Goal: Task Accomplishment & Management: Manage account settings

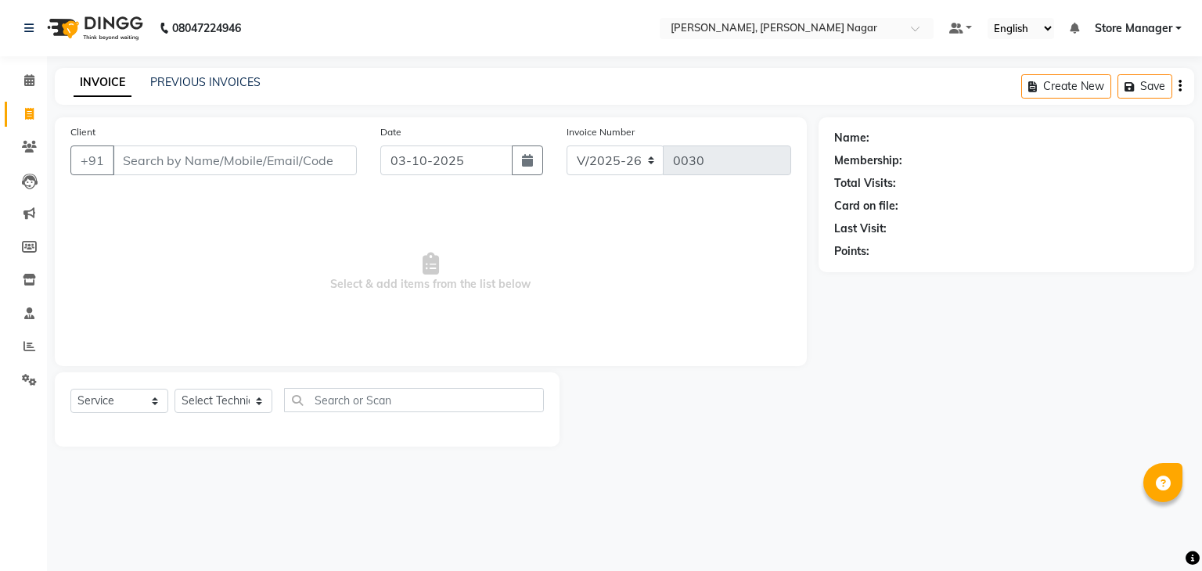
select select "9049"
select select "service"
click at [261, 157] on input "Client" at bounding box center [235, 161] width 244 height 30
type input "9811400022"
click at [308, 167] on span "Add Client" at bounding box center [317, 161] width 62 height 16
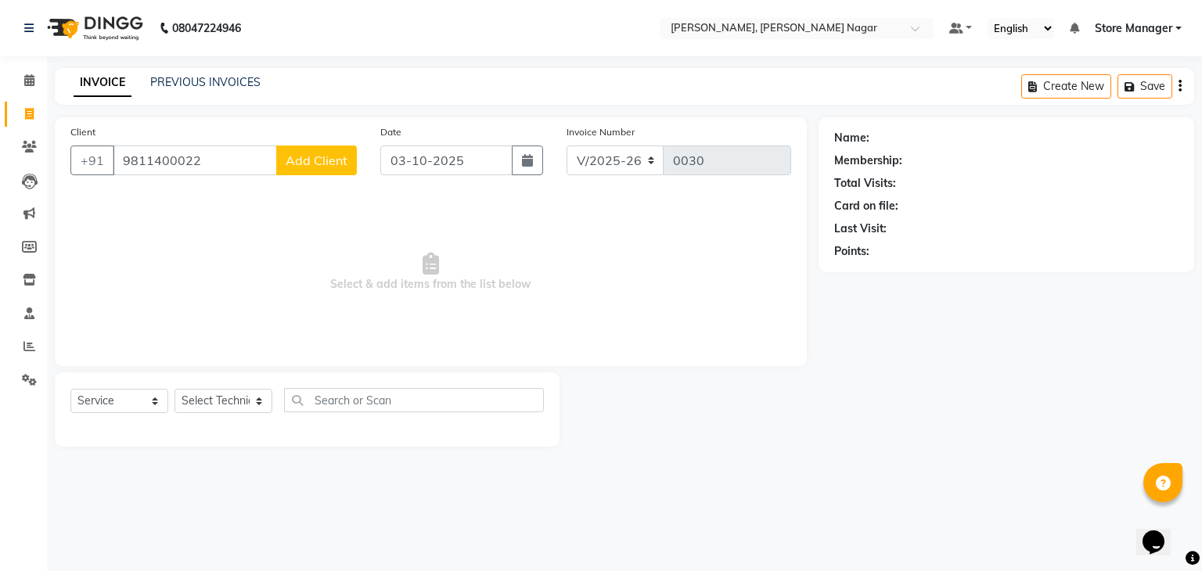
select select "21"
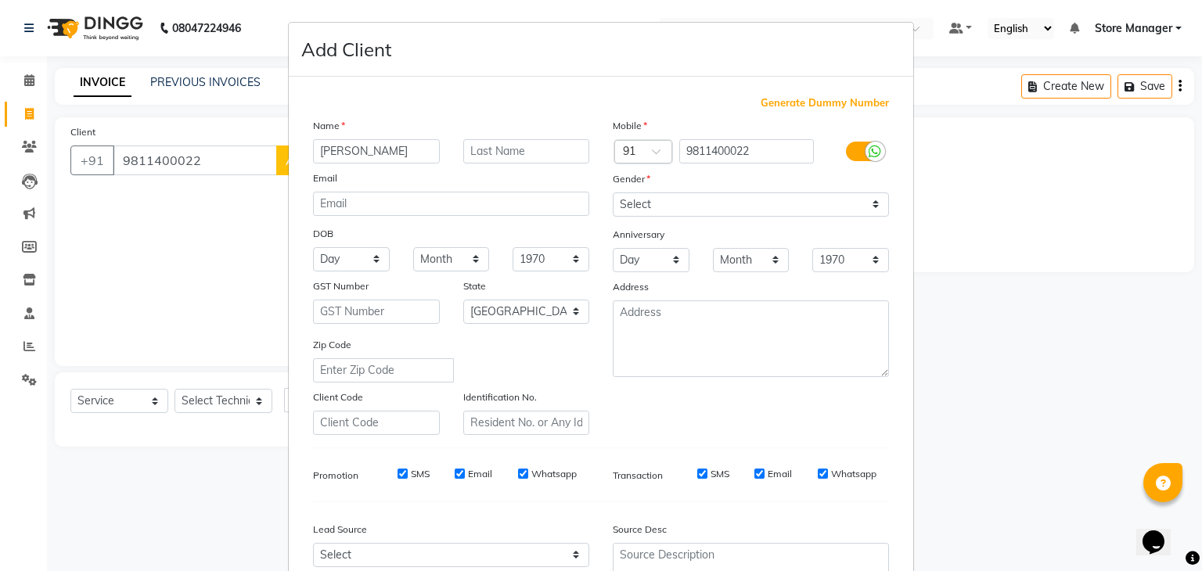
type input "[PERSON_NAME]"
click at [402, 154] on input "[PERSON_NAME]" at bounding box center [376, 151] width 127 height 24
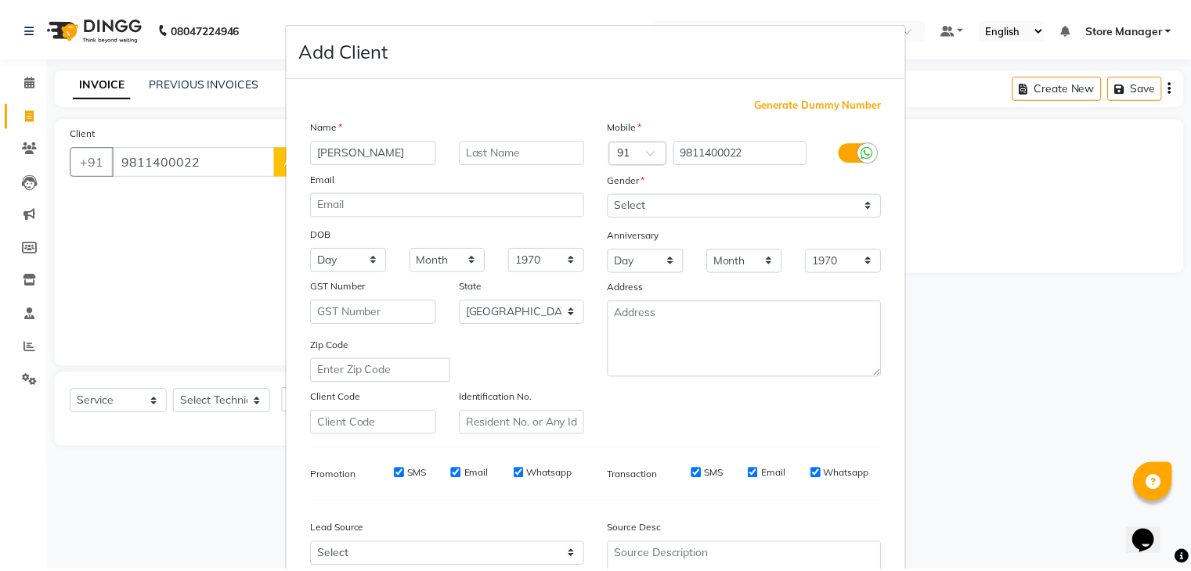
scroll to position [159, 0]
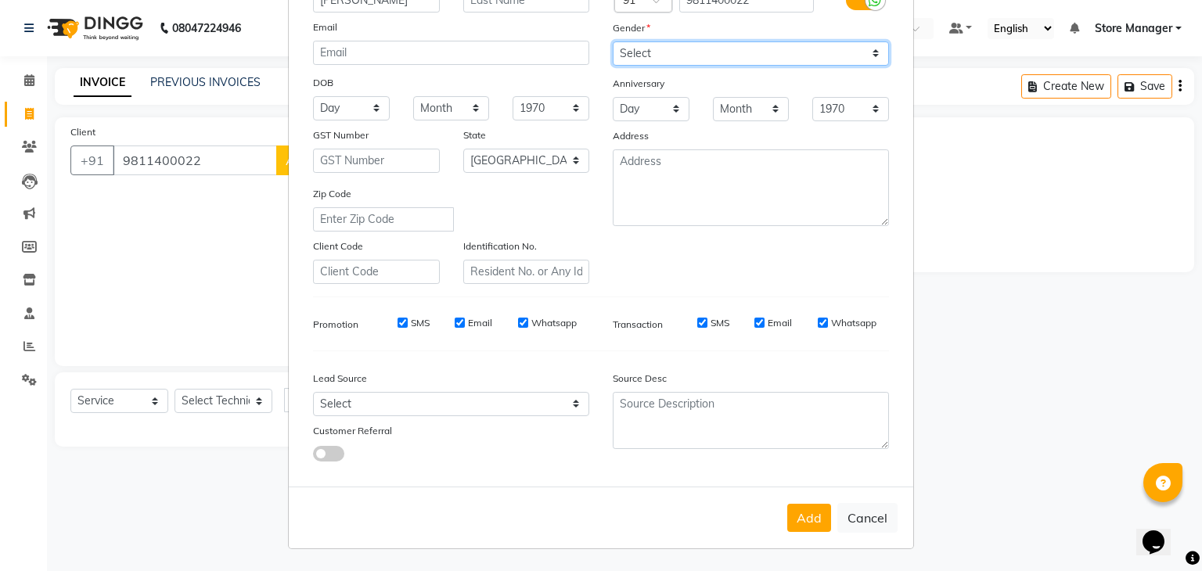
click at [716, 50] on select "Select [DEMOGRAPHIC_DATA] [DEMOGRAPHIC_DATA] Other Prefer Not To Say" at bounding box center [751, 53] width 276 height 24
select select "[DEMOGRAPHIC_DATA]"
click at [613, 41] on select "Select [DEMOGRAPHIC_DATA] [DEMOGRAPHIC_DATA] Other Prefer Not To Say" at bounding box center [751, 53] width 276 height 24
click at [816, 510] on button "Add" at bounding box center [810, 518] width 44 height 28
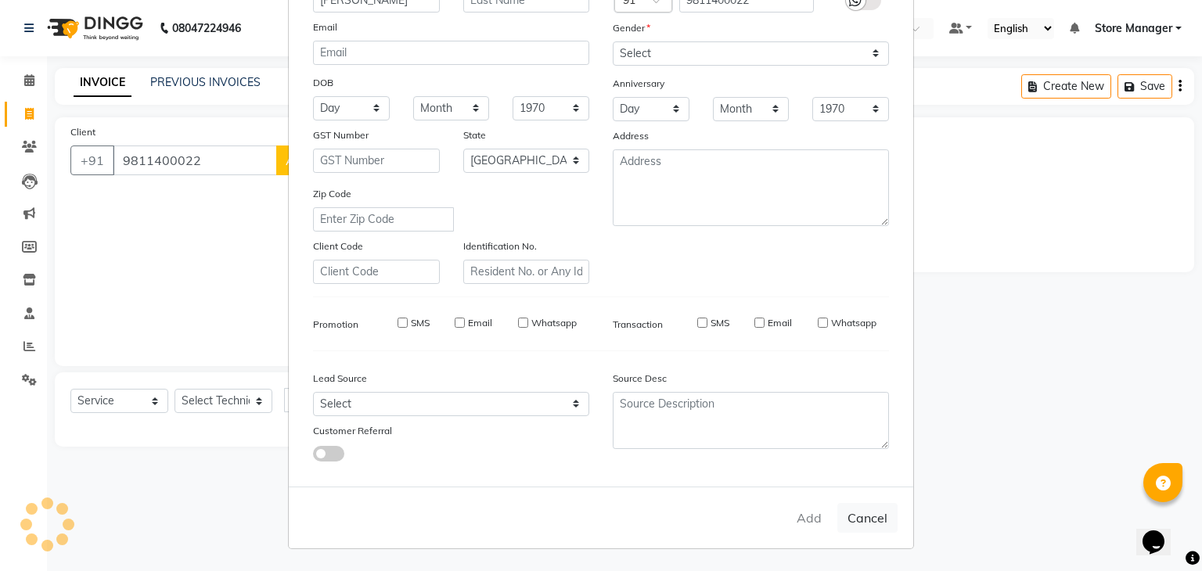
type input "98******22"
select select
select select "null"
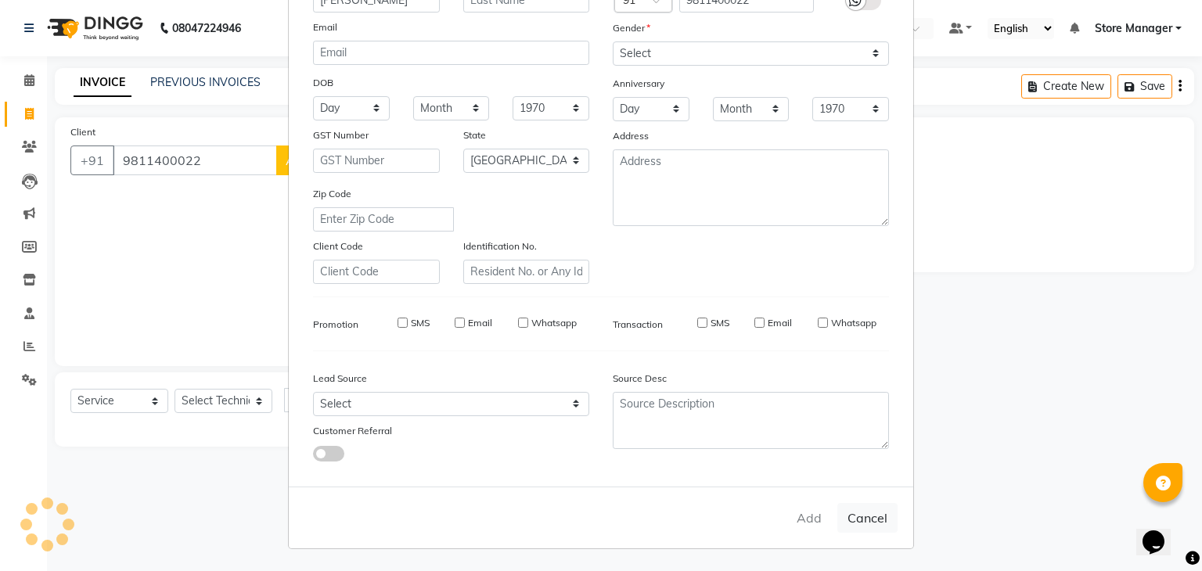
select select
checkbox input "false"
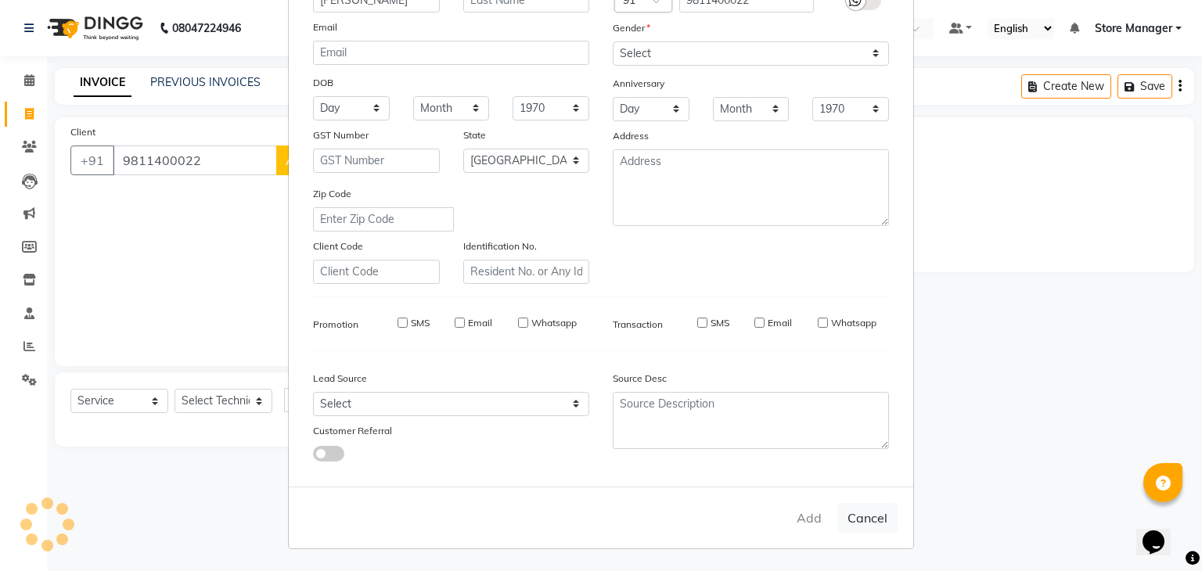
checkbox input "false"
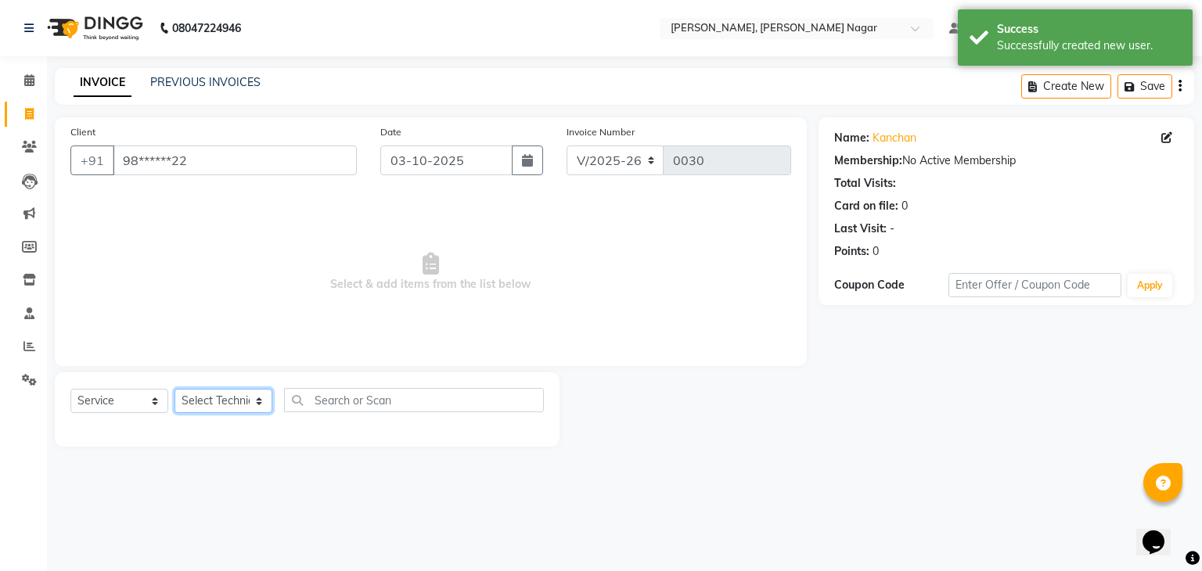
click at [238, 407] on select "Select Technician [PERSON_NAME] geeta [PERSON_NAME] Store Manager" at bounding box center [224, 401] width 98 height 24
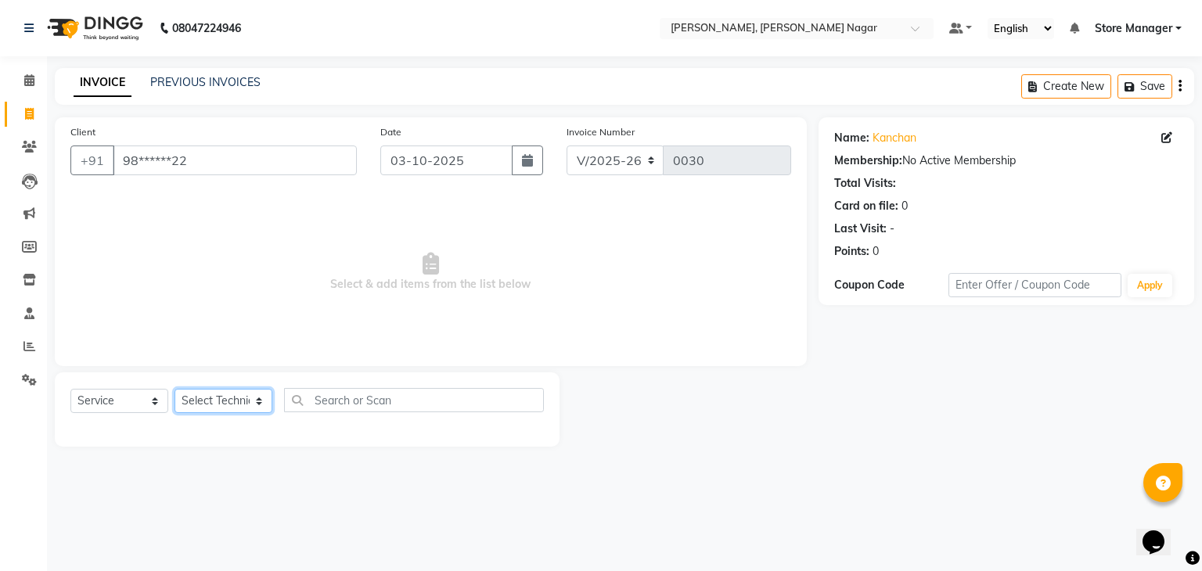
select select "92260"
click at [175, 390] on select "Select Technician [PERSON_NAME] geeta [PERSON_NAME] Store Manager" at bounding box center [224, 401] width 98 height 24
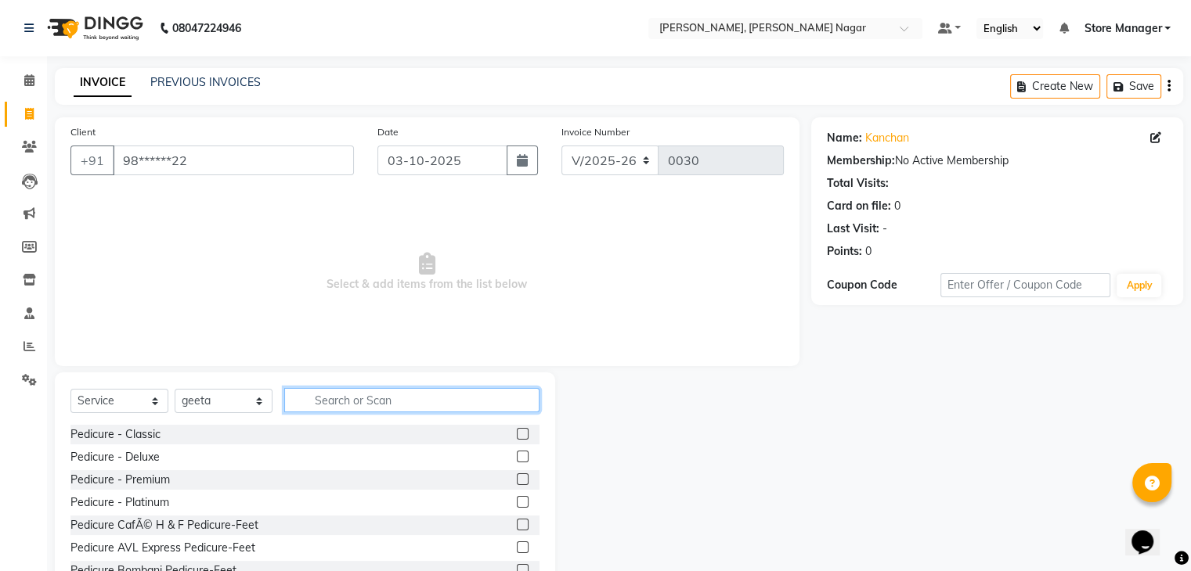
click at [357, 389] on input "text" at bounding box center [411, 400] width 255 height 24
click at [363, 406] on input "text" at bounding box center [411, 400] width 255 height 24
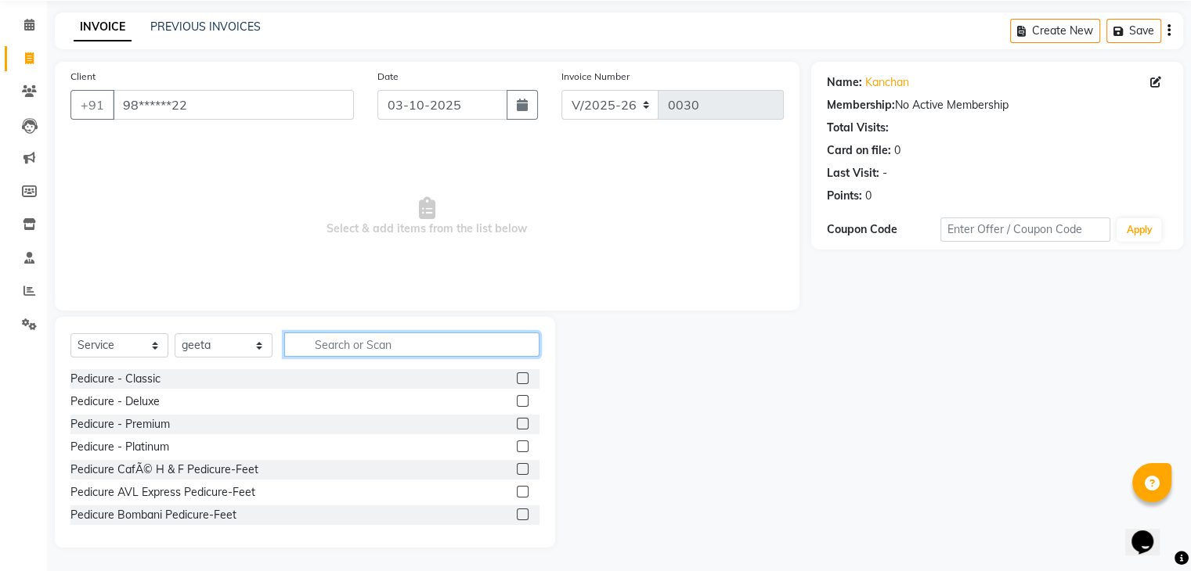
scroll to position [0, 0]
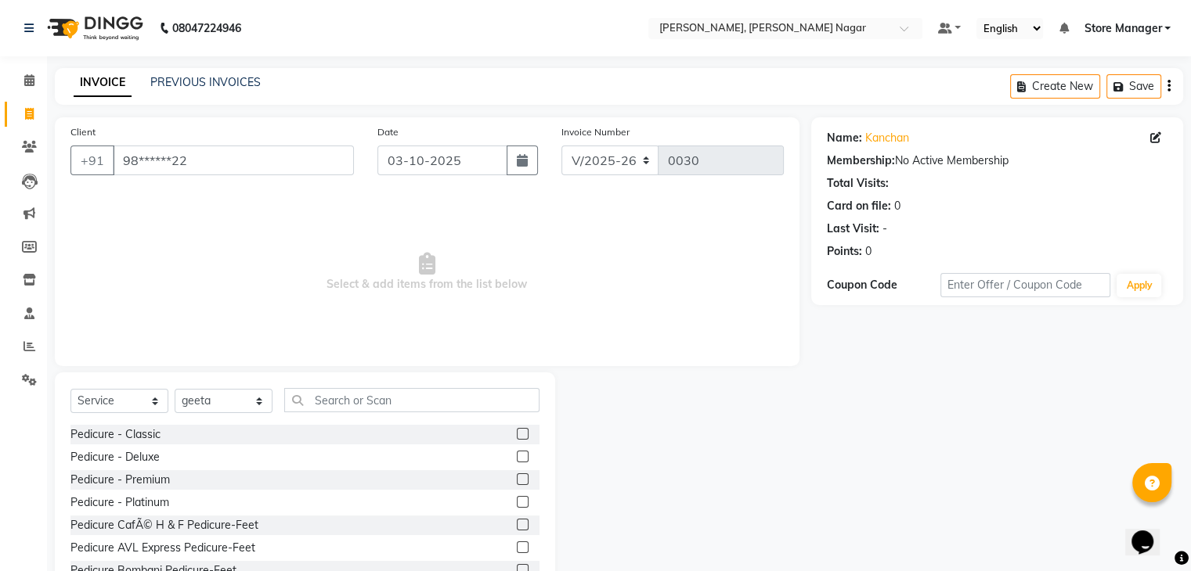
drag, startPoint x: 1188, startPoint y: 168, endPoint x: 1202, endPoint y: 267, distance: 99.5
click at [1191, 267] on html "08047224946 Select Location × Nailashes, [PERSON_NAME] Nagar Default Panel My P…" at bounding box center [595, 285] width 1191 height 571
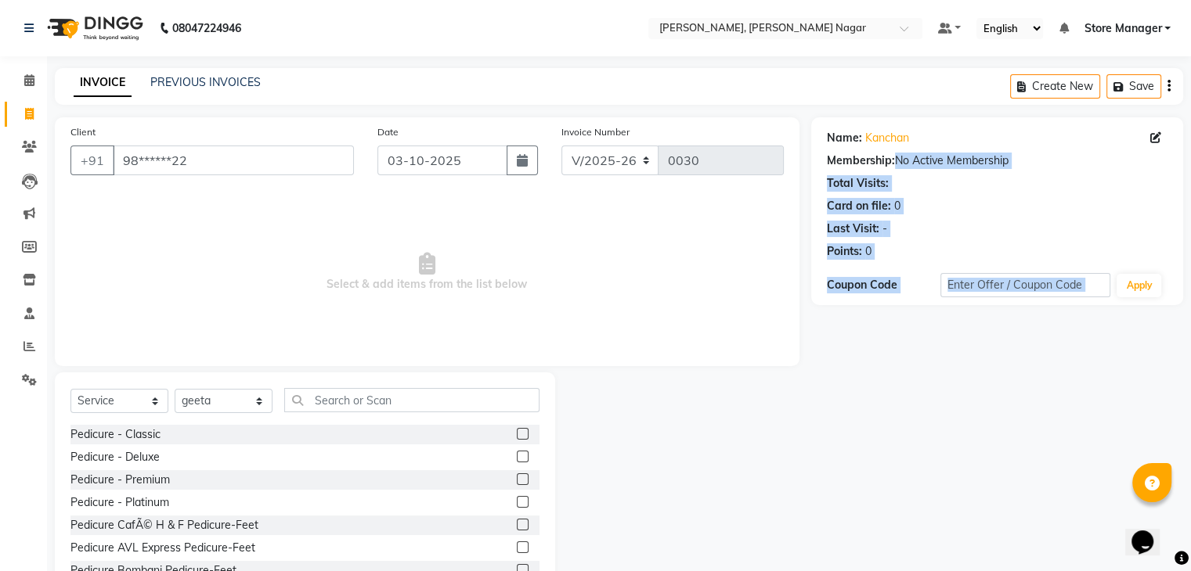
click at [879, 324] on div "Name: [PERSON_NAME] Membership: No Active Membership Total Visits: Card on file…" at bounding box center [1003, 360] width 384 height 486
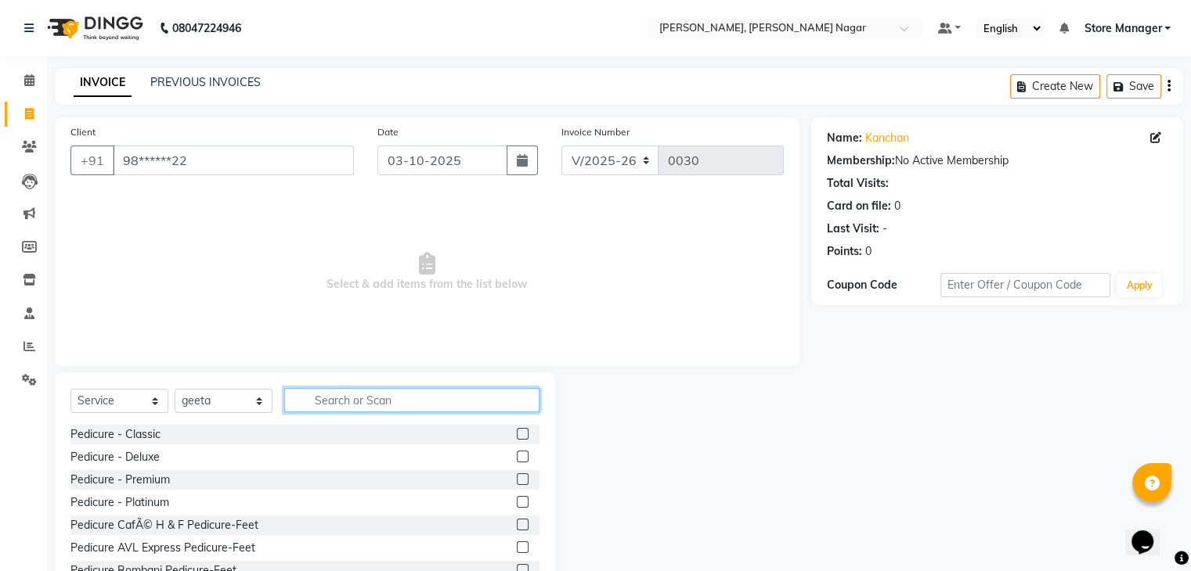
click at [528, 395] on input "text" at bounding box center [411, 400] width 255 height 24
click at [476, 398] on input "text" at bounding box center [411, 400] width 255 height 24
type input "nail exten"
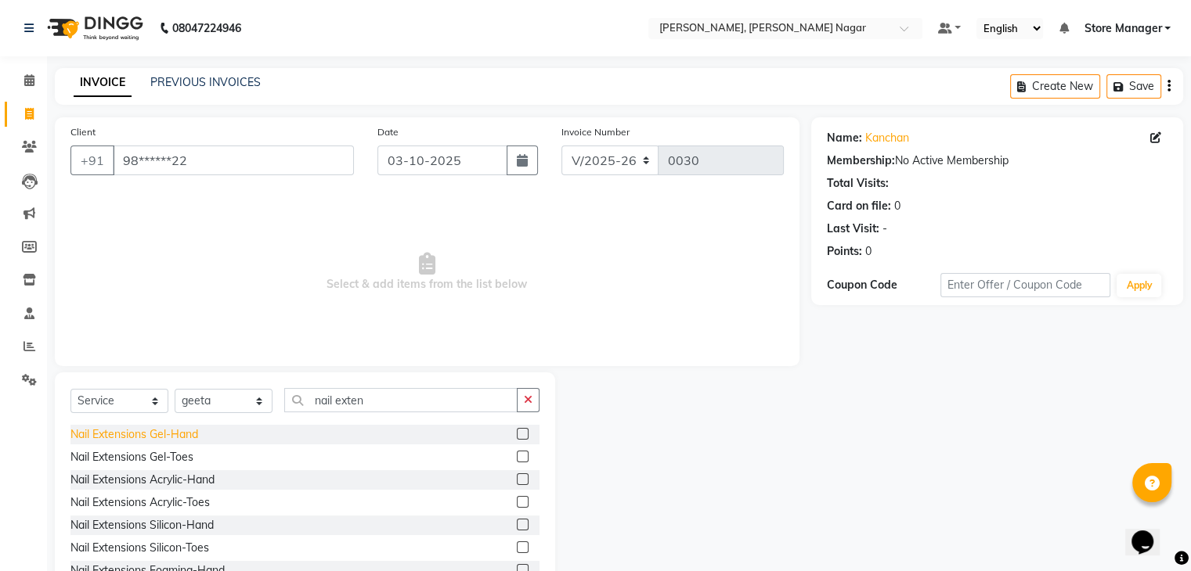
click at [161, 435] on div "Nail Extensions Gel-Hand" at bounding box center [134, 435] width 128 height 16
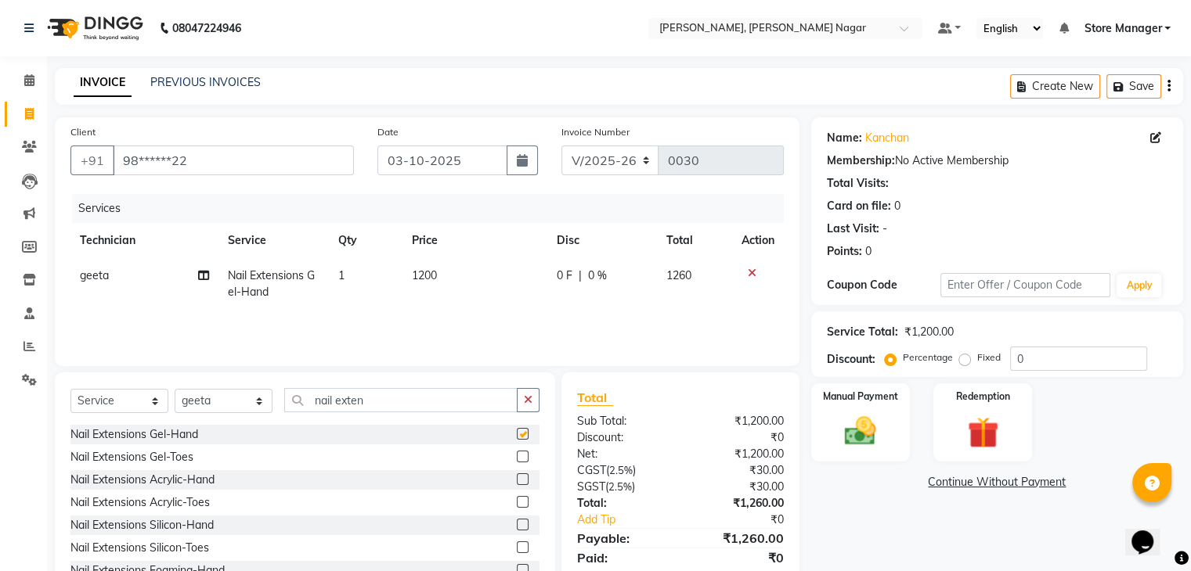
checkbox input "false"
click at [524, 395] on icon "button" at bounding box center [528, 400] width 9 height 11
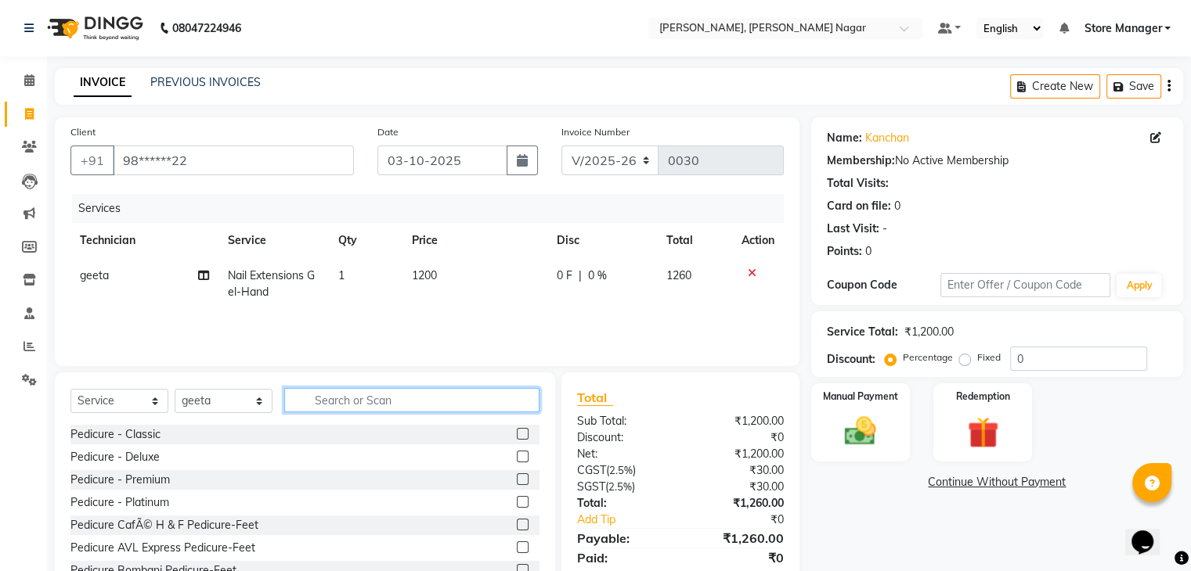
click at [444, 410] on input "text" at bounding box center [411, 400] width 255 height 24
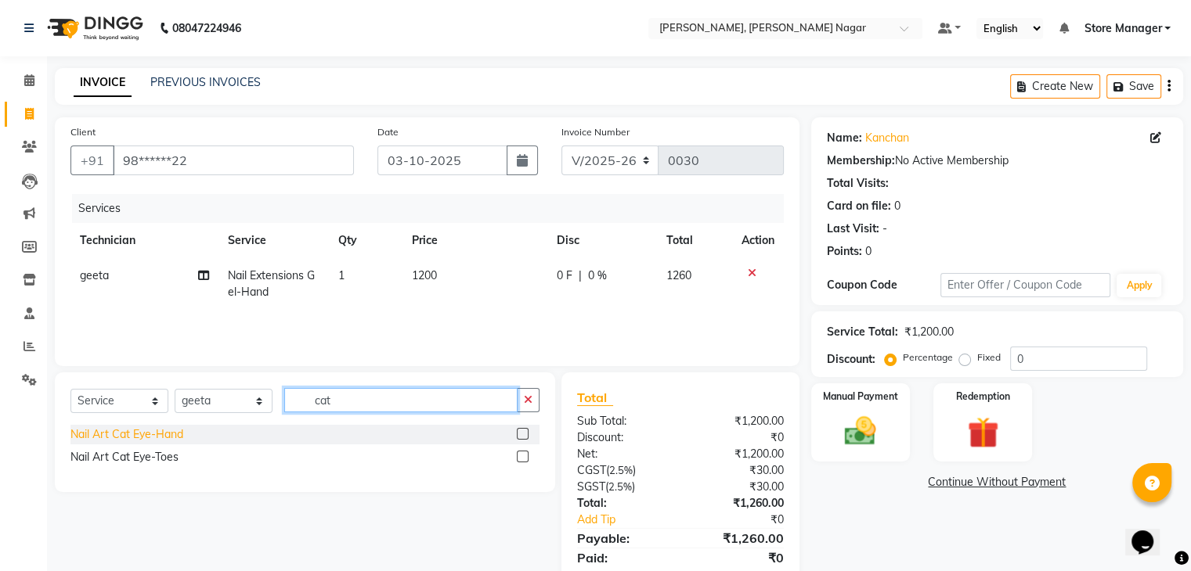
type input "cat"
click at [167, 438] on div "Nail Art Cat Eye-Hand" at bounding box center [126, 435] width 113 height 16
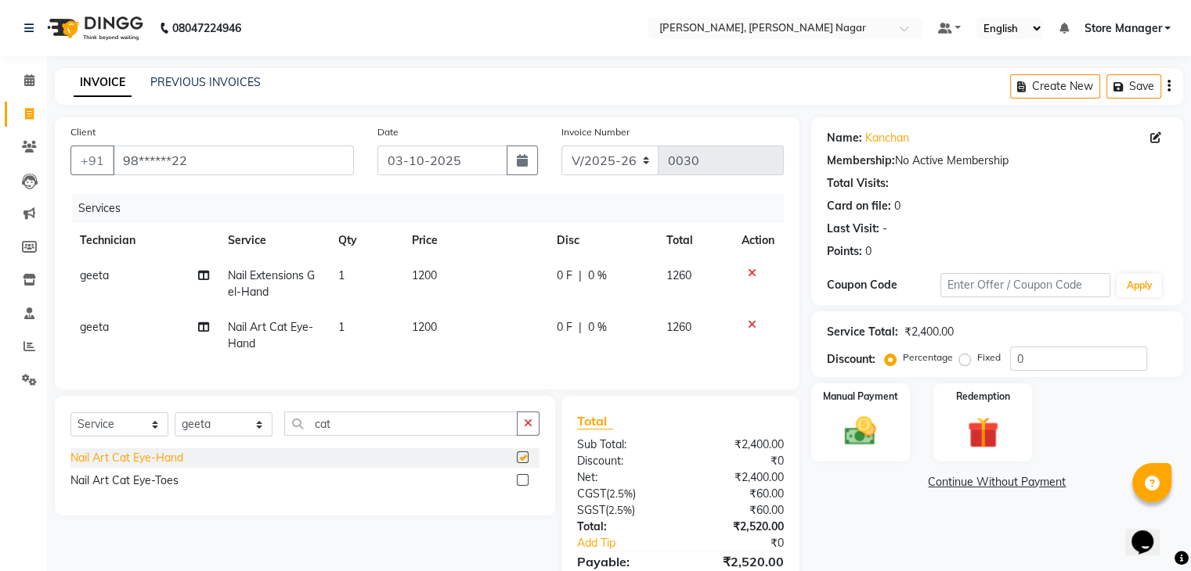
checkbox input "false"
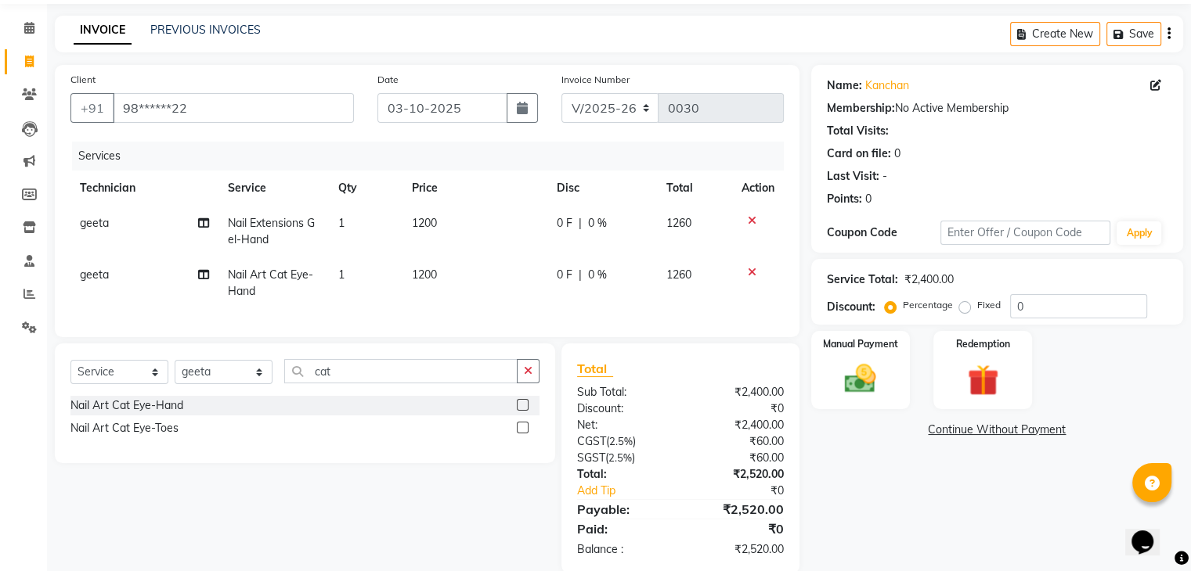
scroll to position [91, 0]
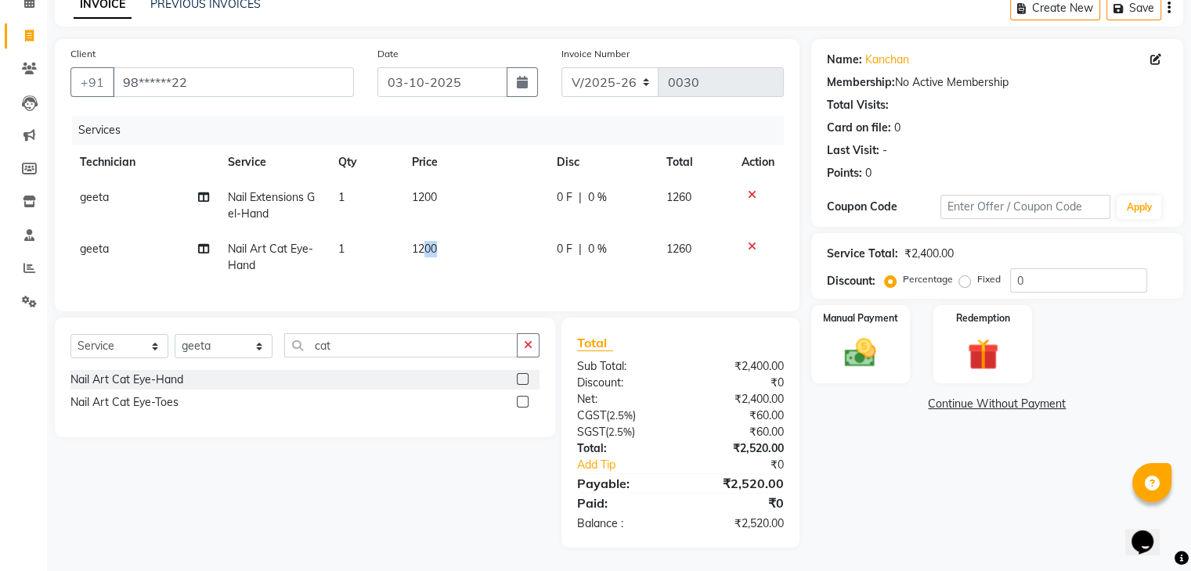
drag, startPoint x: 444, startPoint y: 238, endPoint x: 420, endPoint y: 234, distance: 23.8
click at [420, 234] on td "1200" at bounding box center [474, 258] width 144 height 52
select select "92260"
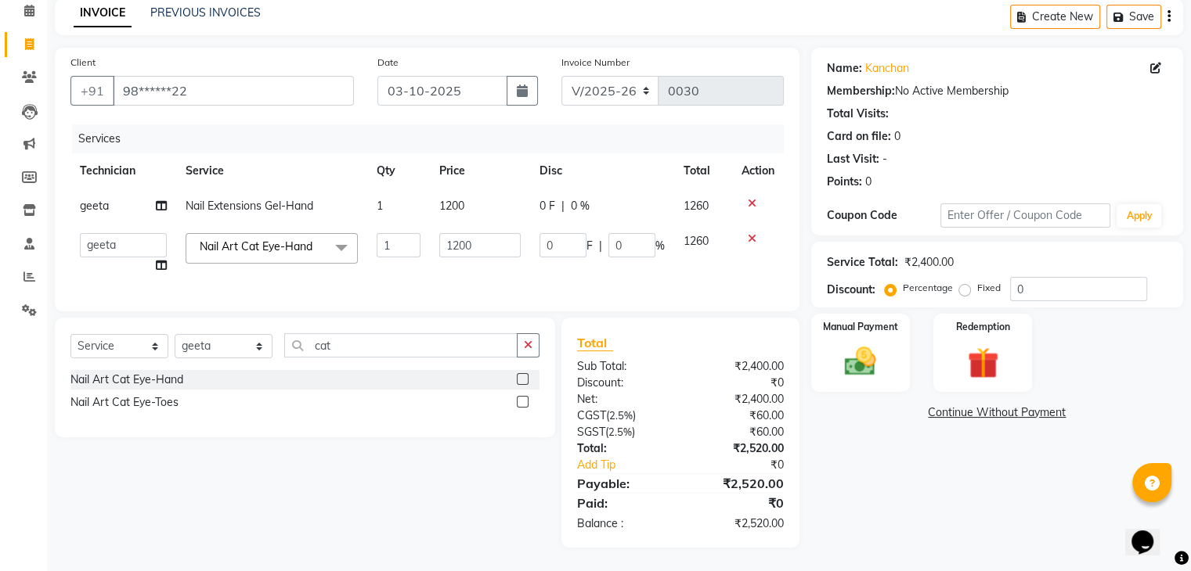
scroll to position [82, 0]
click at [533, 345] on button "button" at bounding box center [528, 345] width 23 height 24
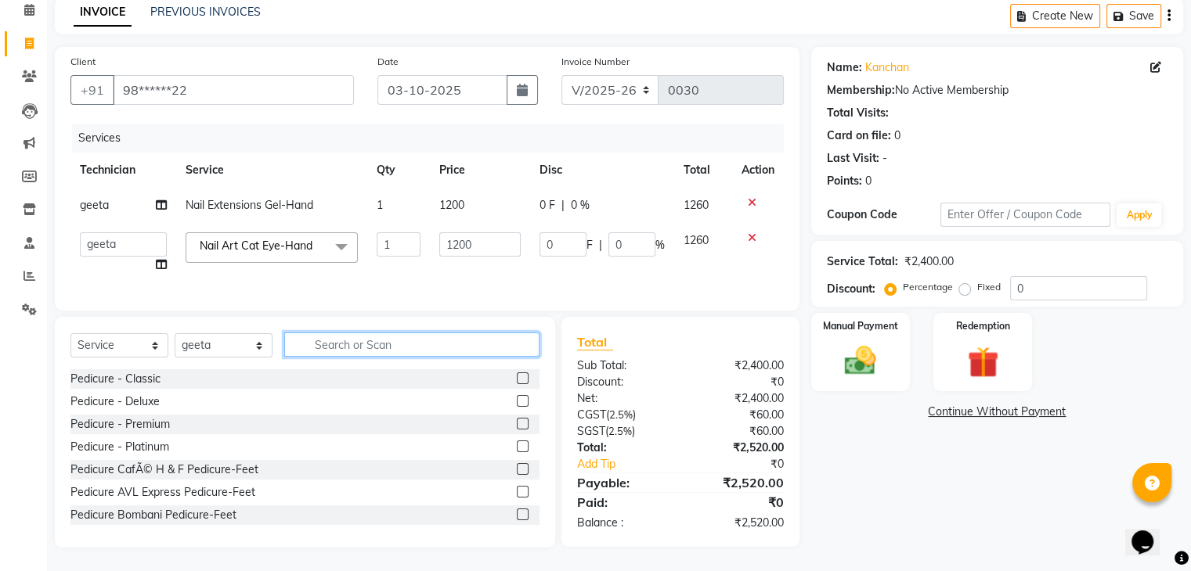
click at [450, 348] on input "text" at bounding box center [411, 345] width 255 height 24
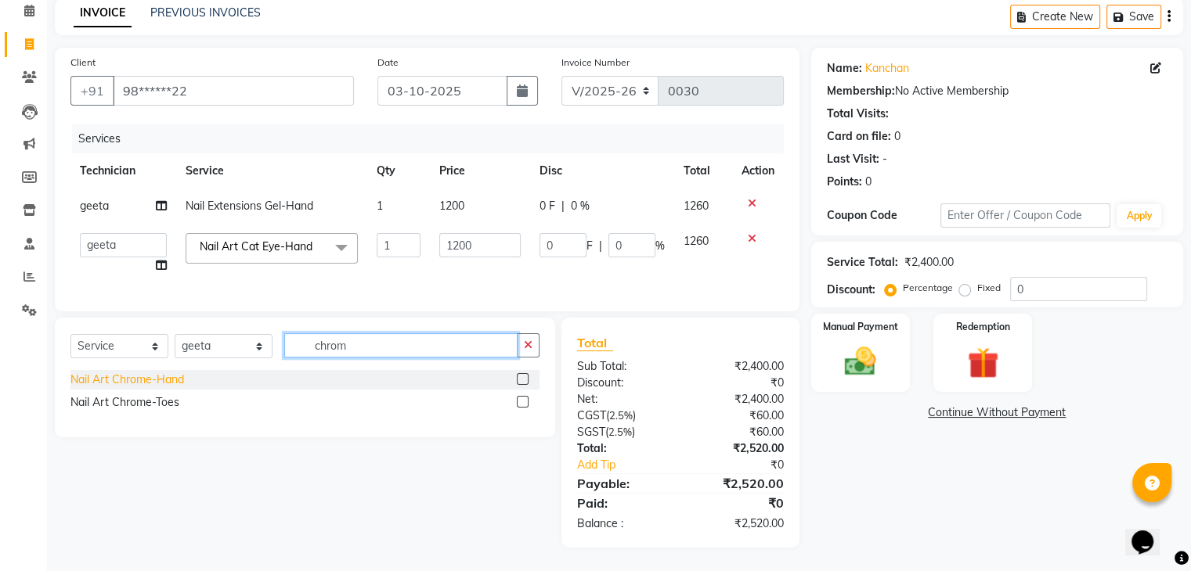
type input "chrom"
click at [137, 377] on div "Nail Art Chrome-Hand" at bounding box center [127, 380] width 114 height 16
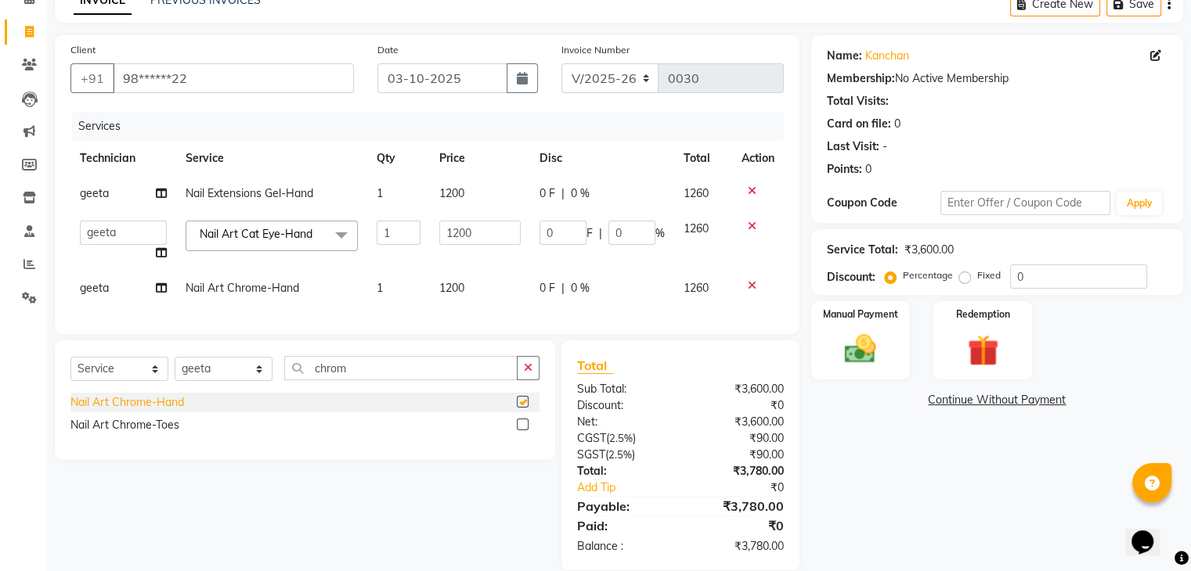
checkbox input "false"
click at [531, 373] on icon "button" at bounding box center [528, 367] width 9 height 11
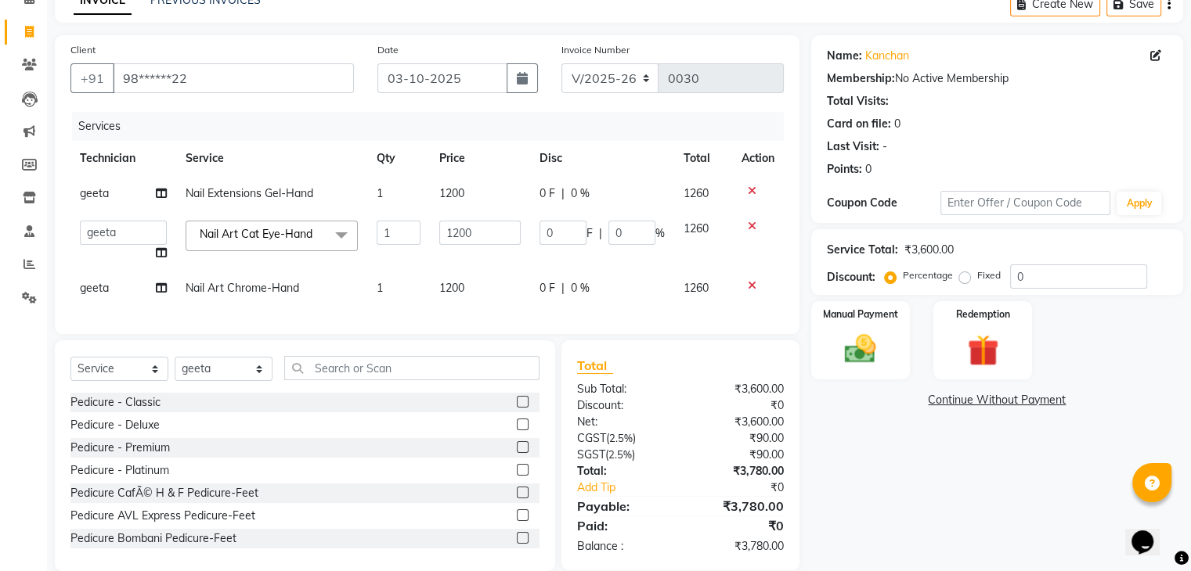
click at [457, 291] on span "1200" at bounding box center [451, 288] width 25 height 14
select select "92260"
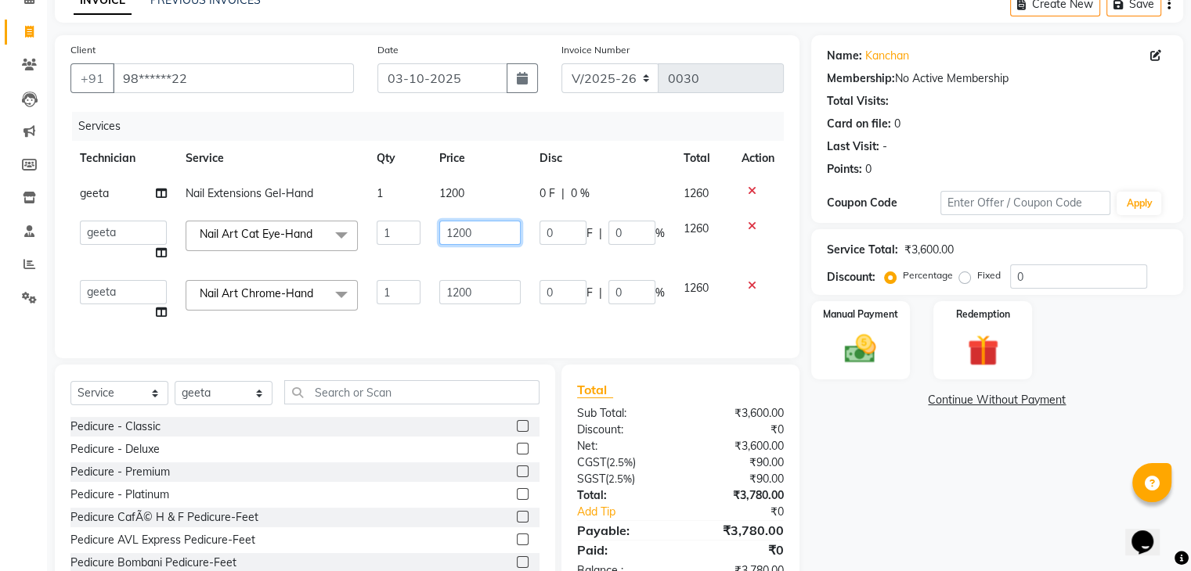
click at [498, 226] on input "1200" at bounding box center [479, 233] width 81 height 24
type input "1"
type input "800"
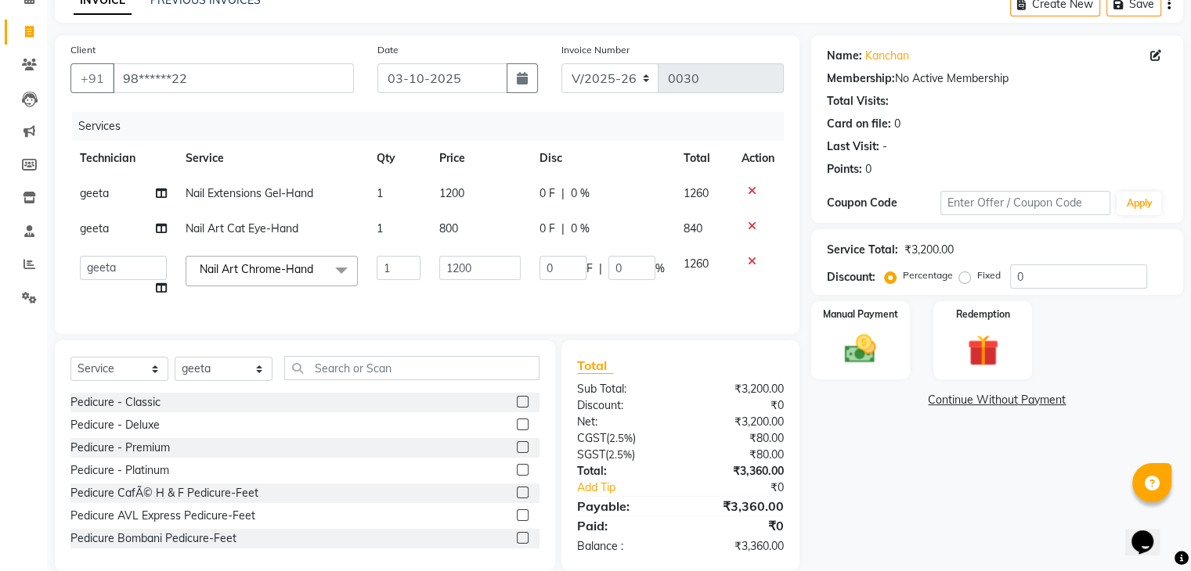
click at [497, 248] on tbody "geeta Nail Extensions Gel-Hand 1 1200 0 F | 0 % 1260 geeta Nail Art Cat Eye-Han…" at bounding box center [426, 241] width 713 height 130
click at [513, 221] on td "800" at bounding box center [480, 228] width 100 height 35
select select "92260"
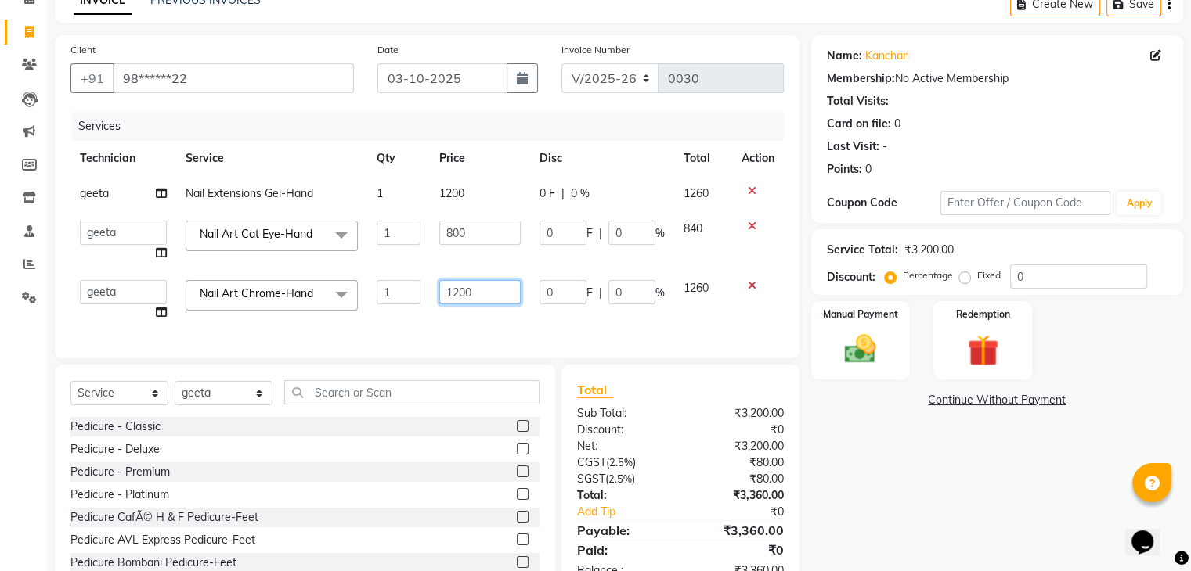
click at [488, 292] on input "1200" at bounding box center [479, 292] width 81 height 24
type input "1"
type input "600"
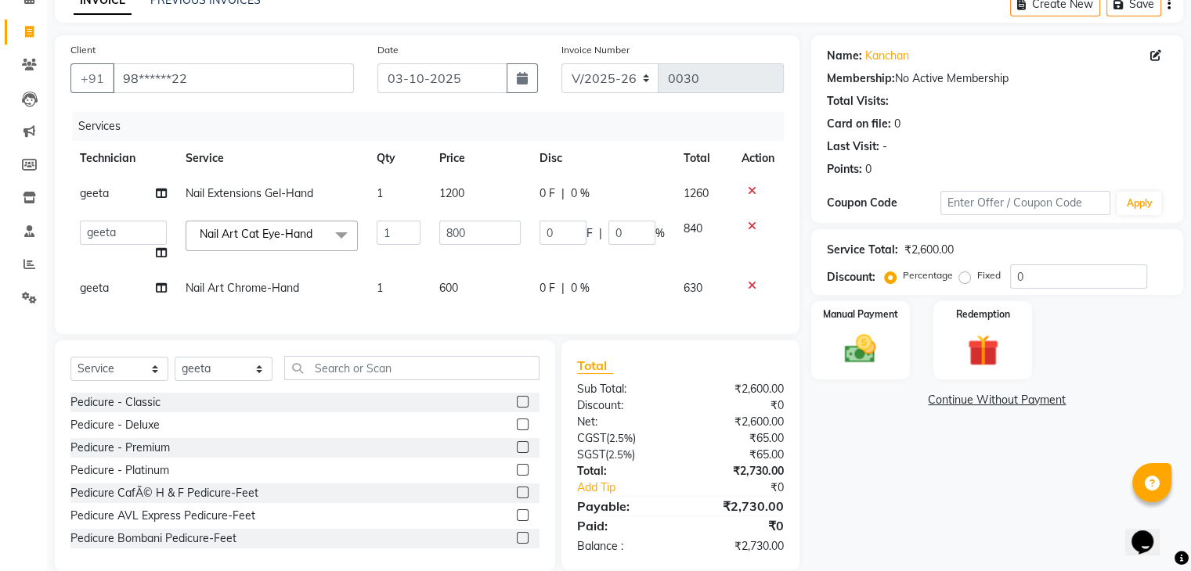
click at [661, 333] on div "Client +91 98******22 Date [DATE] Invoice Number V/2025 V/[PHONE_NUMBER] Servic…" at bounding box center [427, 184] width 744 height 299
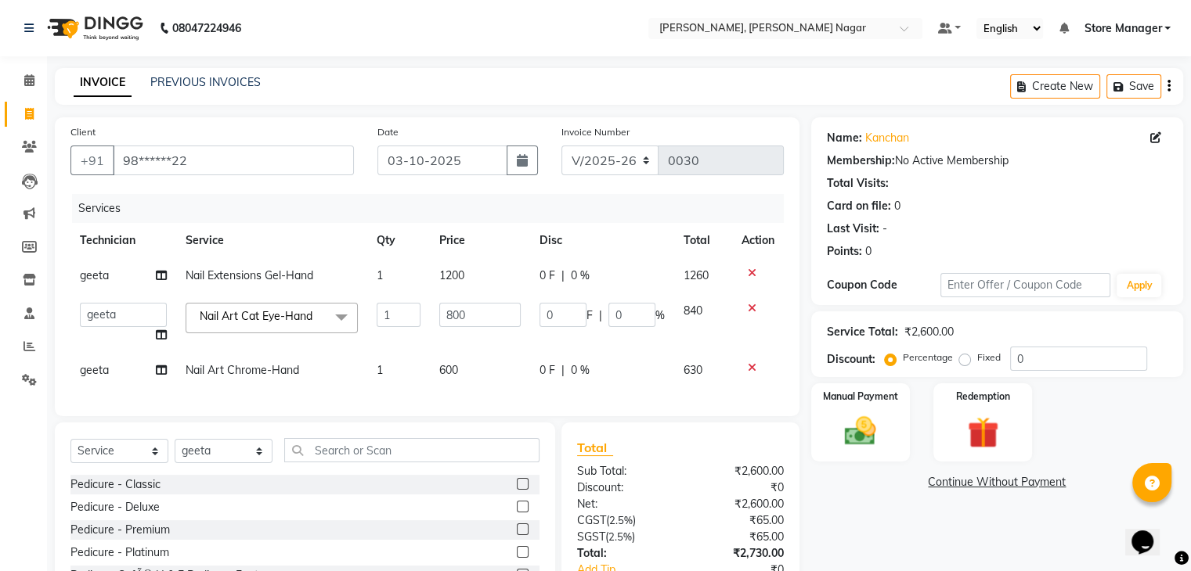
scroll to position [118, 0]
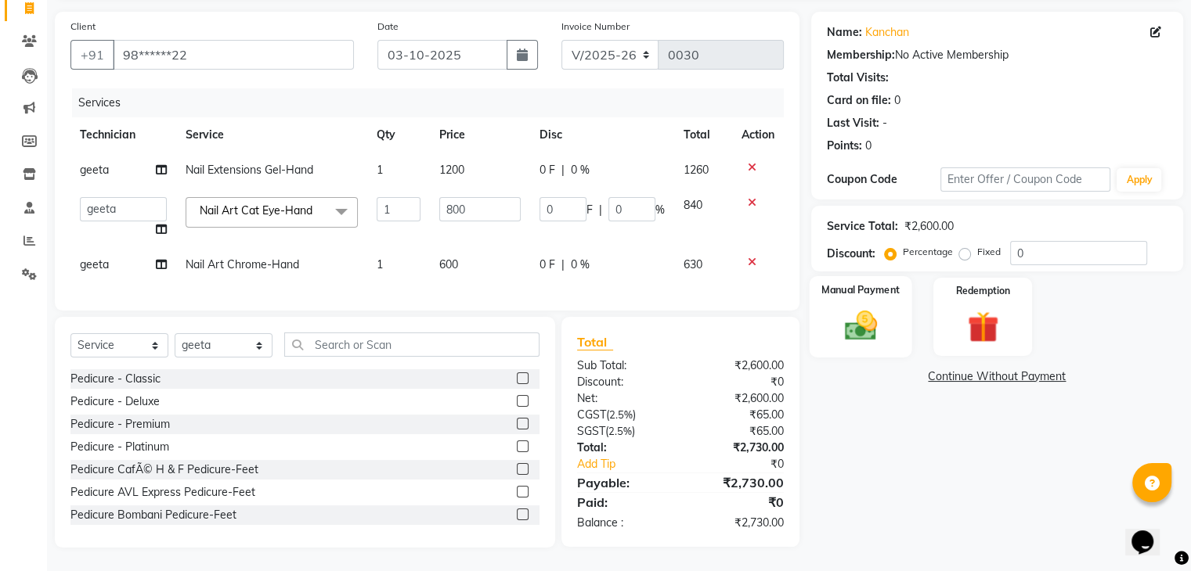
click at [854, 317] on img at bounding box center [860, 327] width 52 height 38
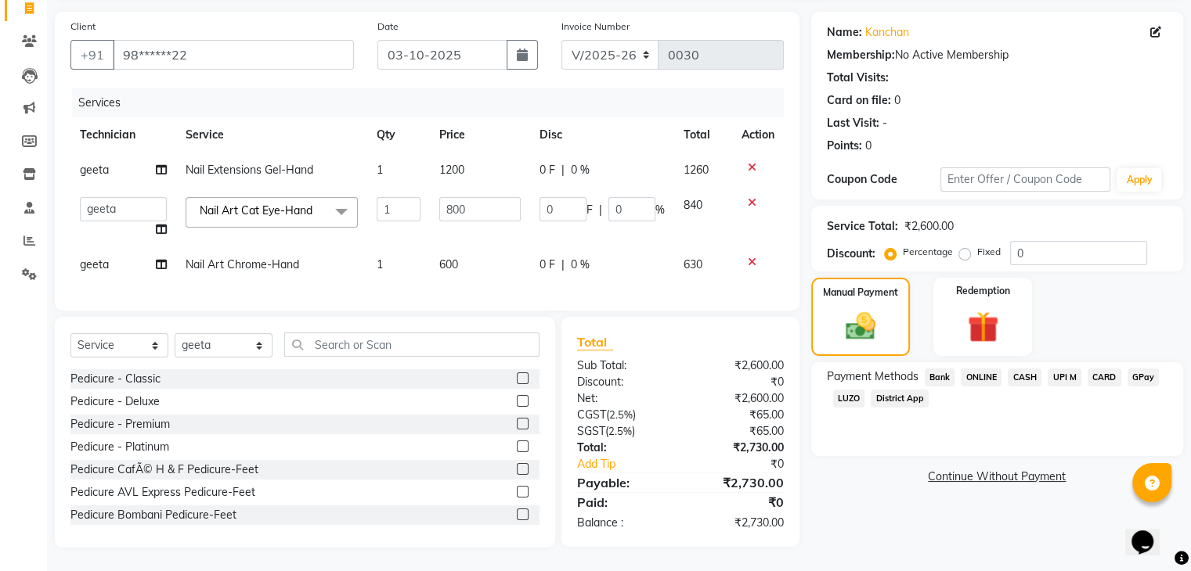
click at [1024, 371] on span "CASH" at bounding box center [1024, 378] width 34 height 18
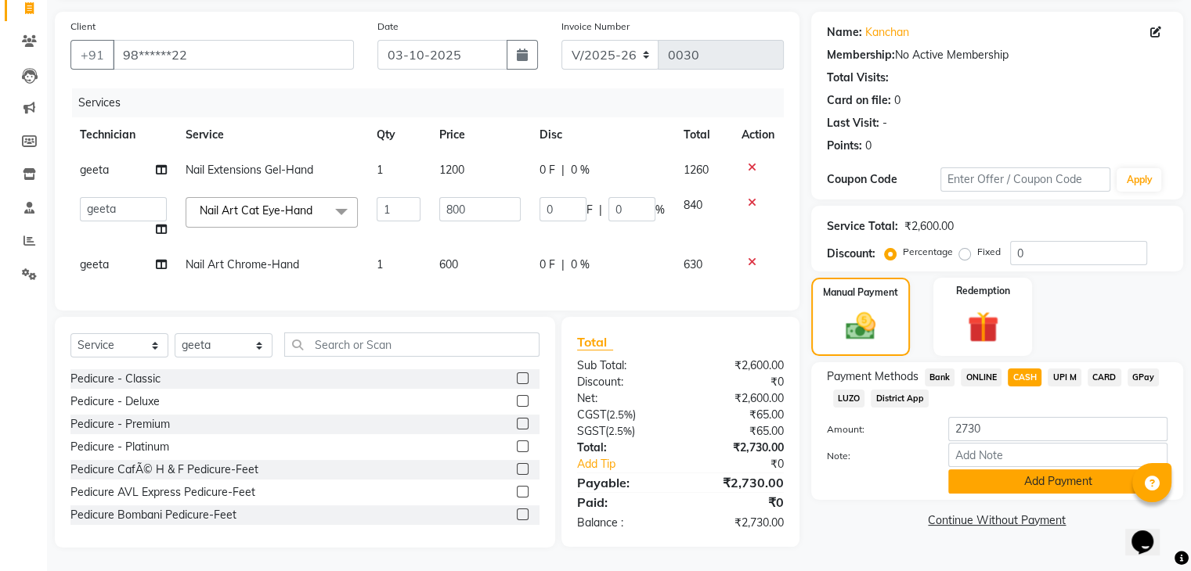
click at [1042, 470] on button "Add Payment" at bounding box center [1057, 482] width 219 height 24
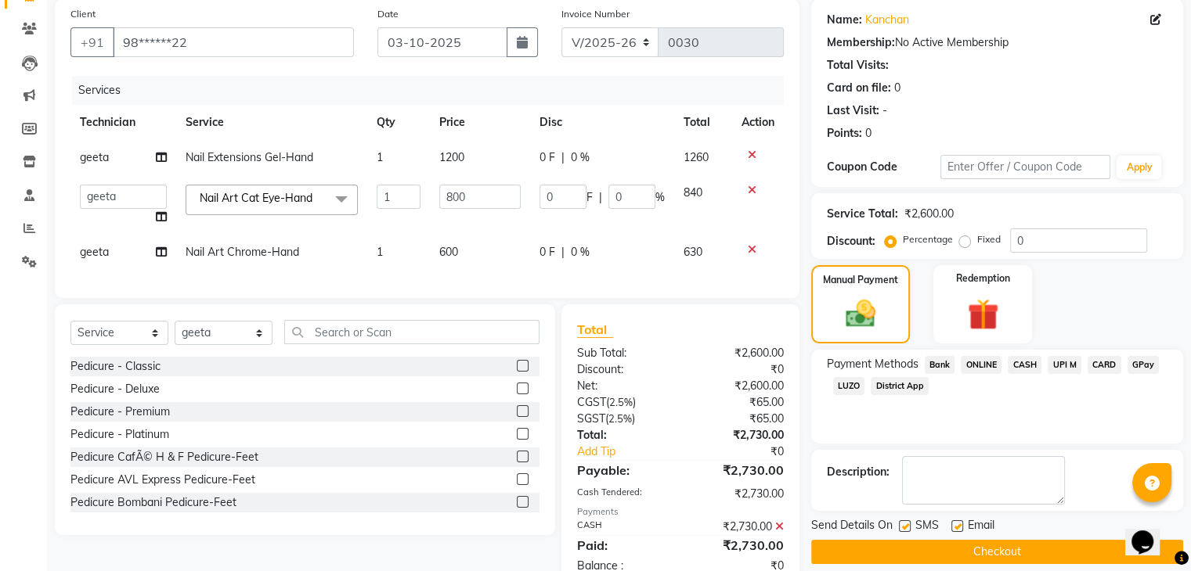
click at [1027, 364] on span "CASH" at bounding box center [1024, 365] width 34 height 18
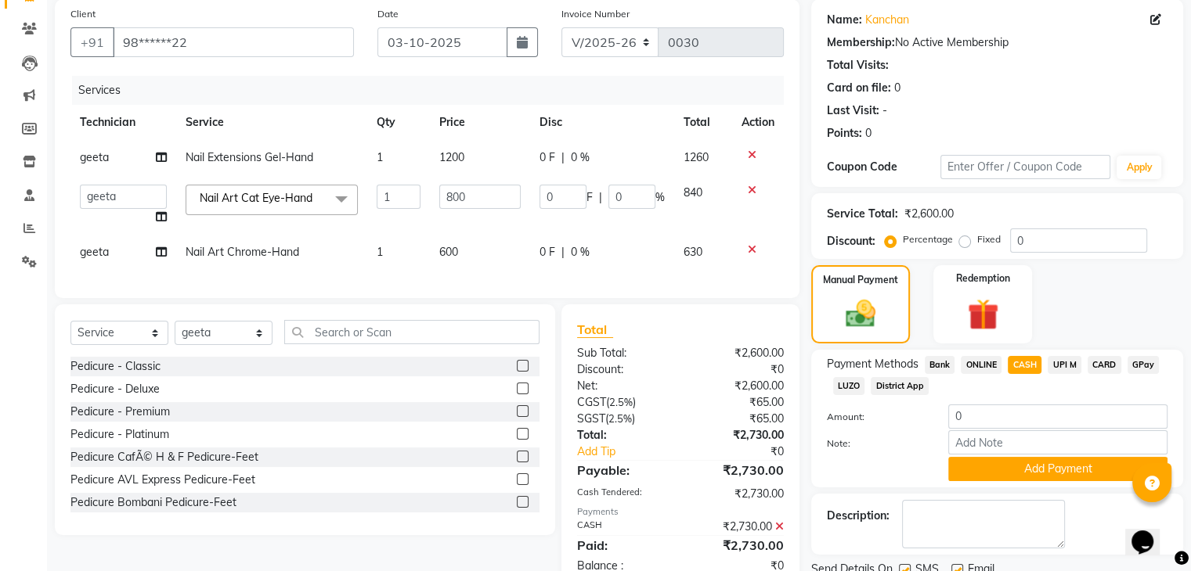
scroll to position [179, 0]
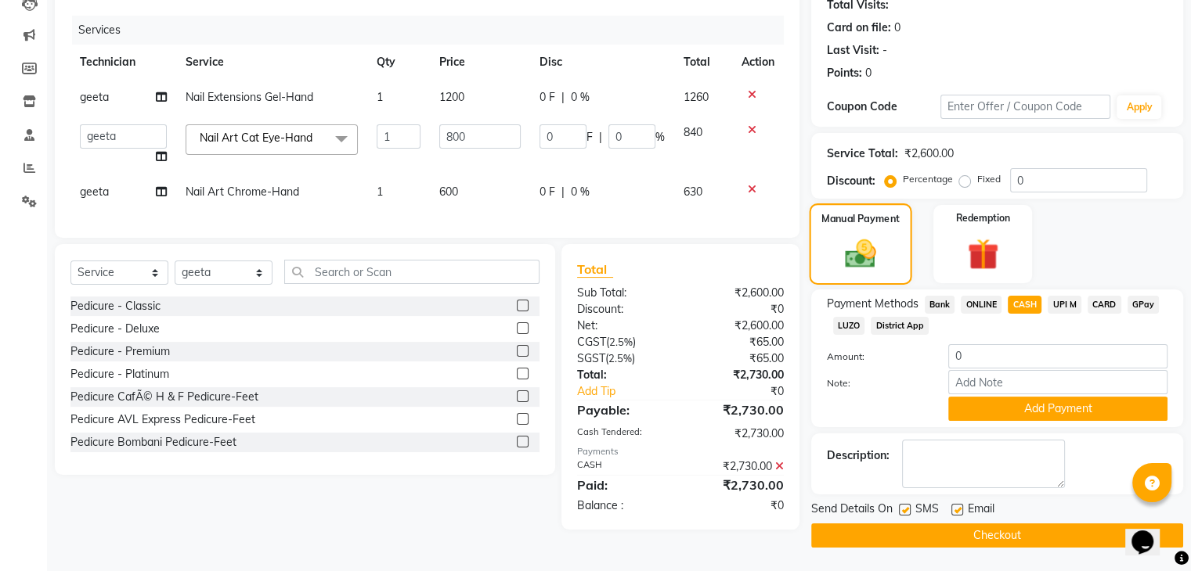
click at [842, 271] on div "Manual Payment" at bounding box center [860, 244] width 103 height 81
click at [657, 514] on div "Balance :" at bounding box center [622, 506] width 115 height 16
click at [979, 300] on span "ONLINE" at bounding box center [981, 305] width 41 height 18
click at [360, 211] on div "Services Technician Service Qty Price Disc Total Action geeta Nail Extensions G…" at bounding box center [426, 119] width 713 height 207
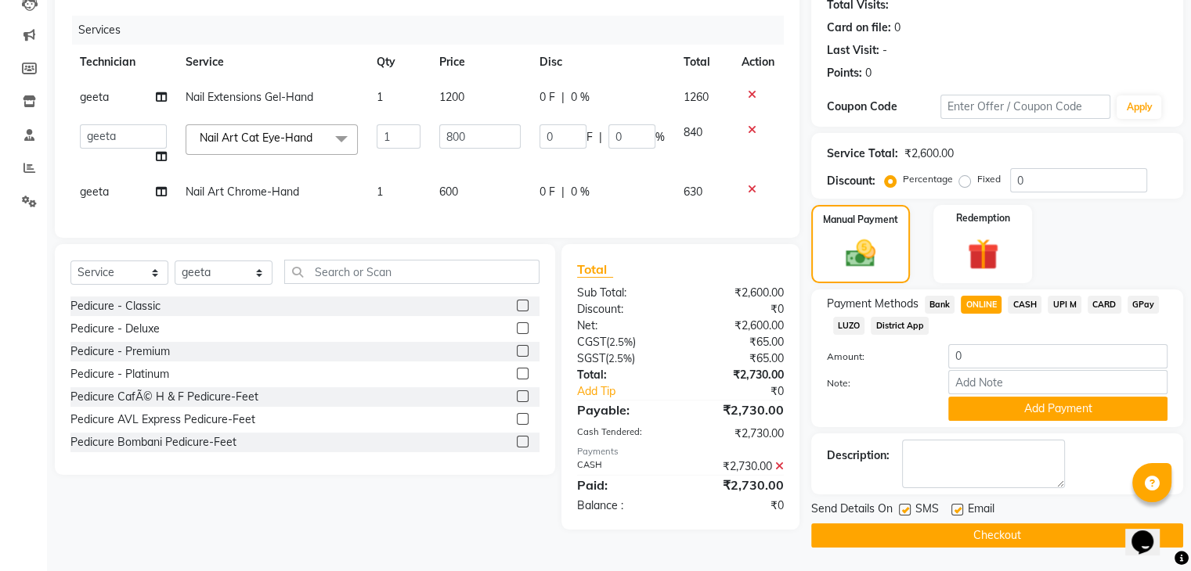
click at [1018, 301] on span "CASH" at bounding box center [1024, 305] width 34 height 18
click at [1029, 361] on input "0" at bounding box center [1057, 356] width 219 height 24
click at [1096, 226] on div "Manual Payment Redemption" at bounding box center [996, 244] width 395 height 78
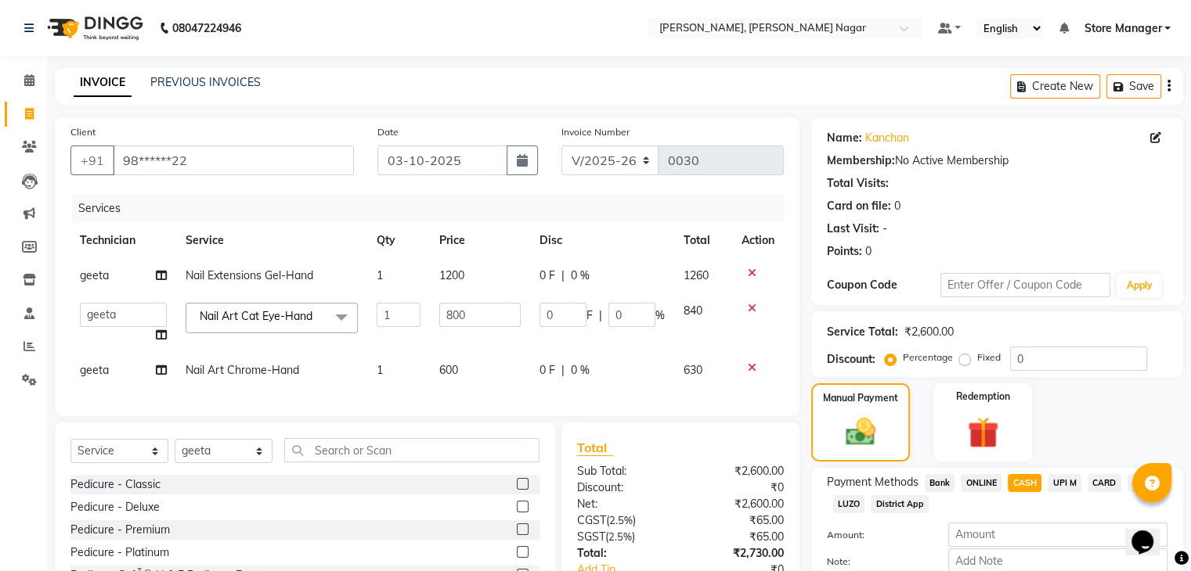
scroll to position [179, 0]
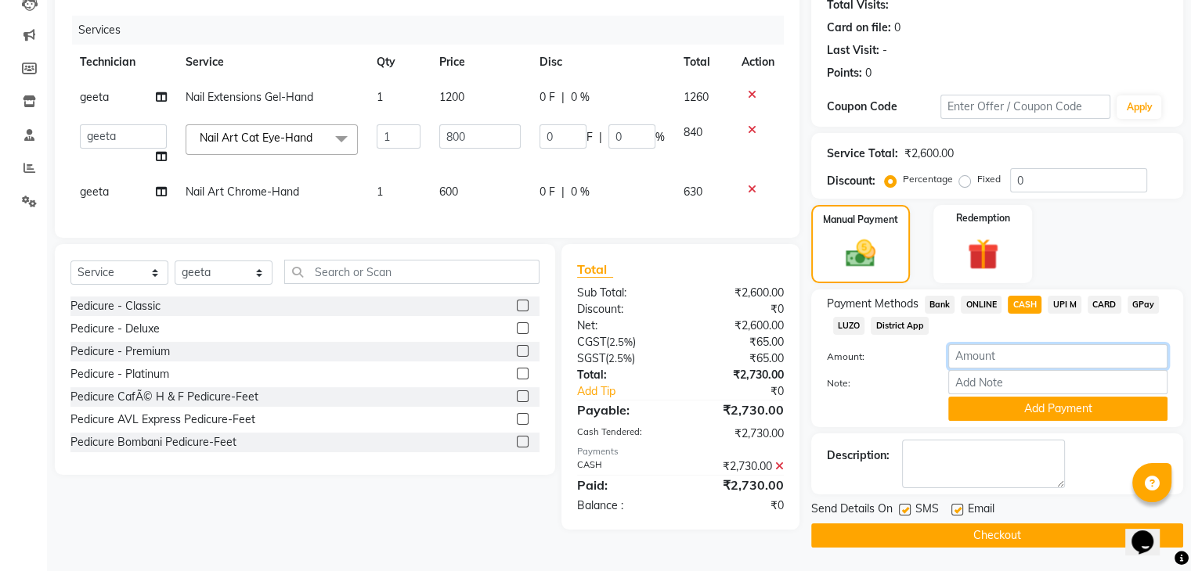
click at [1001, 357] on input "number" at bounding box center [1057, 356] width 219 height 24
click at [977, 355] on input "number" at bounding box center [1057, 356] width 219 height 24
type input "2730"
click at [1108, 403] on button "Add Payment" at bounding box center [1057, 409] width 219 height 24
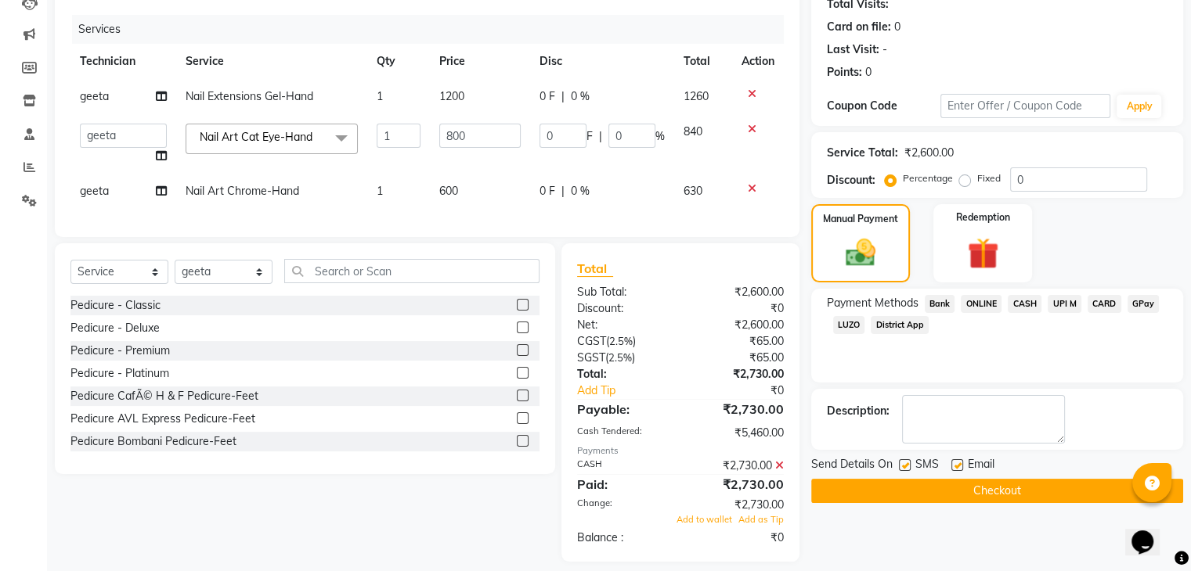
scroll to position [206, 0]
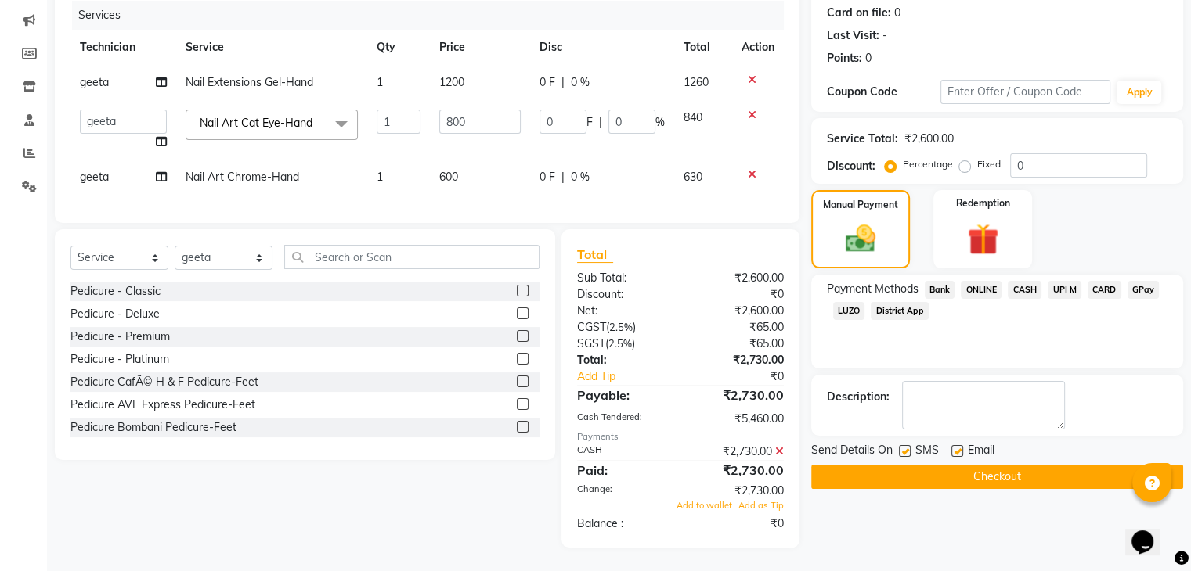
click at [950, 465] on button "Checkout" at bounding box center [997, 477] width 372 height 24
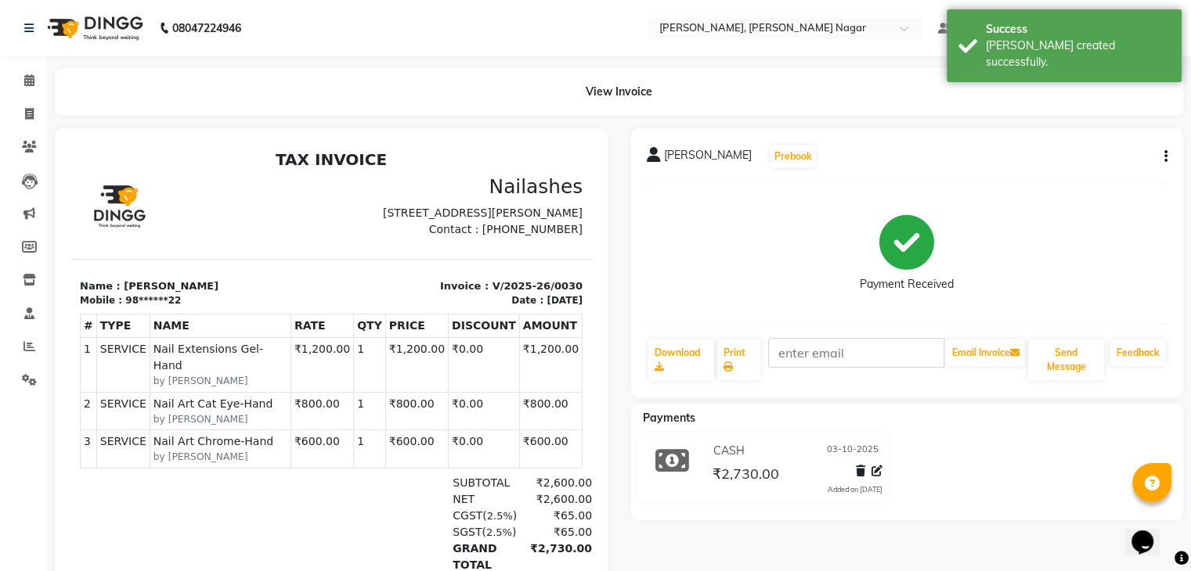
scroll to position [107, 0]
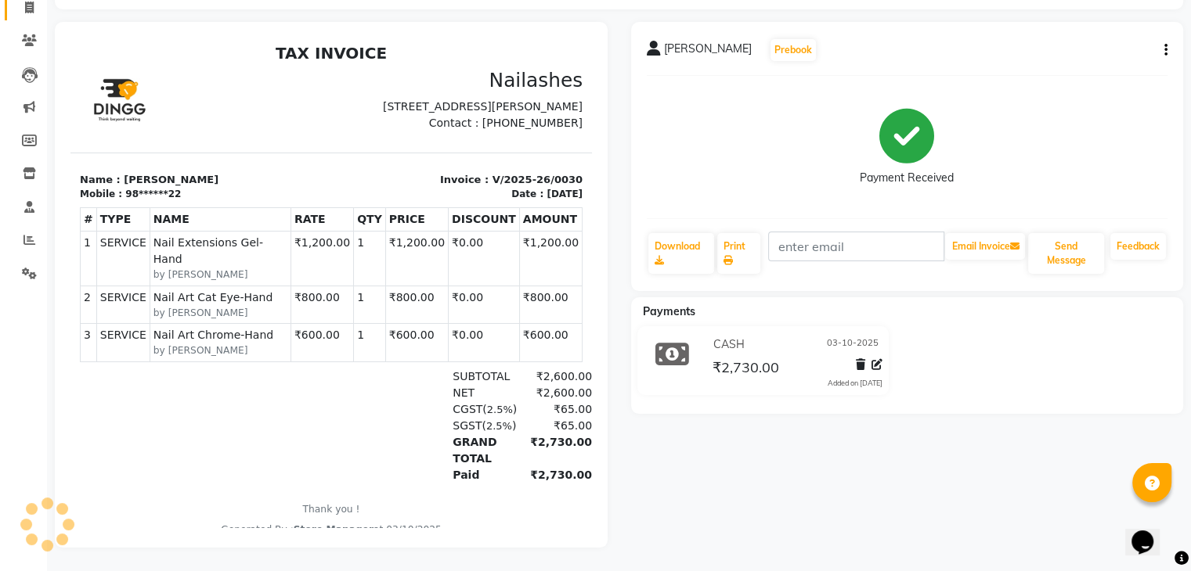
click at [25, 16] on link "Invoice" at bounding box center [24, 8] width 38 height 26
select select "service"
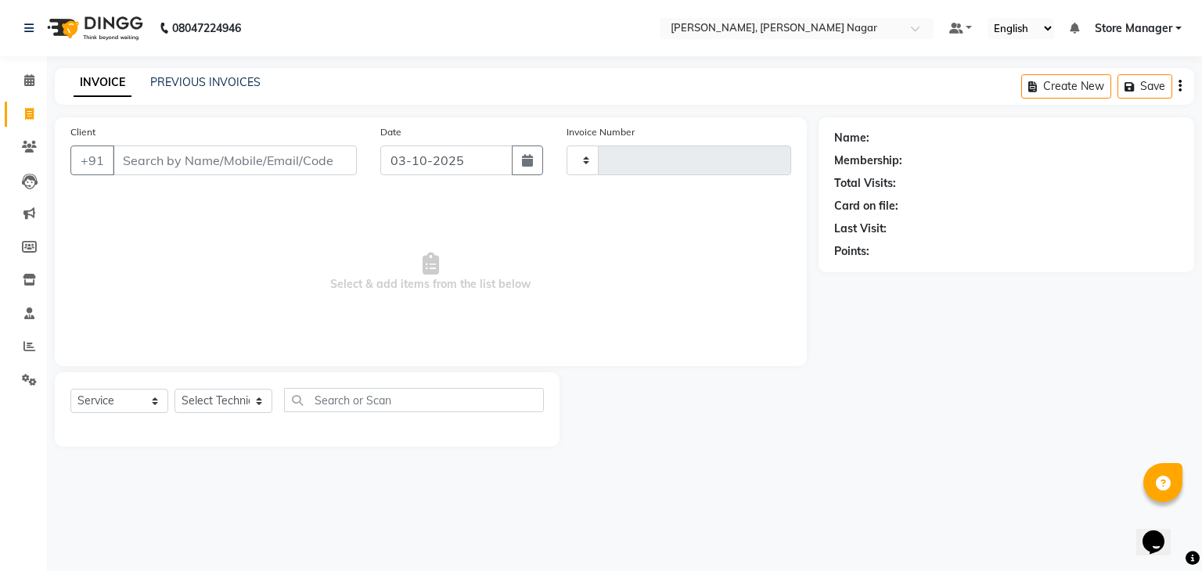
type input "0031"
select select "9049"
drag, startPoint x: 248, startPoint y: 176, endPoint x: 232, endPoint y: 148, distance: 32.2
click at [232, 148] on div "Client +91" at bounding box center [214, 156] width 310 height 64
click at [240, 164] on input "Client" at bounding box center [235, 161] width 244 height 30
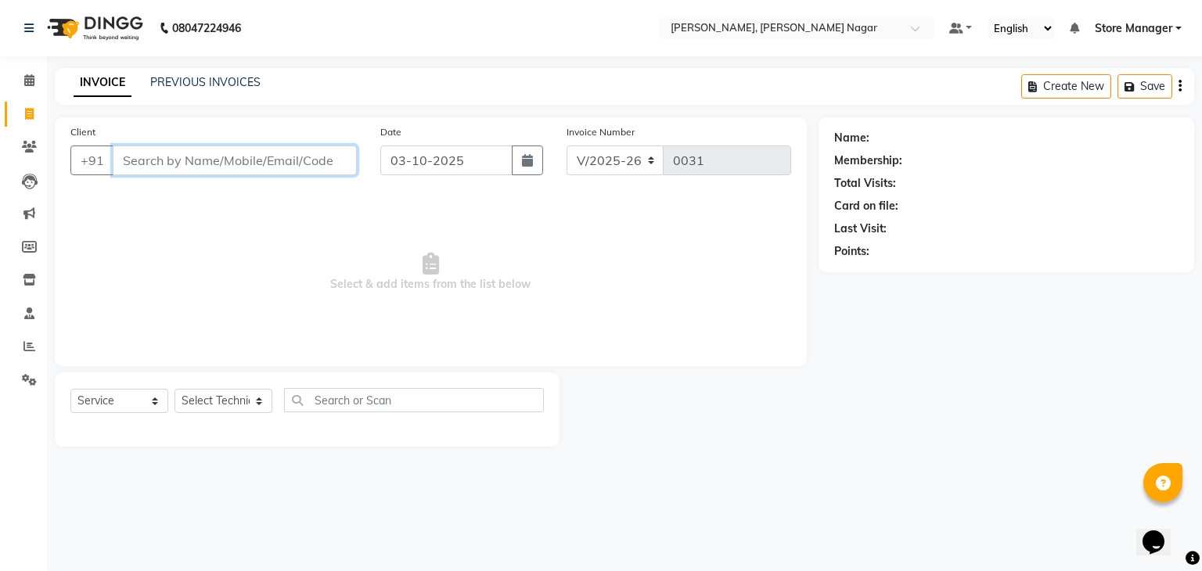
click at [272, 164] on input "Client" at bounding box center [235, 161] width 244 height 30
type input "7231894658"
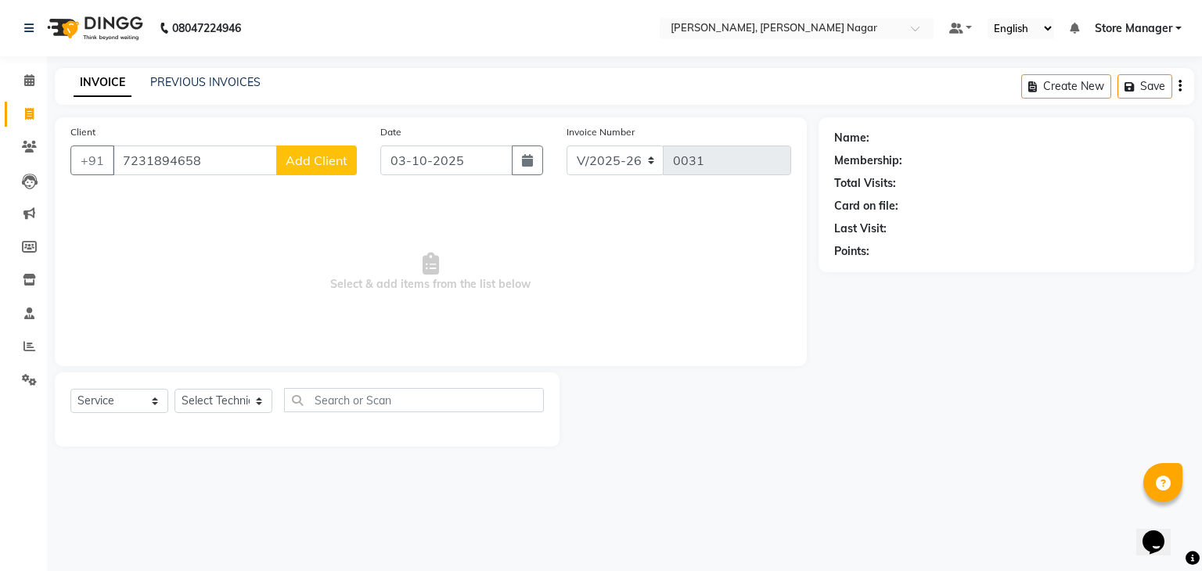
click at [294, 160] on span "Add Client" at bounding box center [317, 161] width 62 height 16
select select "21"
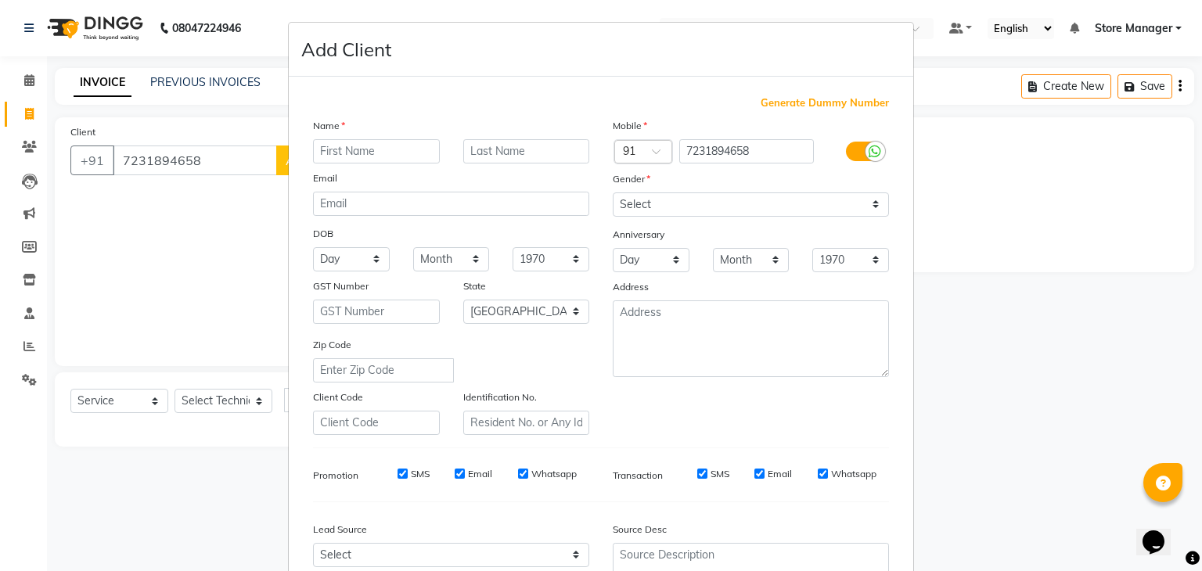
type input "a"
type input "Annu"
click at [673, 211] on select "Select [DEMOGRAPHIC_DATA] [DEMOGRAPHIC_DATA] Other Prefer Not To Say" at bounding box center [751, 205] width 276 height 24
select select "[DEMOGRAPHIC_DATA]"
click at [613, 193] on select "Select [DEMOGRAPHIC_DATA] [DEMOGRAPHIC_DATA] Other Prefer Not To Say" at bounding box center [751, 205] width 276 height 24
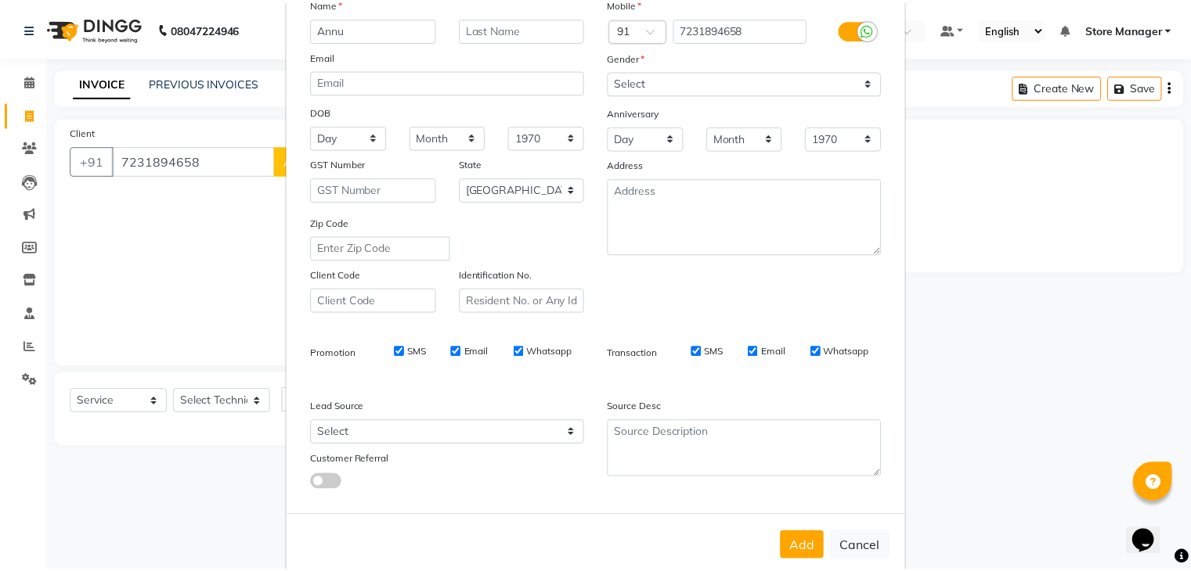
scroll to position [159, 0]
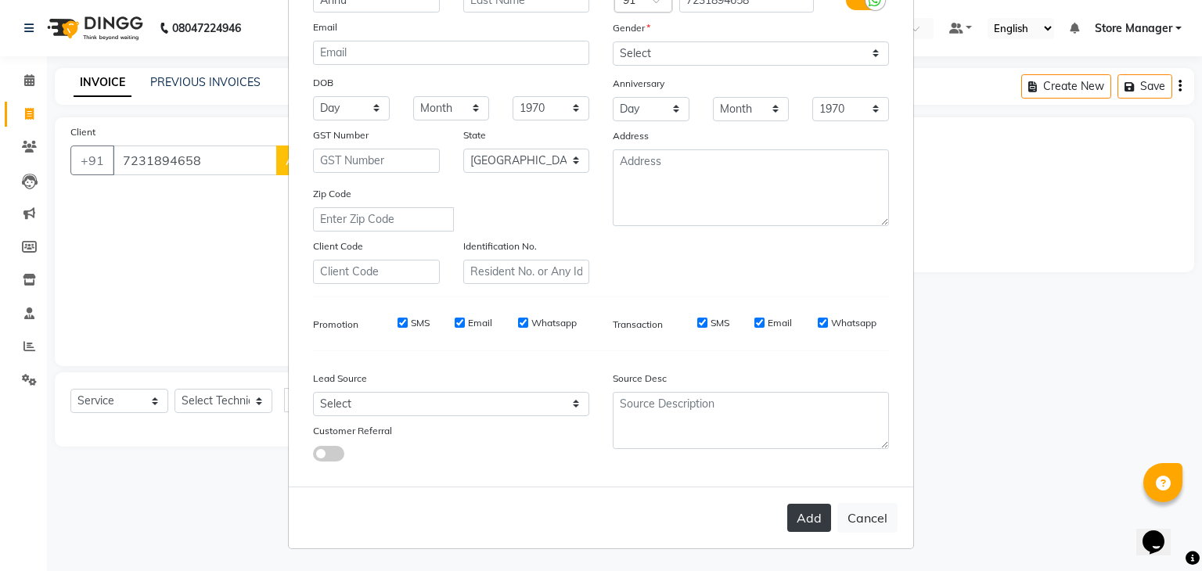
click at [811, 517] on button "Add" at bounding box center [810, 518] width 44 height 28
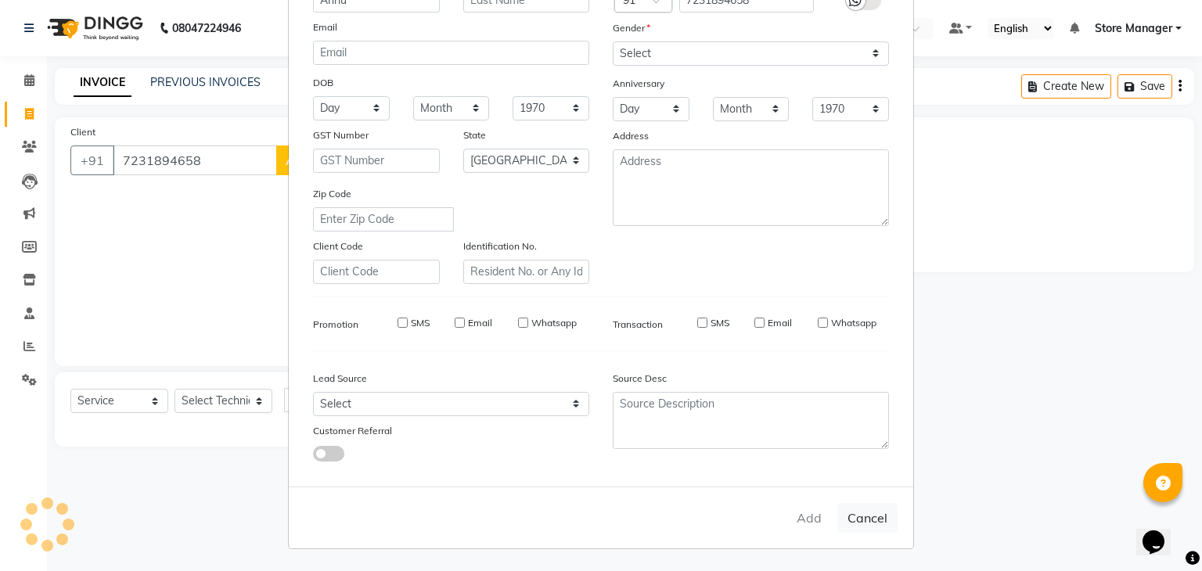
type input "72******58"
select select
select select "null"
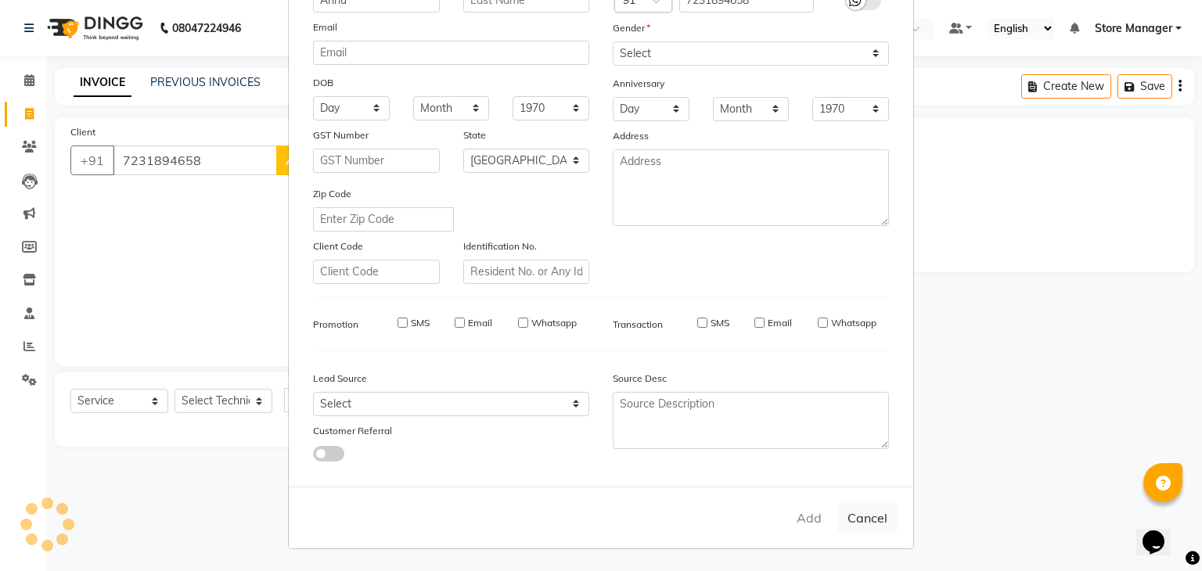
select select
checkbox input "false"
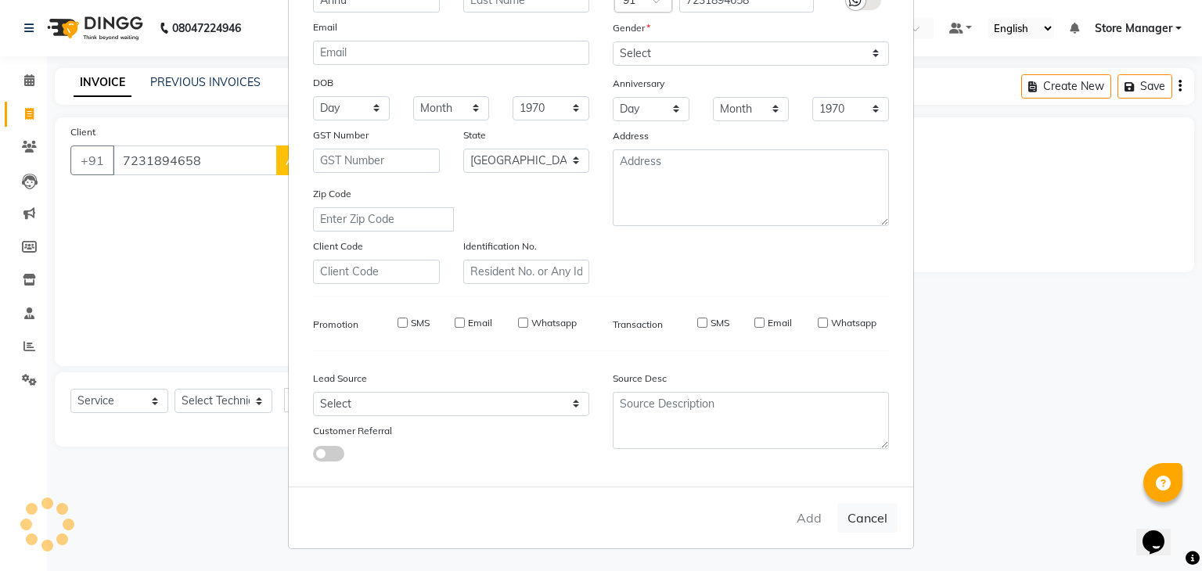
checkbox input "false"
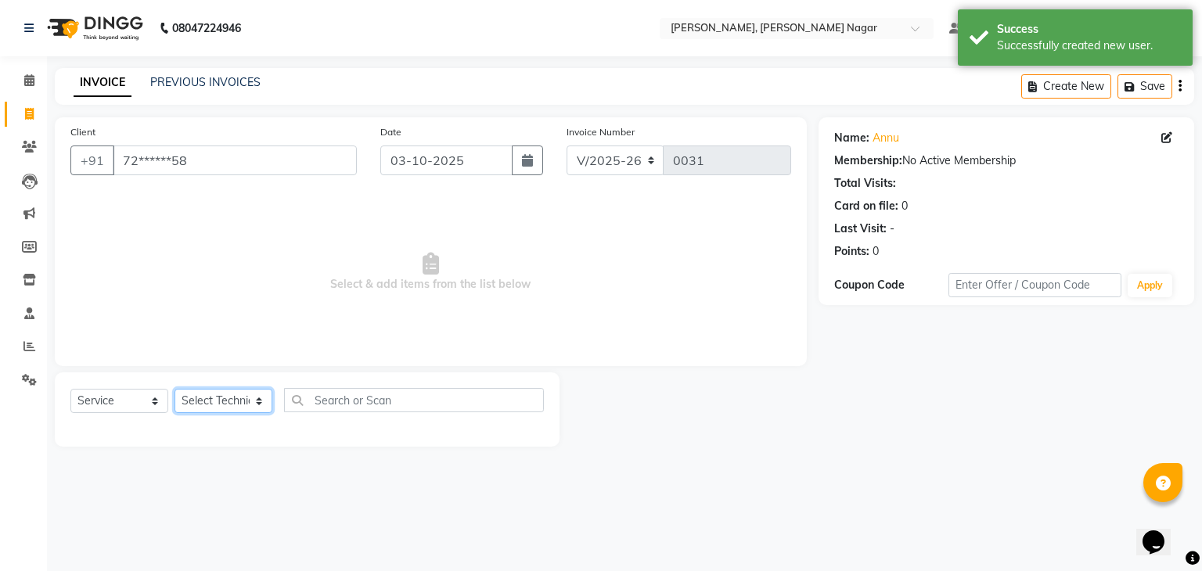
click at [248, 405] on select "Select Technician [PERSON_NAME] geeta [PERSON_NAME] Store Manager" at bounding box center [224, 401] width 98 height 24
select select "92259"
click at [175, 390] on select "Select Technician [PERSON_NAME] geeta [PERSON_NAME] Store Manager" at bounding box center [224, 401] width 98 height 24
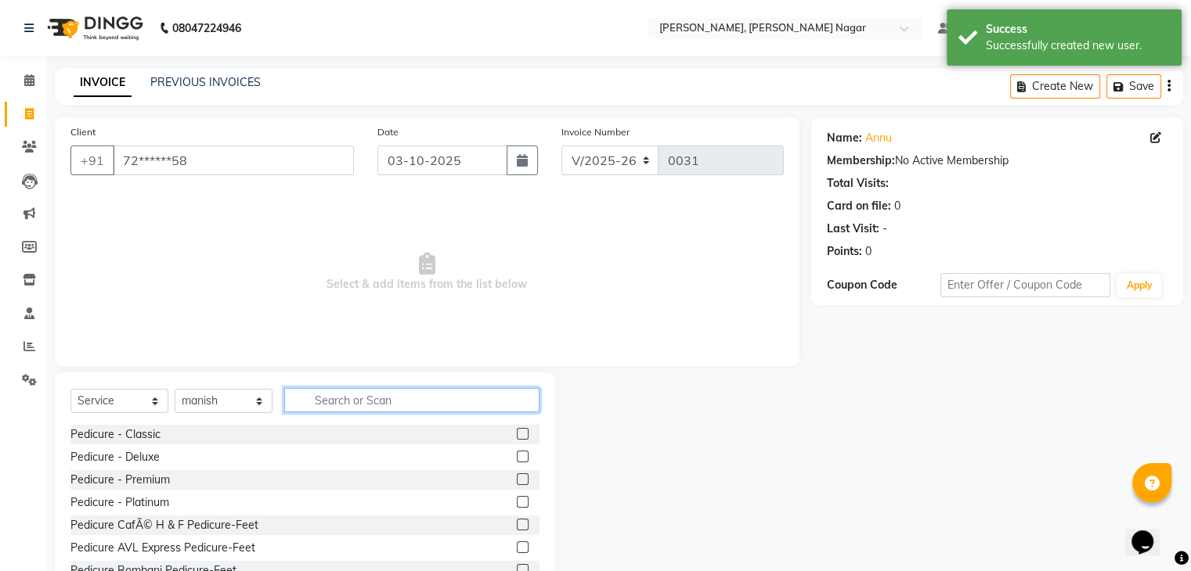
click at [355, 394] on input "text" at bounding box center [411, 400] width 255 height 24
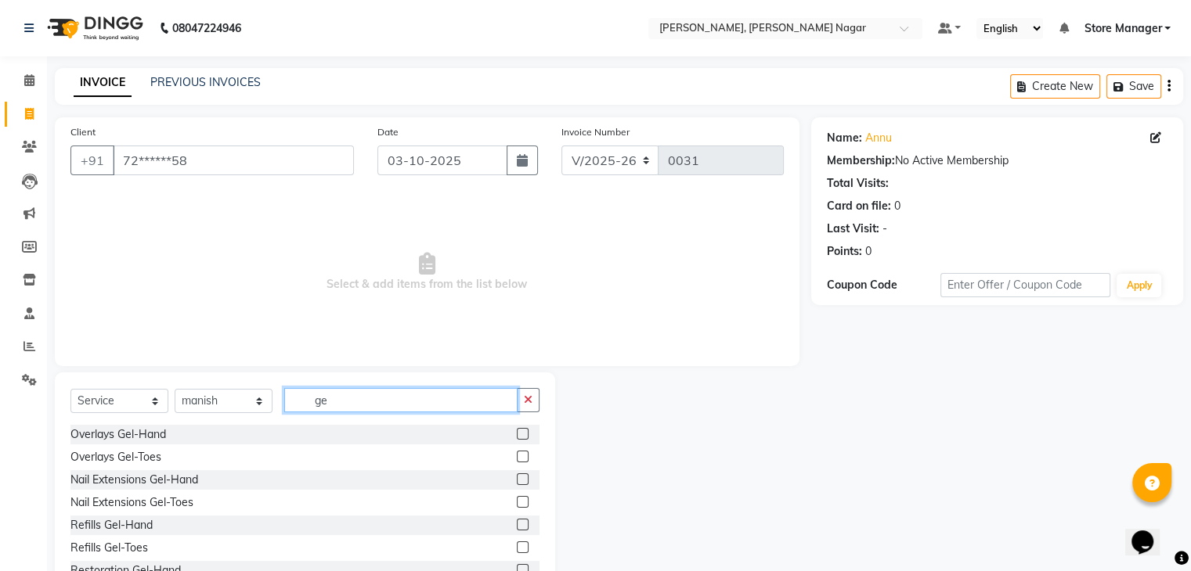
type input "g"
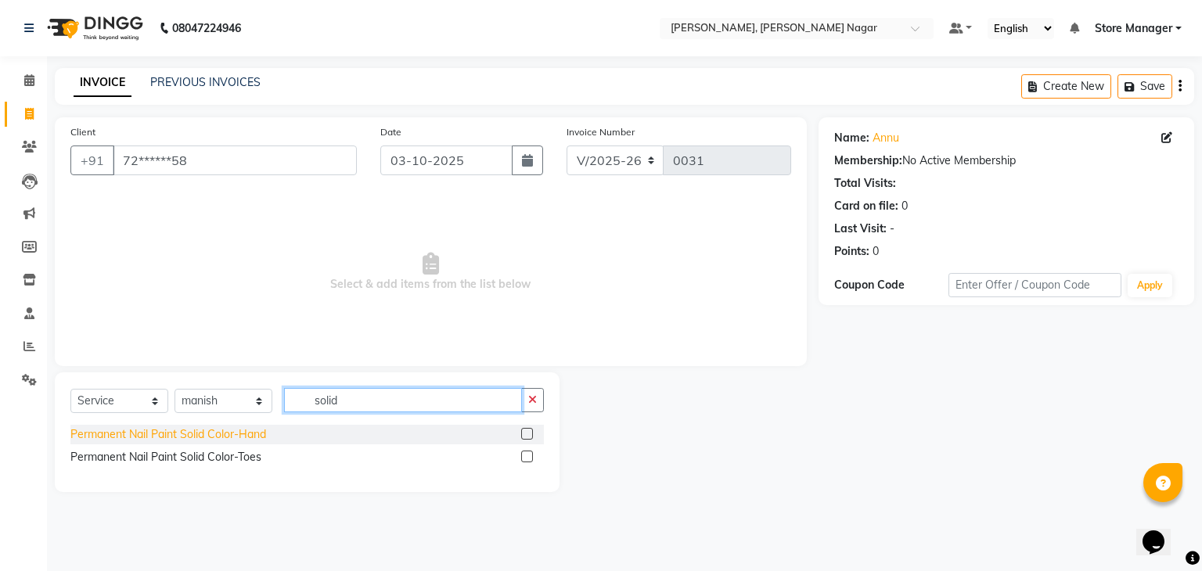
type input "solid"
click at [218, 439] on div "Permanent Nail Paint Solid Color-Hand" at bounding box center [168, 435] width 196 height 16
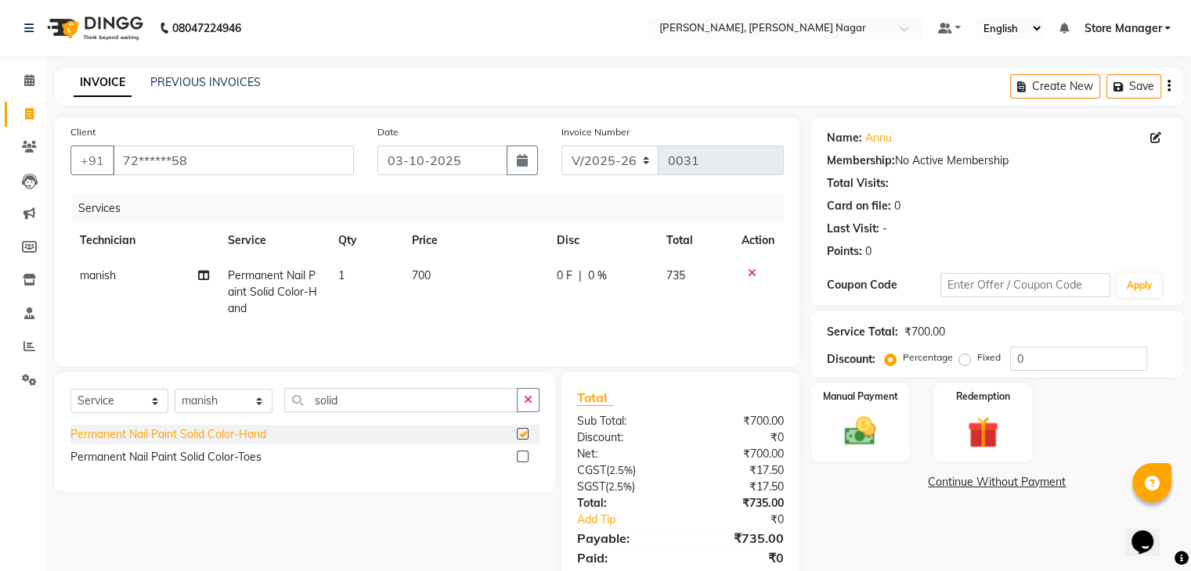
checkbox input "false"
click at [529, 398] on icon "button" at bounding box center [528, 400] width 9 height 11
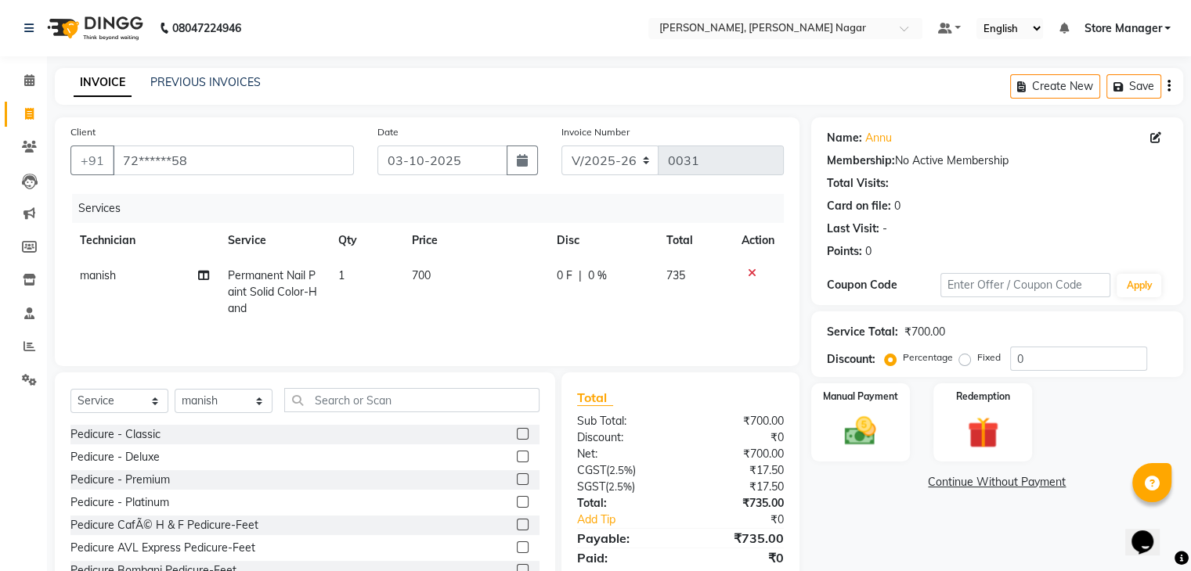
click at [121, 275] on td "manish" at bounding box center [143, 292] width 147 height 68
select select "92259"
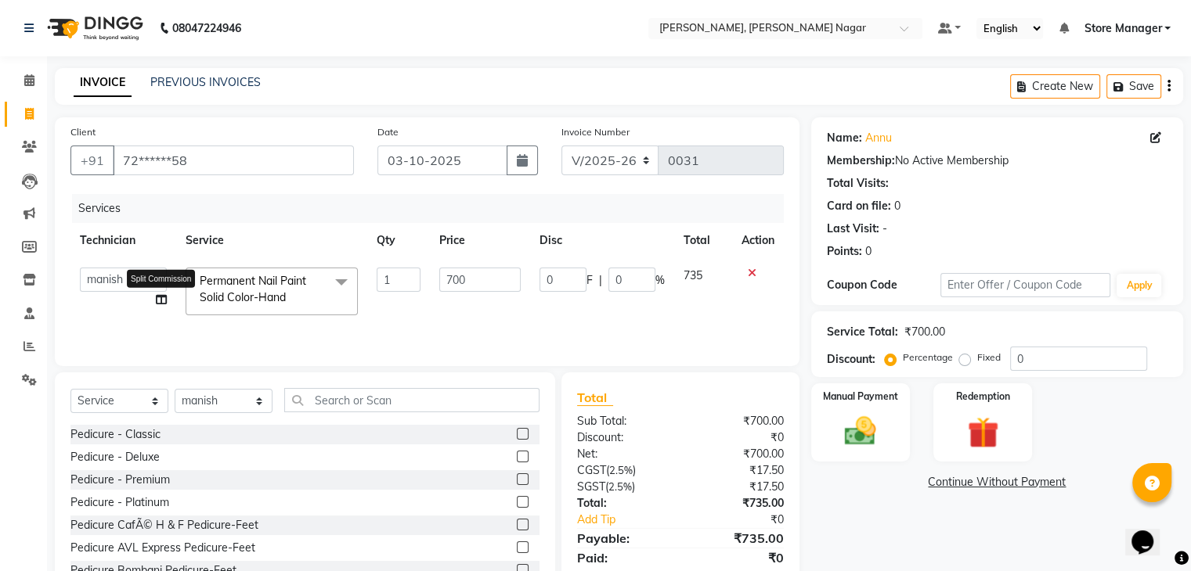
click at [162, 304] on icon at bounding box center [161, 299] width 11 height 11
select select "92259"
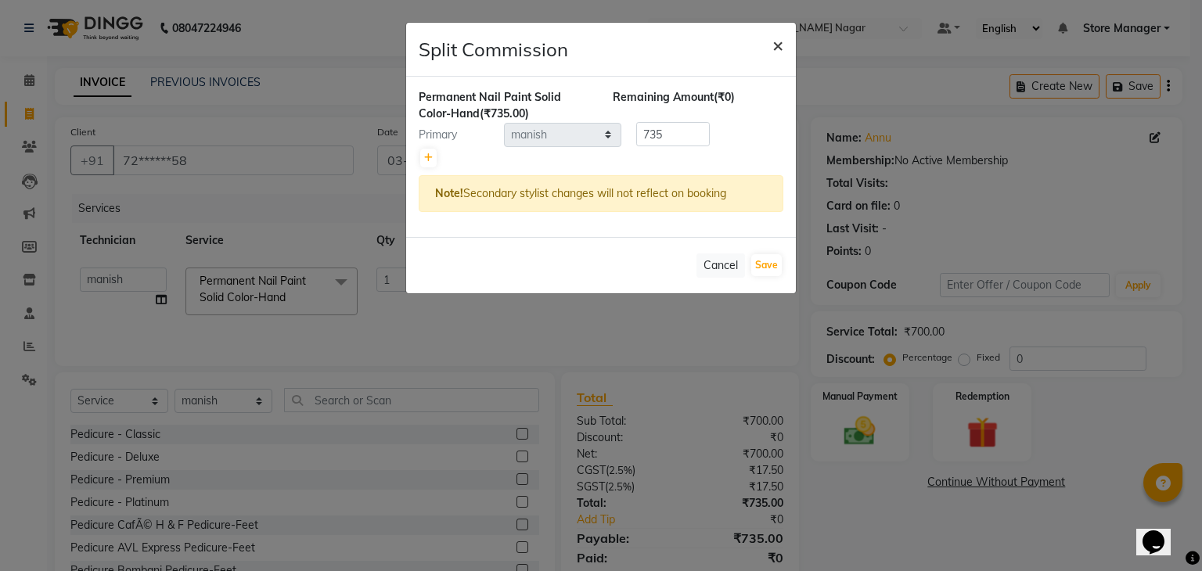
click at [780, 43] on span "×" at bounding box center [778, 44] width 11 height 23
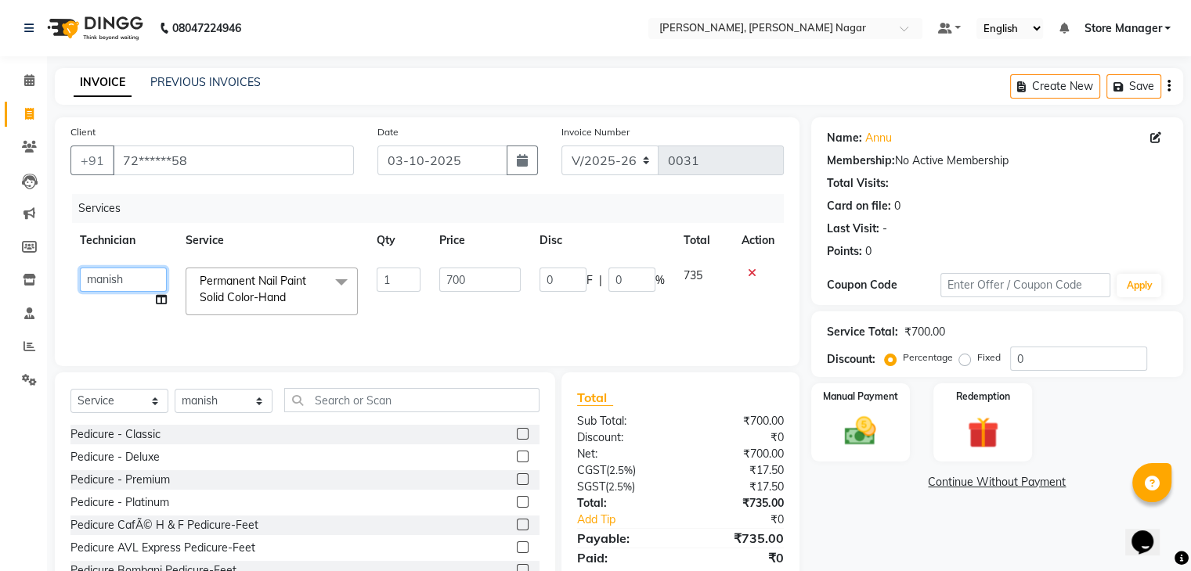
click at [122, 284] on select "[PERSON_NAME] geeta [PERSON_NAME] Store Manager" at bounding box center [123, 280] width 87 height 24
select select "92261"
click at [312, 298] on span "Permanent Nail Paint Solid Color-Hand x" at bounding box center [265, 290] width 138 height 34
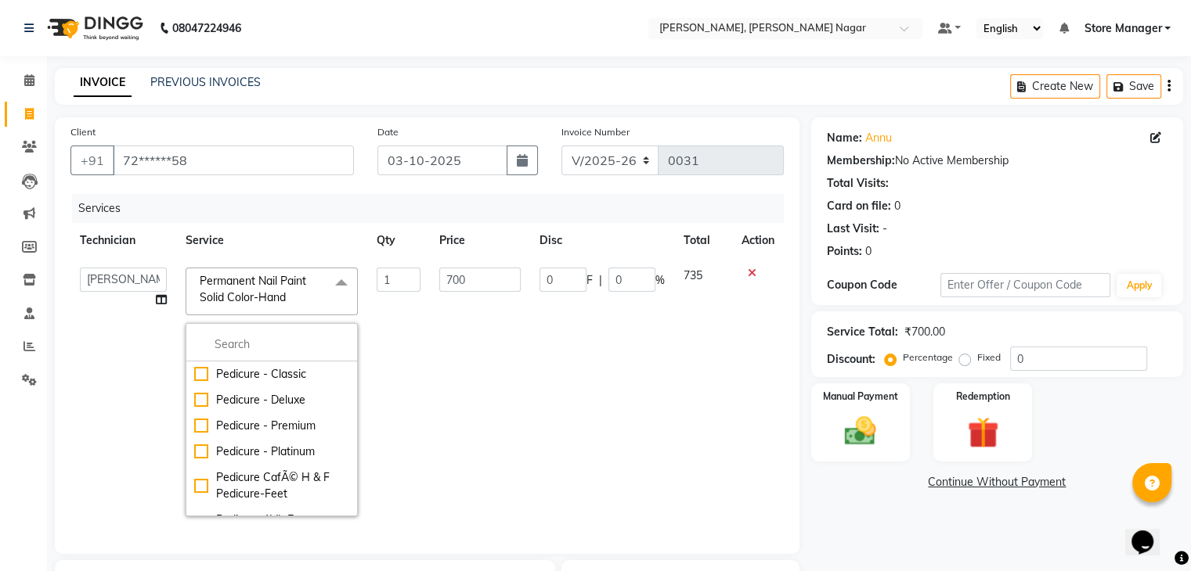
click at [430, 358] on td "700" at bounding box center [480, 392] width 100 height 268
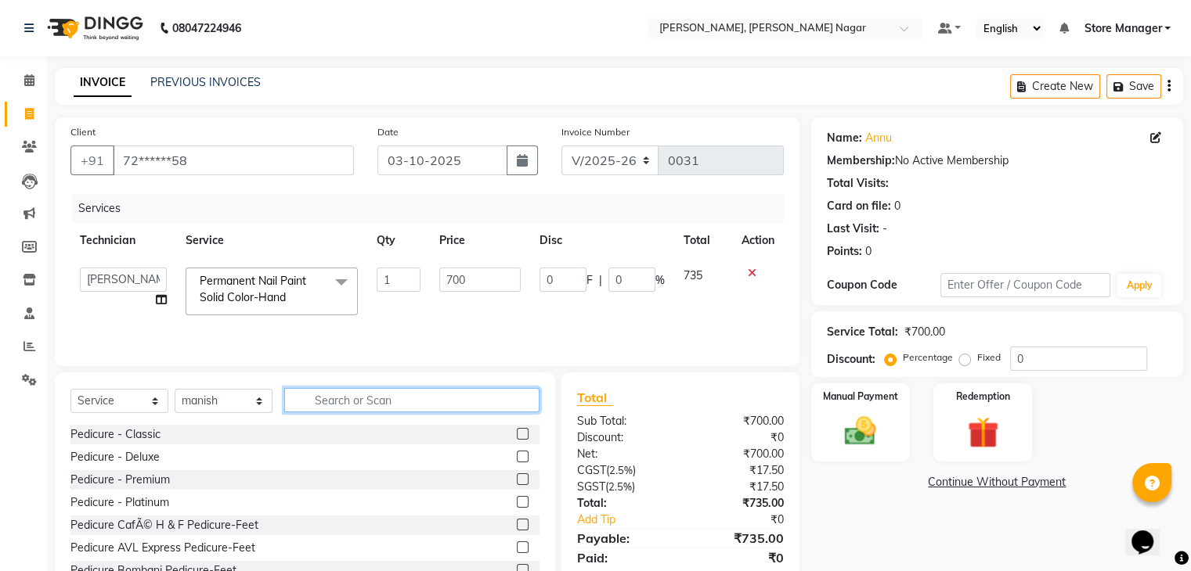
click at [428, 411] on input "text" at bounding box center [411, 400] width 255 height 24
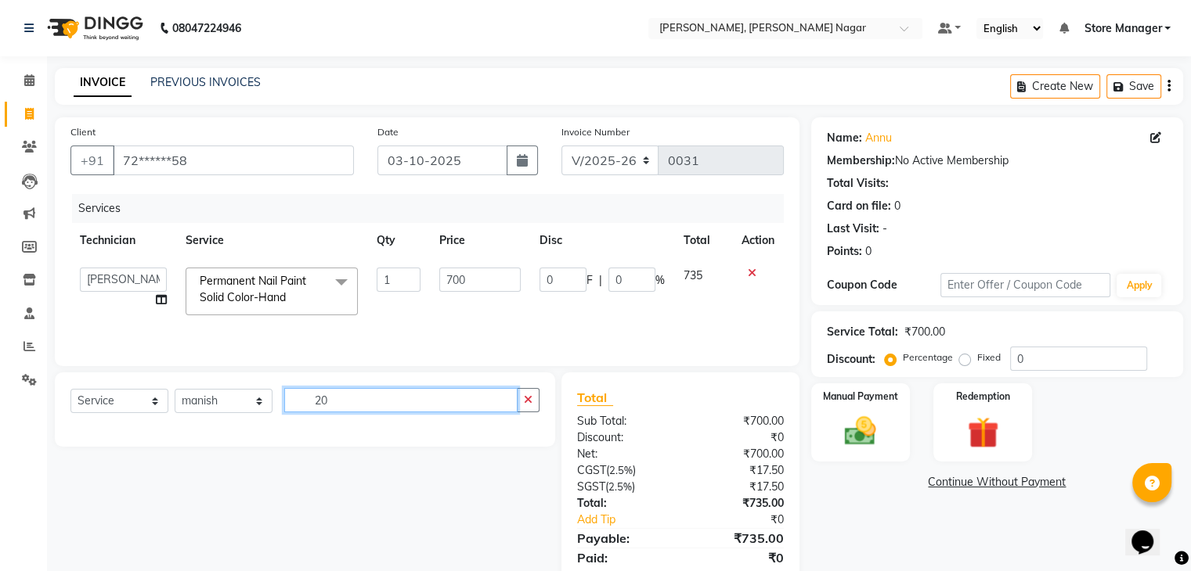
type input "2"
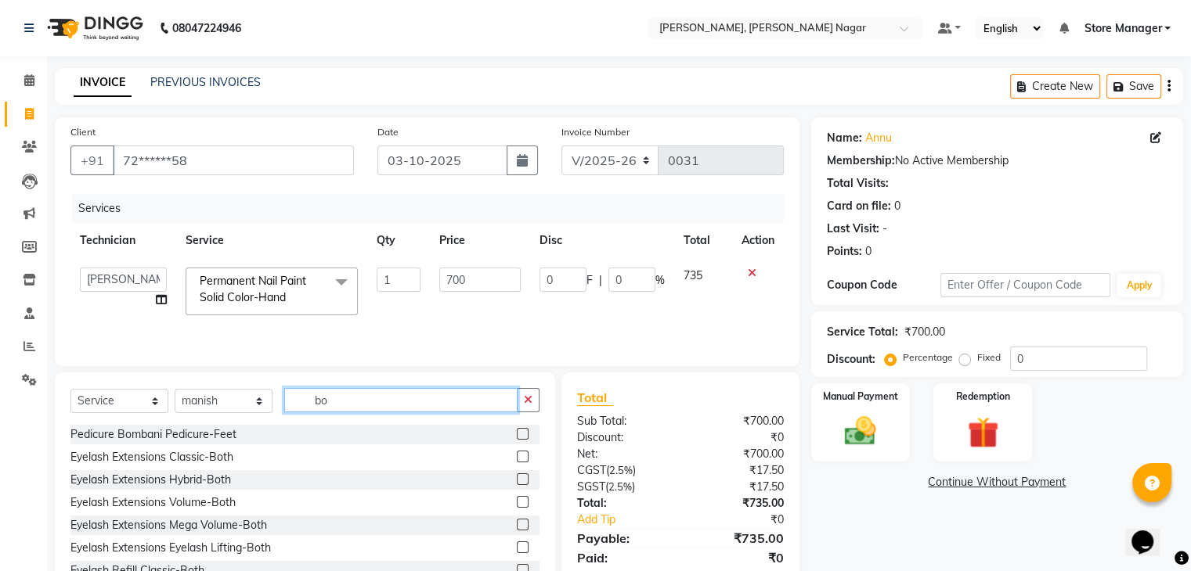
type input "b"
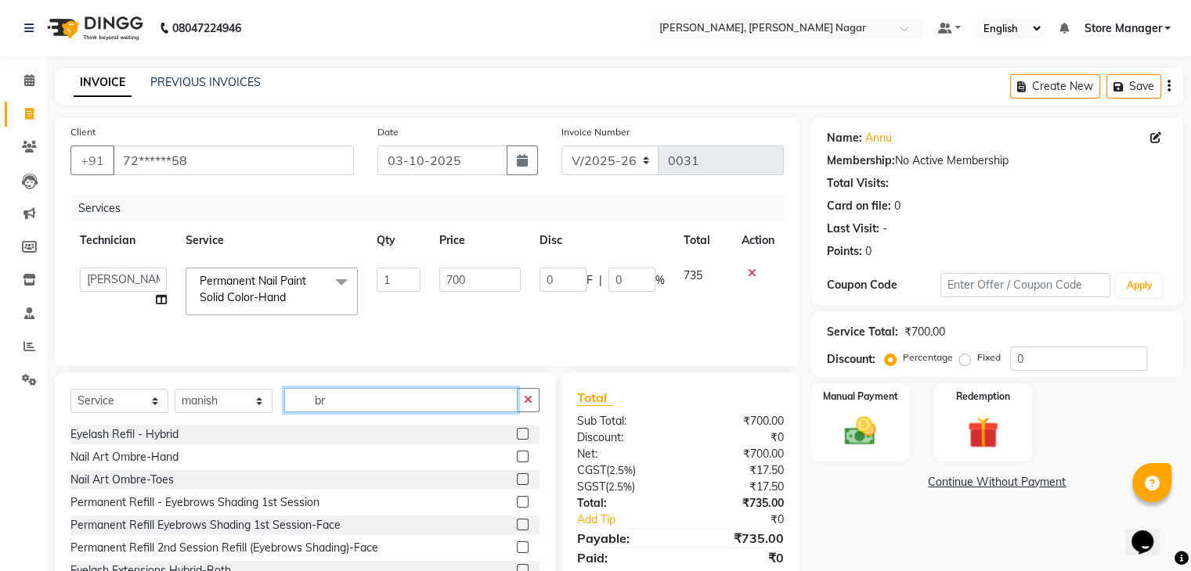
type input "b"
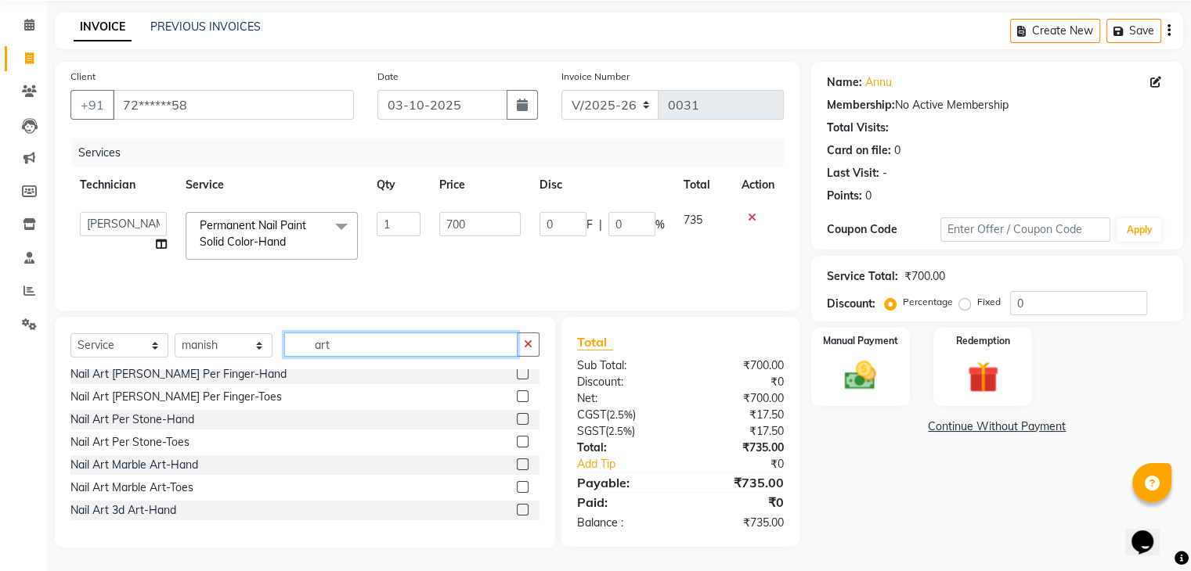
scroll to position [0, 0]
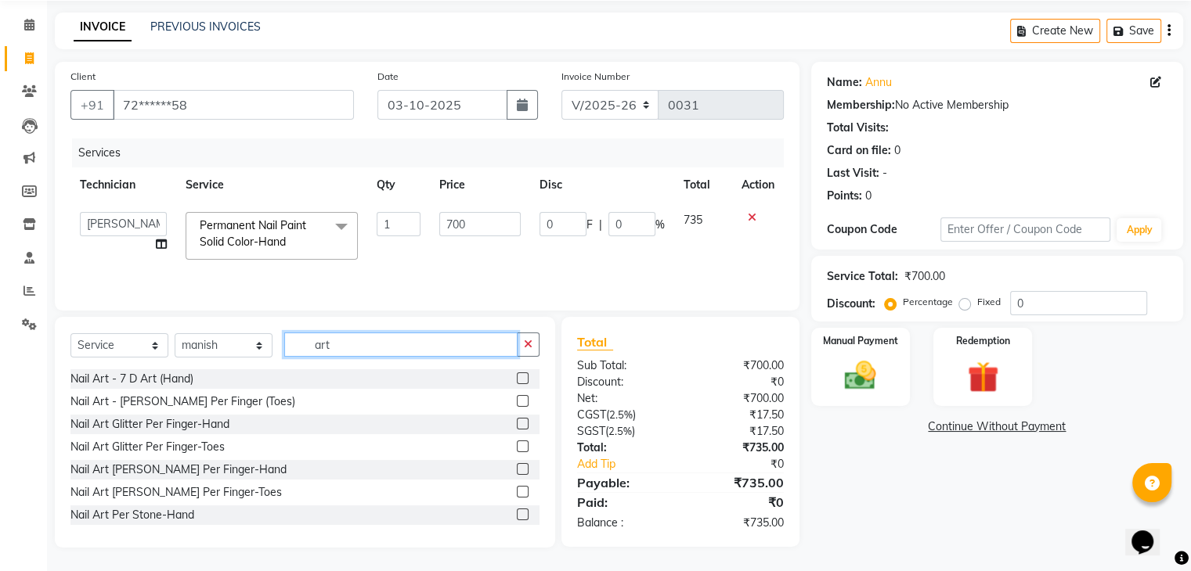
click at [452, 344] on input "art" at bounding box center [400, 345] width 233 height 24
type input "a"
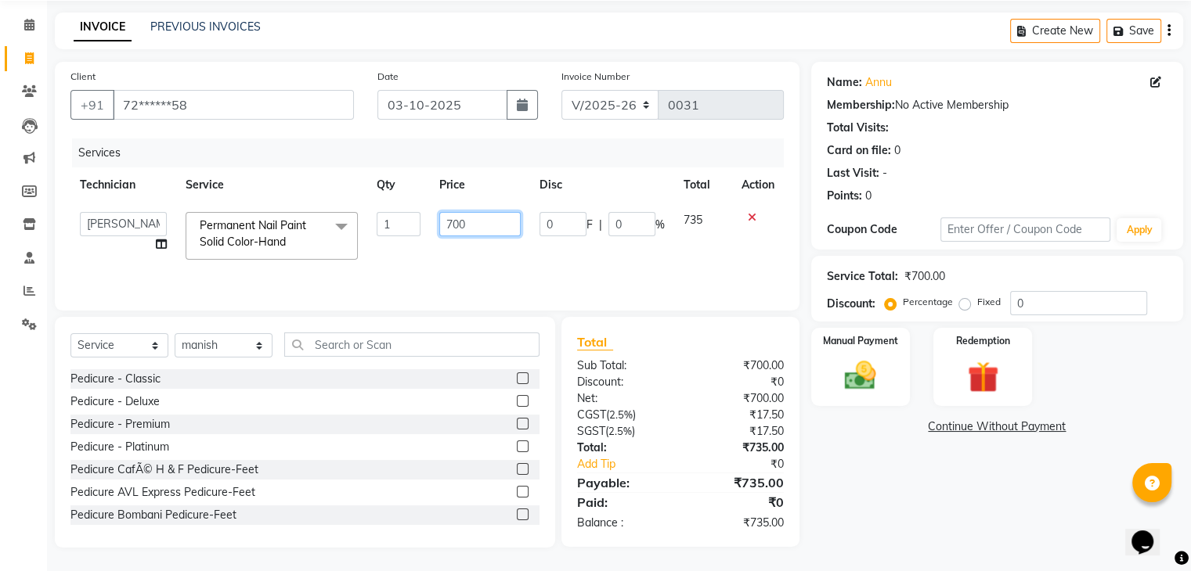
click at [506, 223] on input "700" at bounding box center [479, 224] width 81 height 24
type input "7"
type input "900"
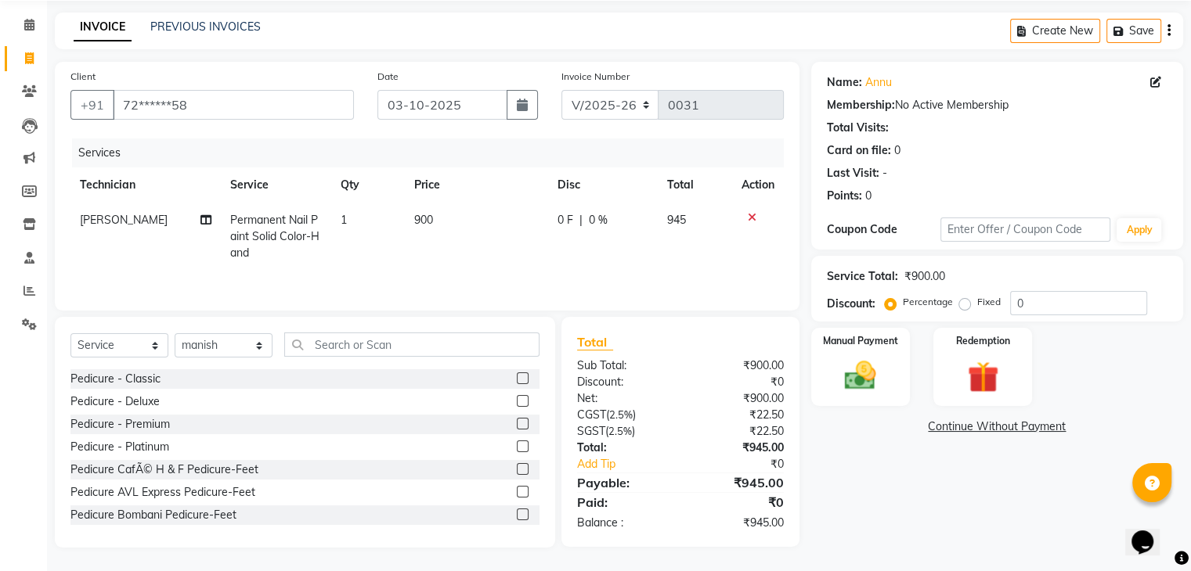
click at [597, 254] on td "0 F | 0 %" at bounding box center [603, 237] width 110 height 68
select select "92261"
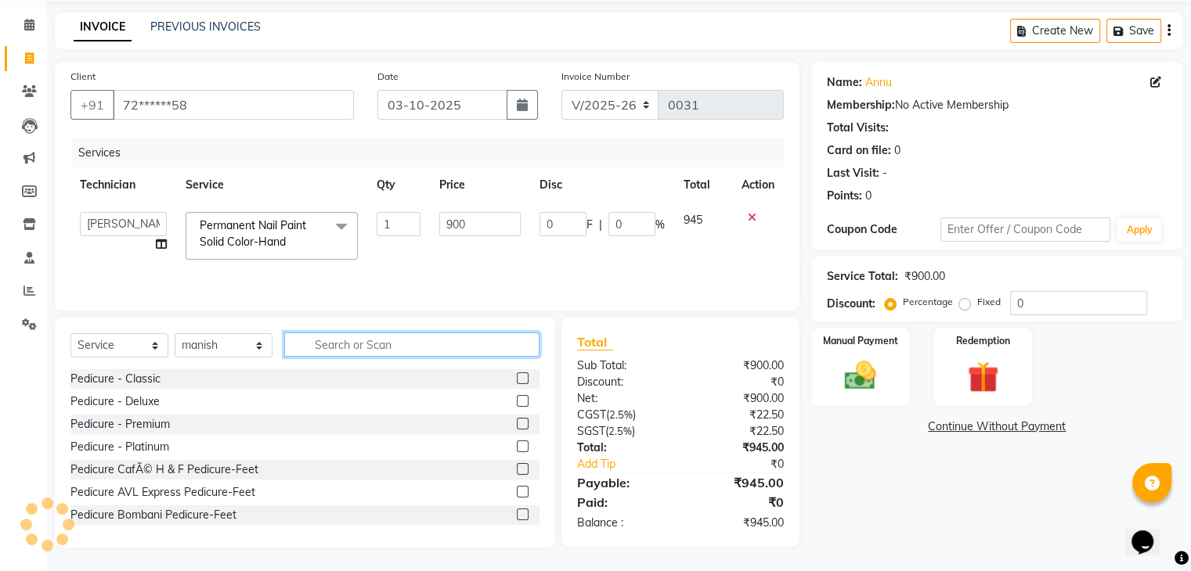
click at [369, 342] on input "text" at bounding box center [411, 345] width 255 height 24
type input "m"
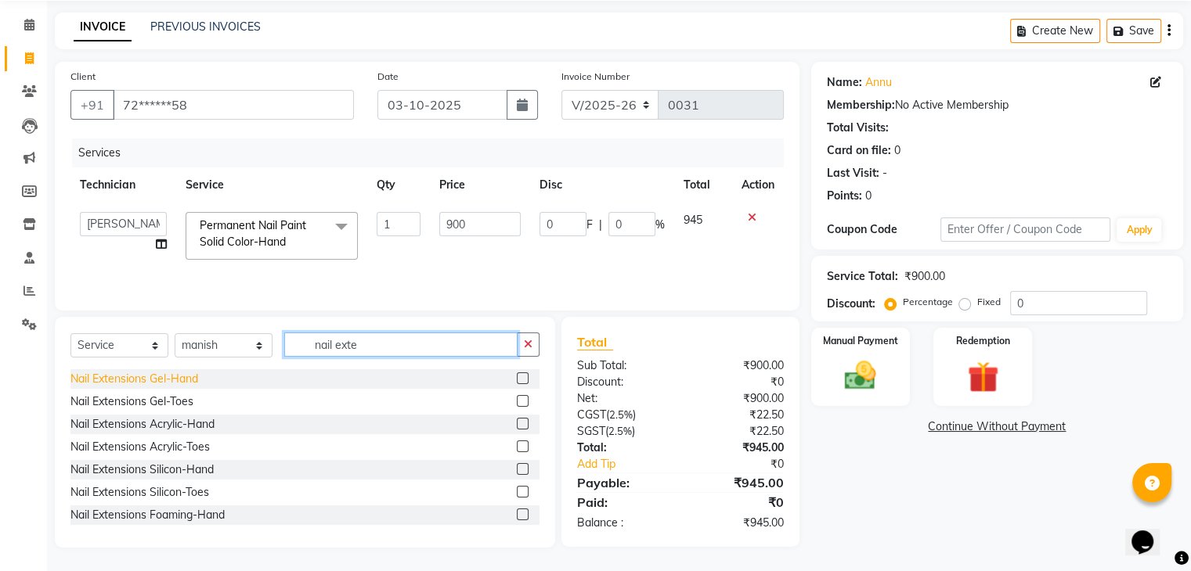
type input "nail exte"
click at [172, 380] on div "Nail Extensions Gel-Hand" at bounding box center [134, 379] width 128 height 16
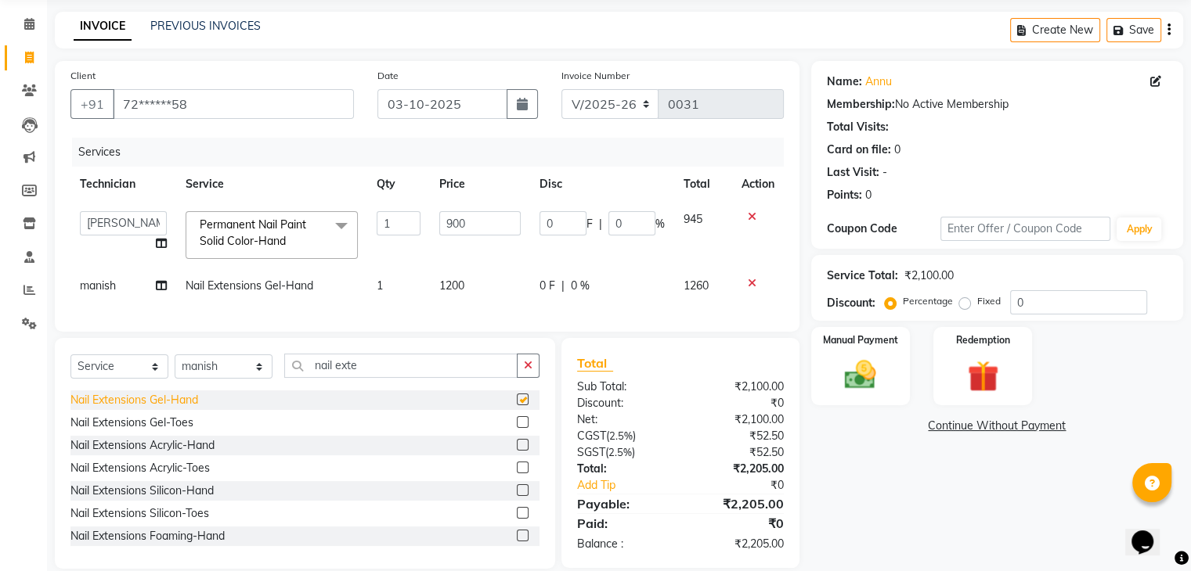
checkbox input "false"
click at [387, 378] on input "nail exte" at bounding box center [400, 366] width 233 height 24
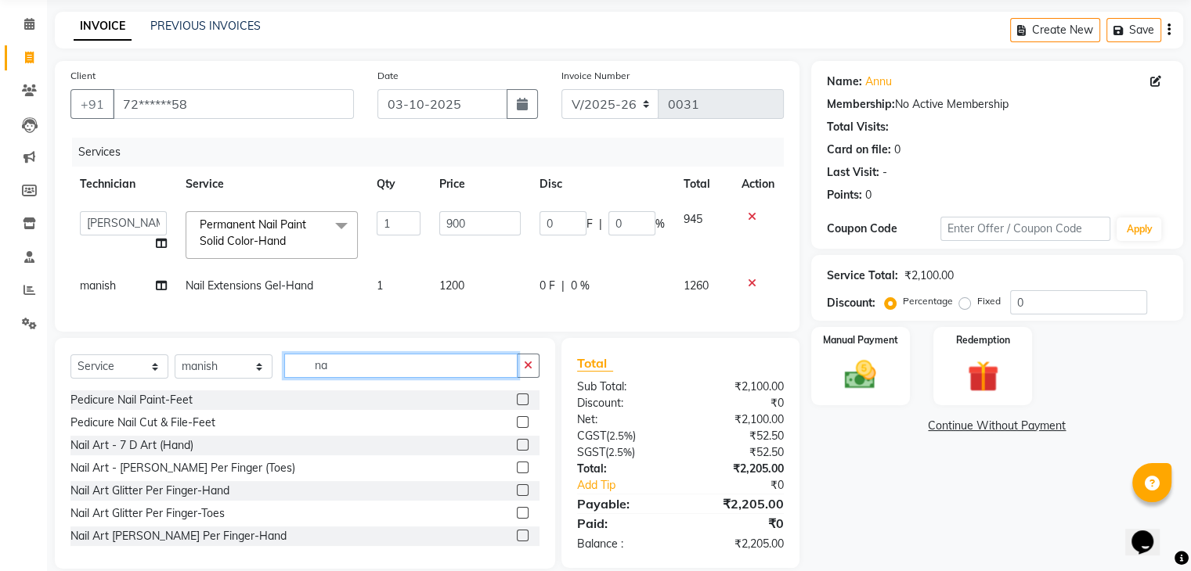
type input "n"
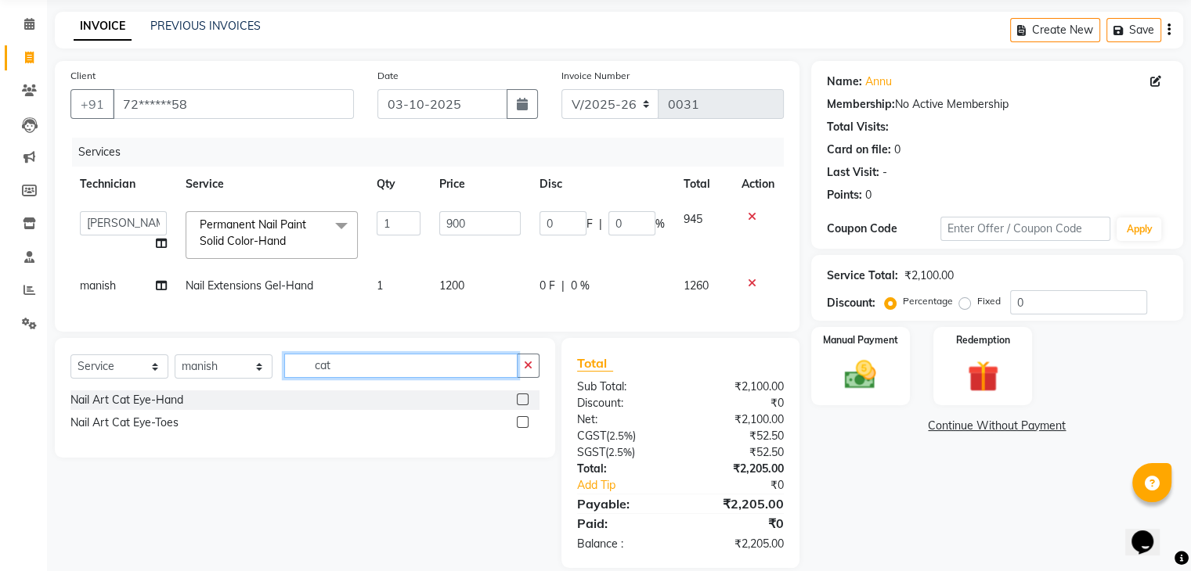
type input "cat"
click at [207, 410] on div "Nail Art Cat Eye-Hand" at bounding box center [304, 401] width 469 height 20
click at [522, 405] on label at bounding box center [523, 400] width 12 height 12
click at [522, 405] on input "checkbox" at bounding box center [522, 400] width 10 height 10
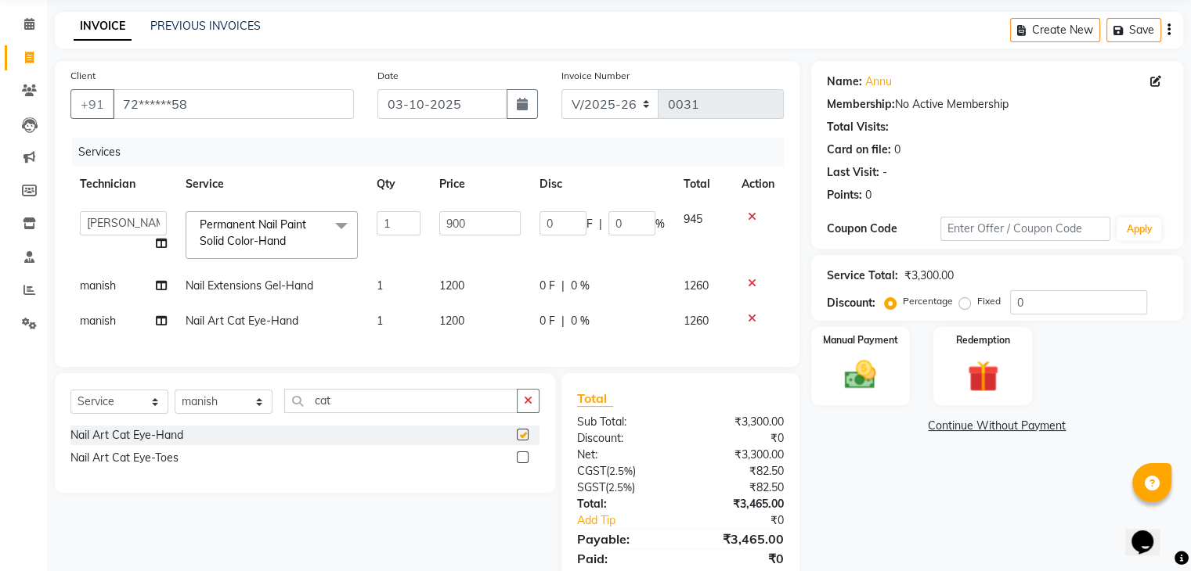
checkbox input "false"
click at [445, 323] on span "1200" at bounding box center [451, 321] width 25 height 14
select select "92259"
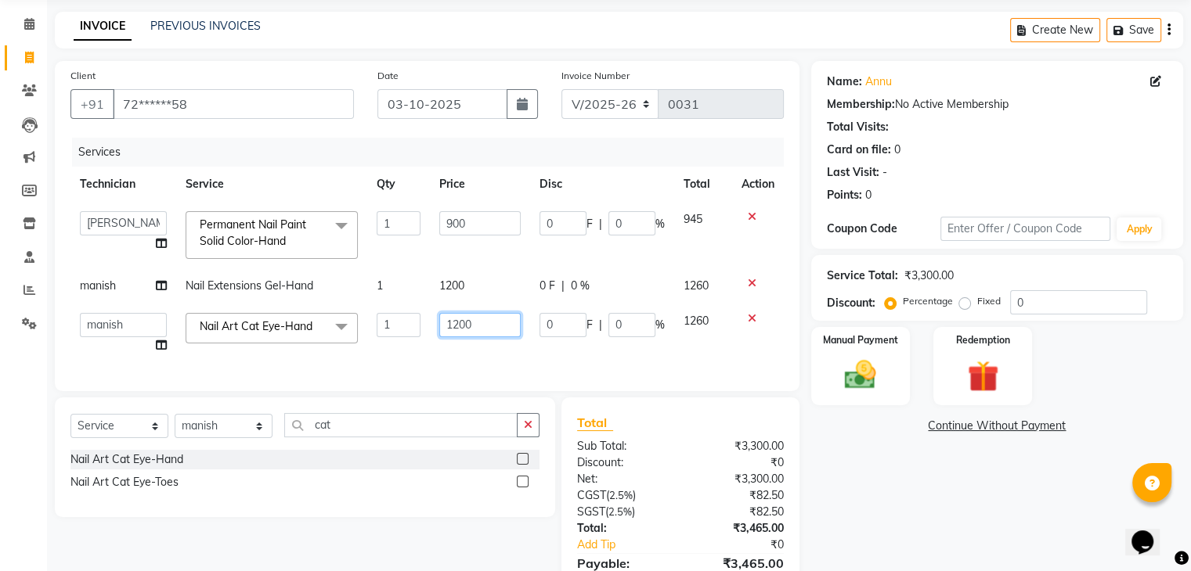
click at [473, 327] on input "1200" at bounding box center [479, 325] width 81 height 24
type input "1"
type input "1000"
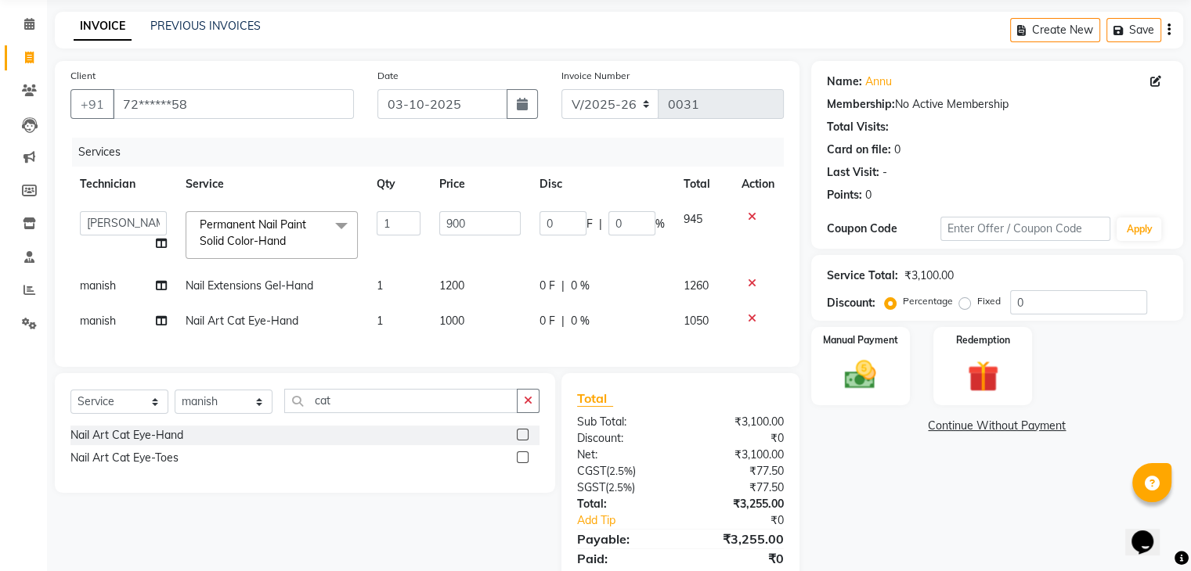
click at [559, 351] on div "Services Technician Service Qty Price Disc Total Action [PERSON_NAME] geeta man…" at bounding box center [426, 245] width 713 height 214
click at [751, 221] on icon at bounding box center [752, 216] width 9 height 11
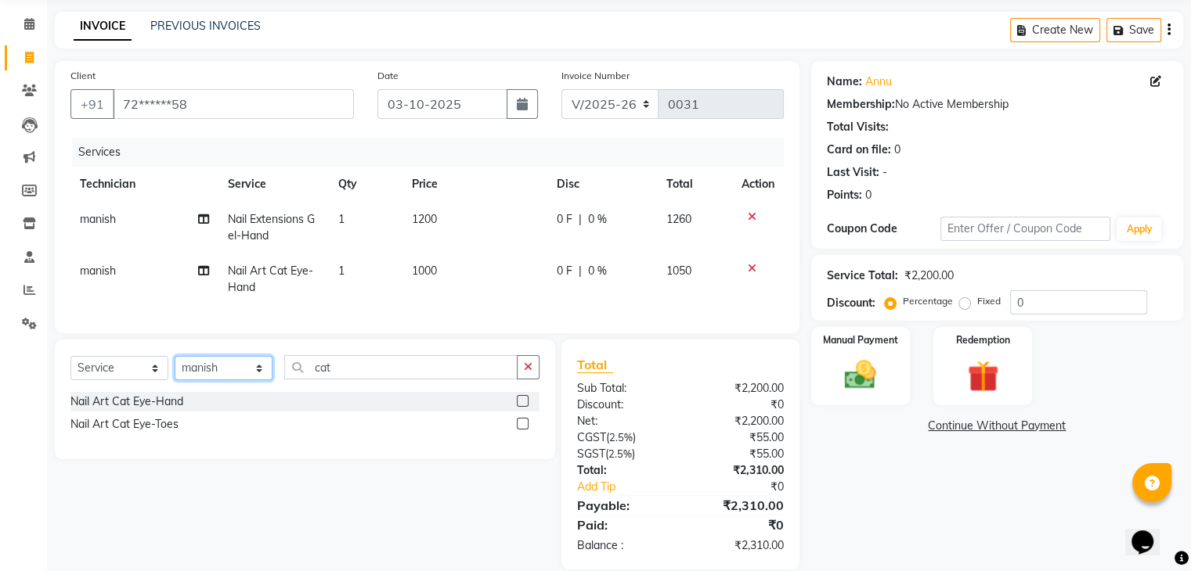
click at [225, 380] on select "Select Technician [PERSON_NAME] geeta [PERSON_NAME] Store Manager" at bounding box center [224, 368] width 98 height 24
select select "92261"
click at [175, 369] on select "Select Technician [PERSON_NAME] geeta [PERSON_NAME] Store Manager" at bounding box center [224, 368] width 98 height 24
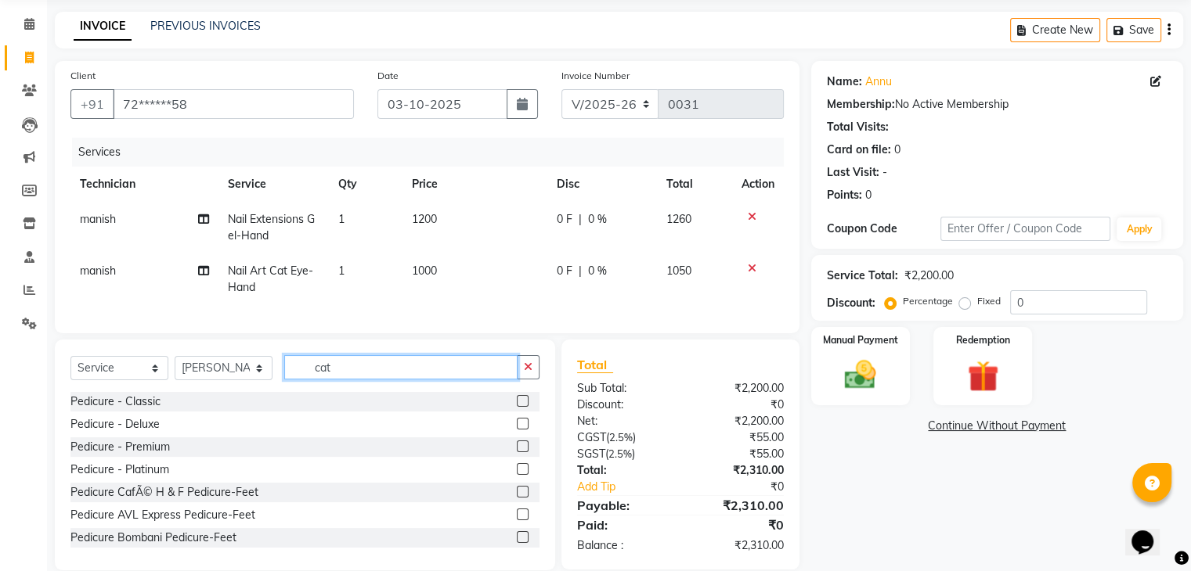
click at [421, 379] on input "cat" at bounding box center [400, 367] width 233 height 24
type input "c"
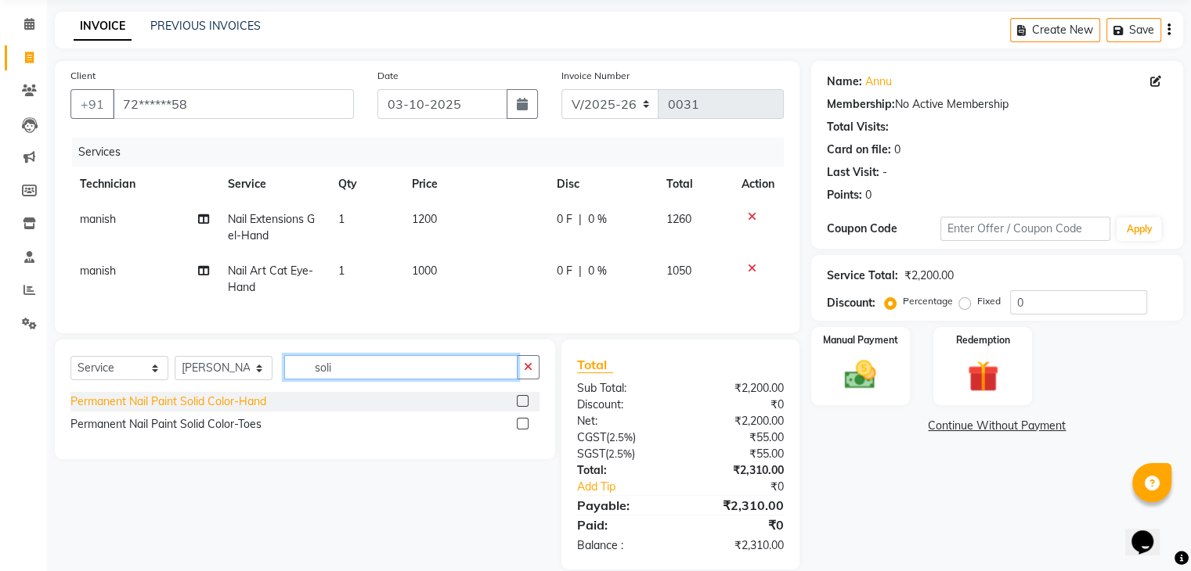
type input "soli"
click at [254, 410] on div "Permanent Nail Paint Solid Color-Hand" at bounding box center [168, 402] width 196 height 16
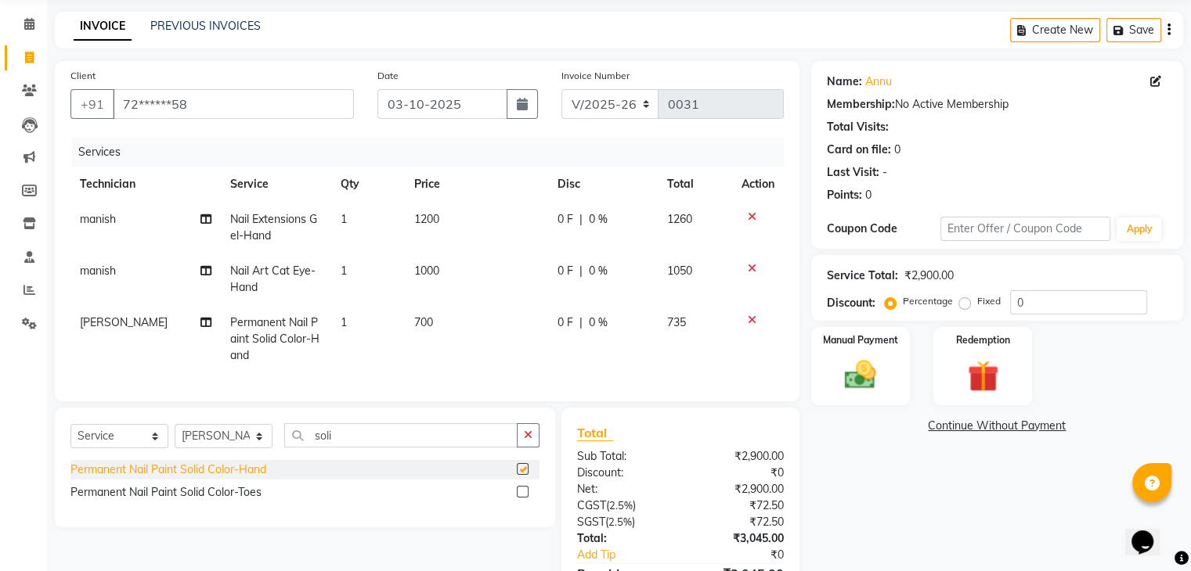
checkbox input "false"
click at [420, 320] on span "700" at bounding box center [423, 322] width 19 height 14
select select "92261"
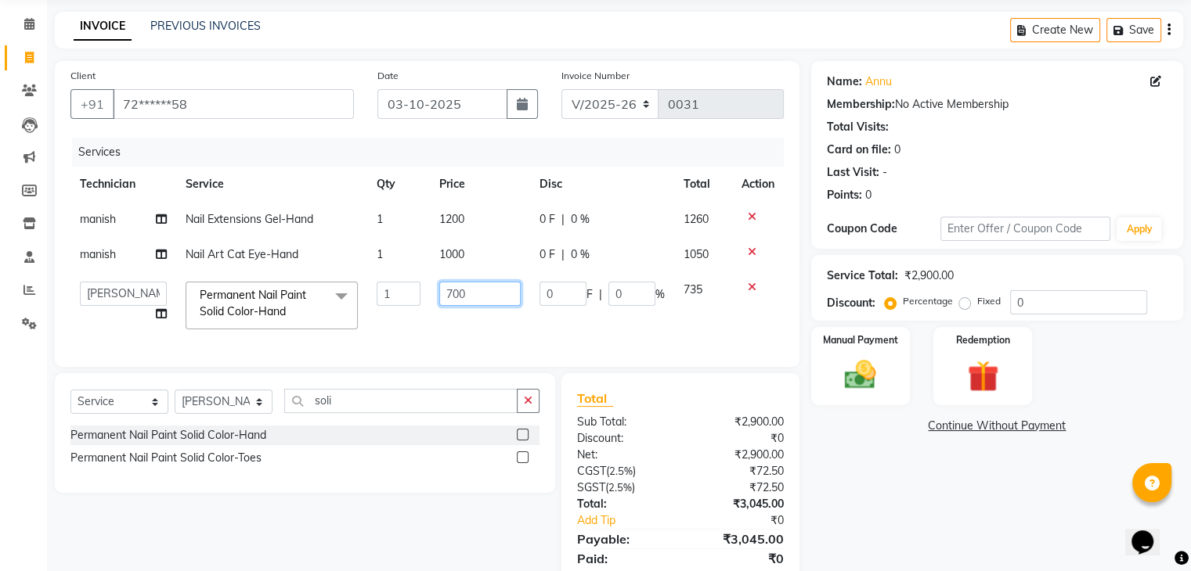
click at [481, 294] on input "700" at bounding box center [479, 294] width 81 height 24
type input "7"
type input "900"
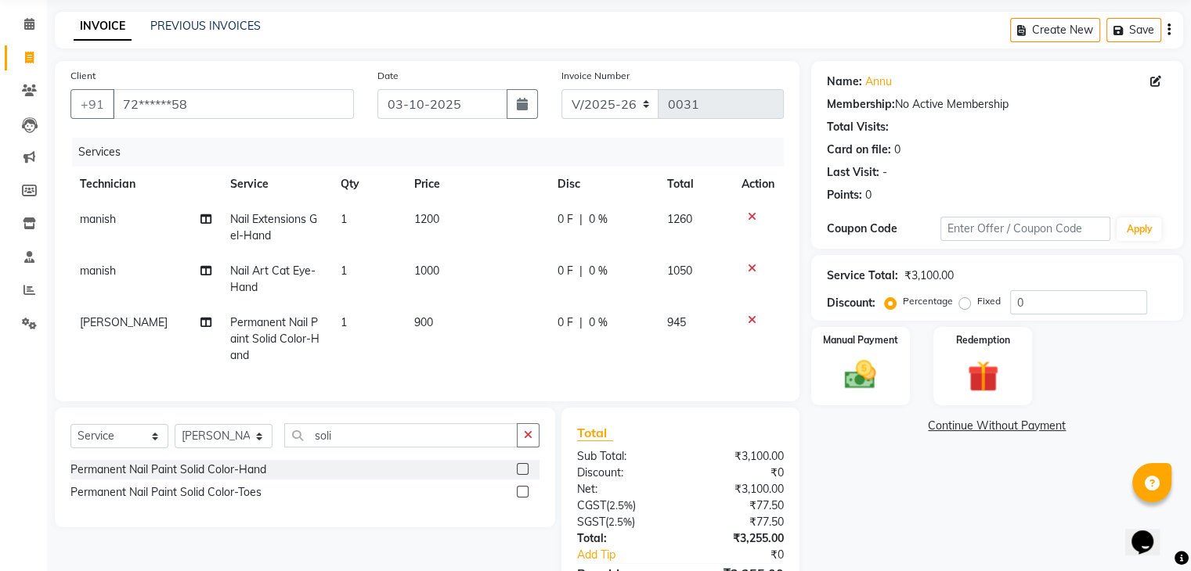
click at [519, 331] on td "900" at bounding box center [476, 339] width 143 height 68
select select "92261"
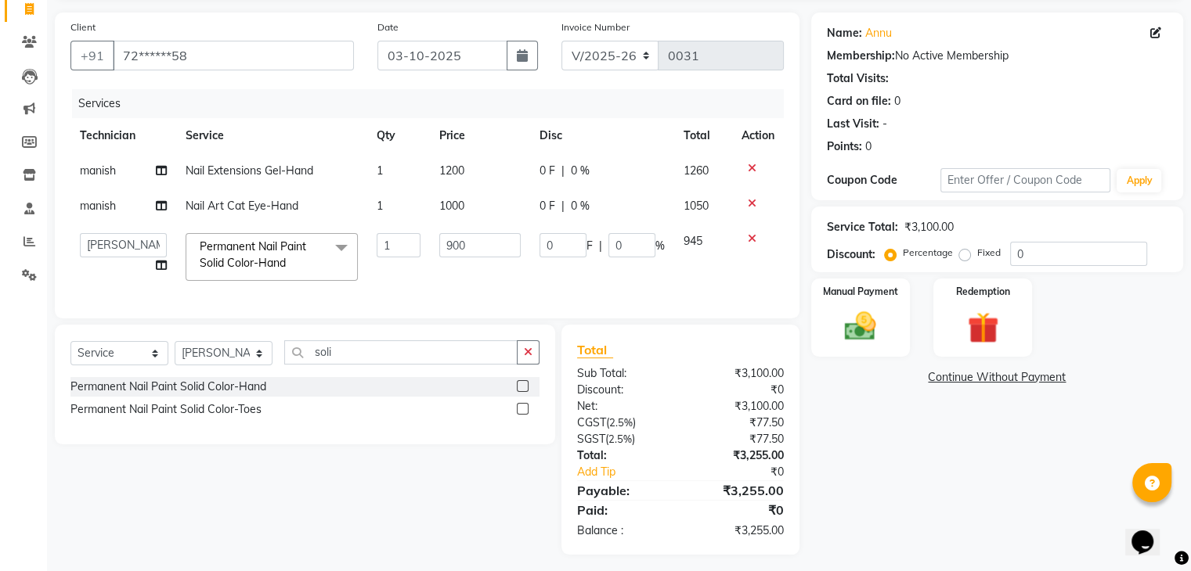
scroll to position [124, 0]
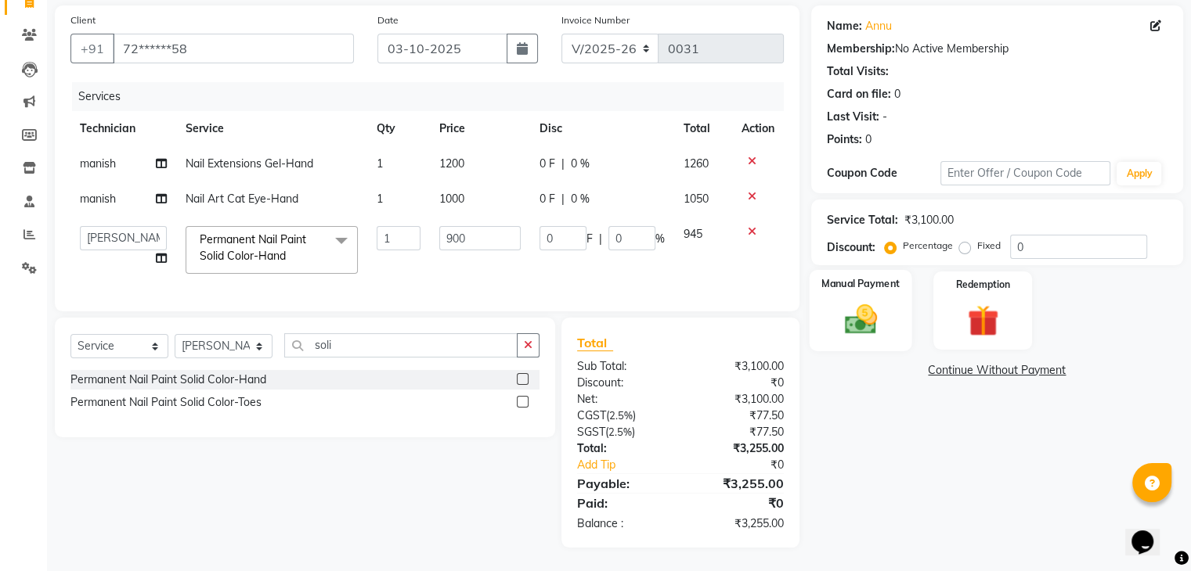
click at [870, 314] on img at bounding box center [860, 320] width 52 height 38
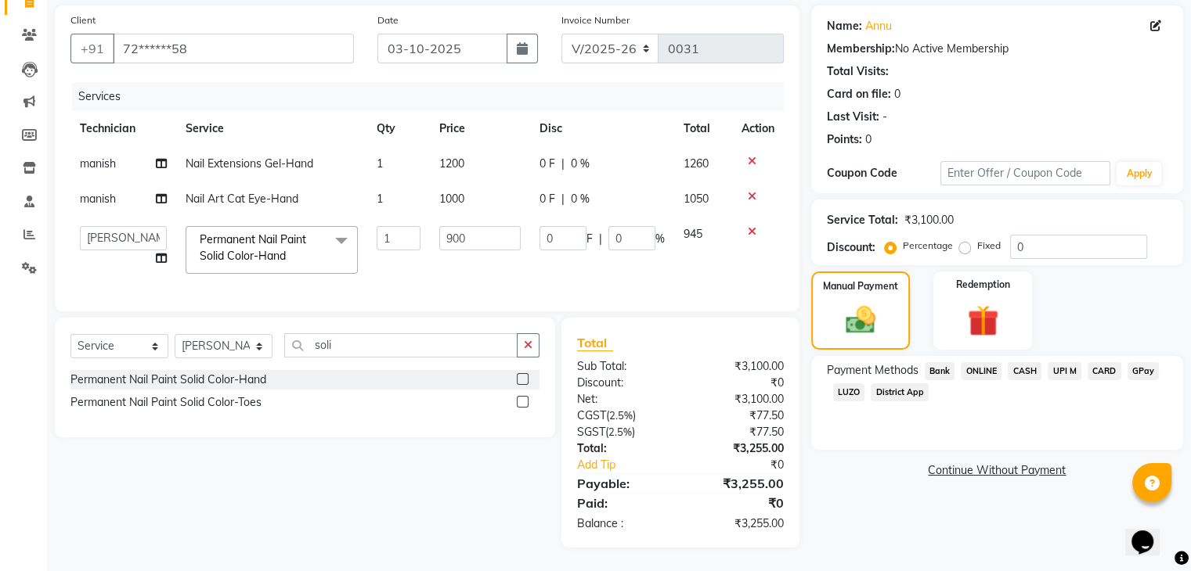
click at [974, 362] on span "ONLINE" at bounding box center [981, 371] width 41 height 18
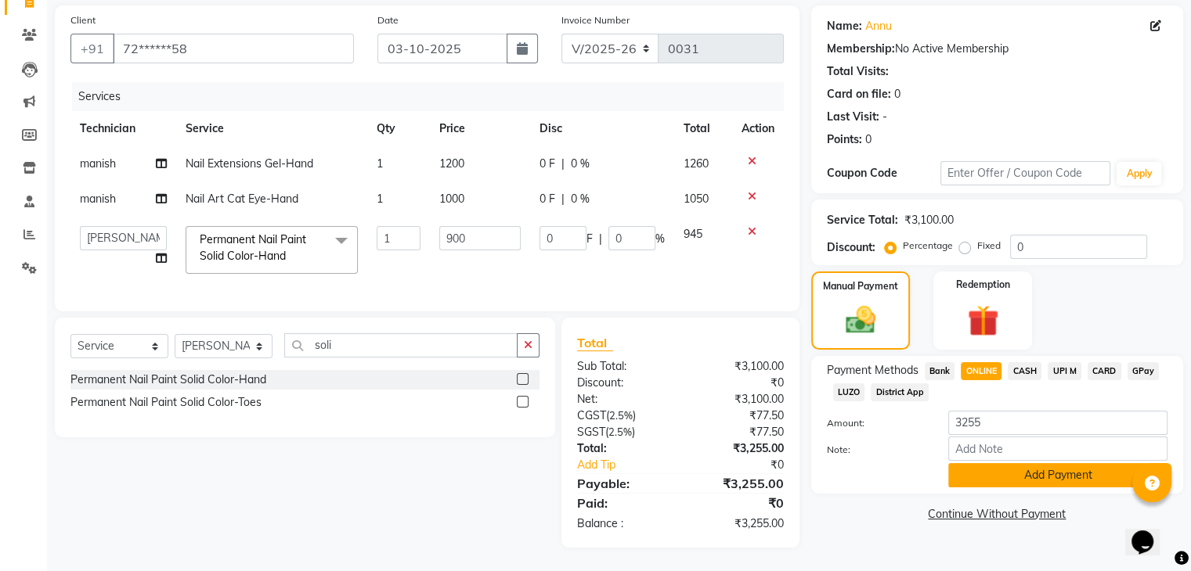
click at [1022, 467] on button "Add Payment" at bounding box center [1057, 475] width 219 height 24
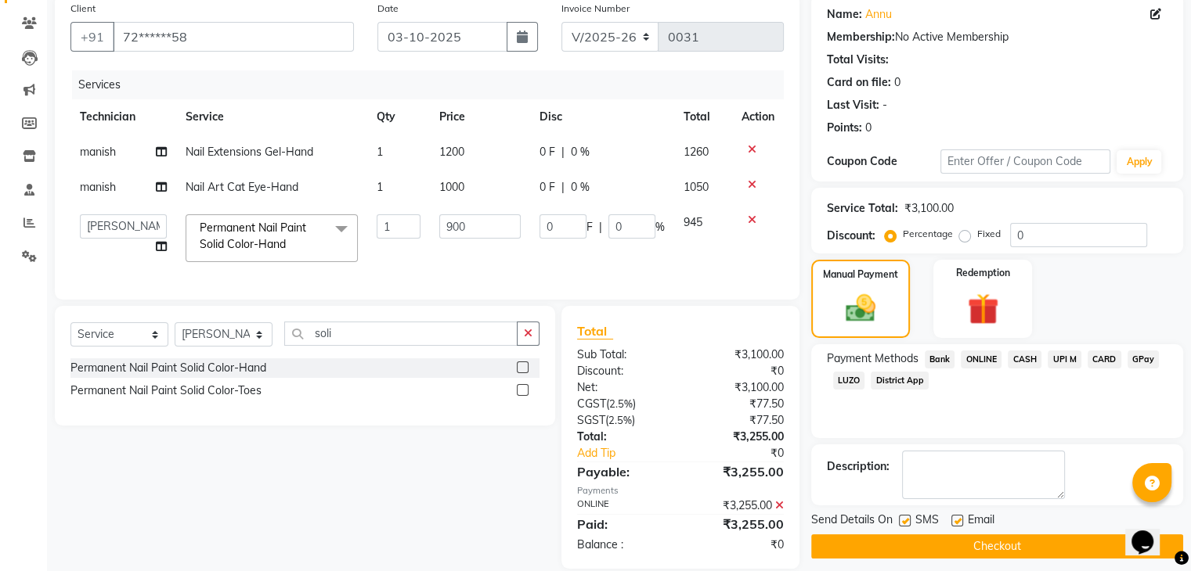
click at [1018, 546] on button "Checkout" at bounding box center [997, 547] width 372 height 24
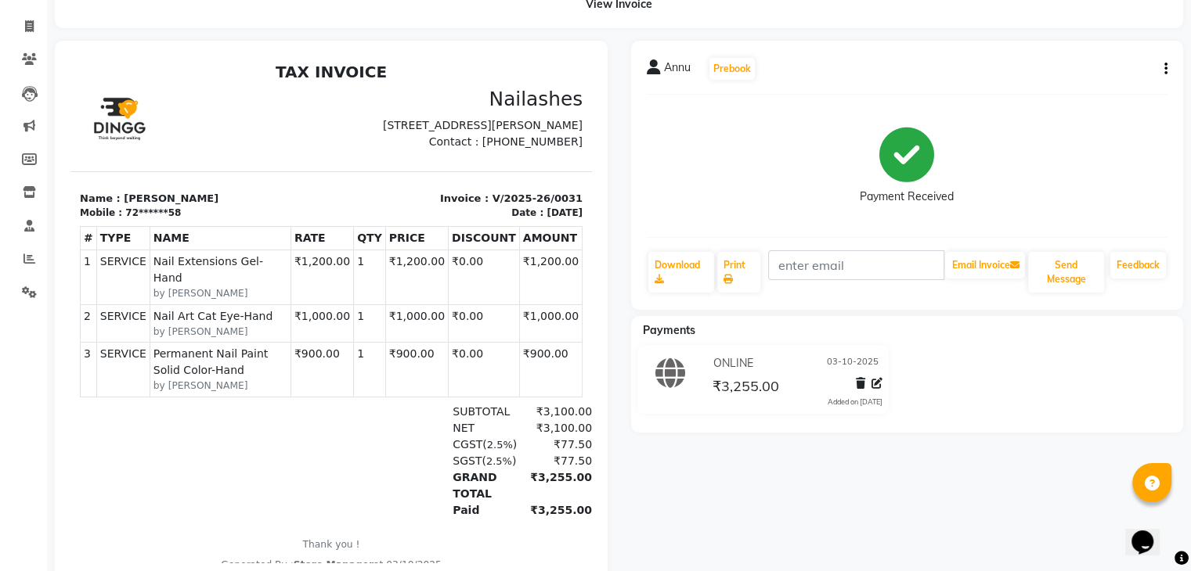
scroll to position [135, 0]
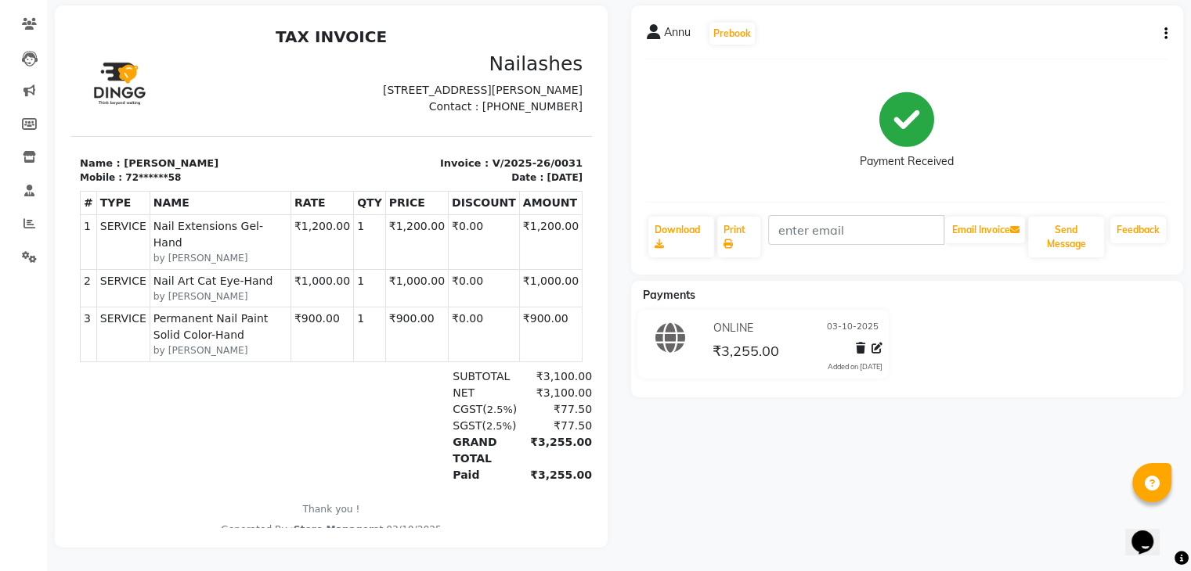
select select "9049"
select select "service"
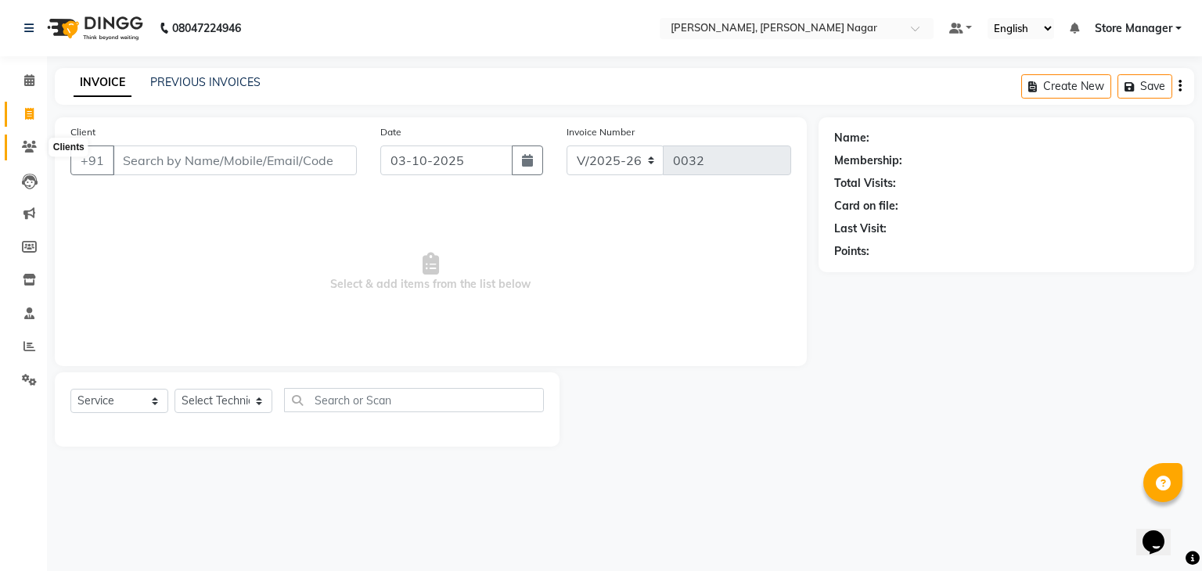
click at [20, 142] on span at bounding box center [29, 148] width 27 height 18
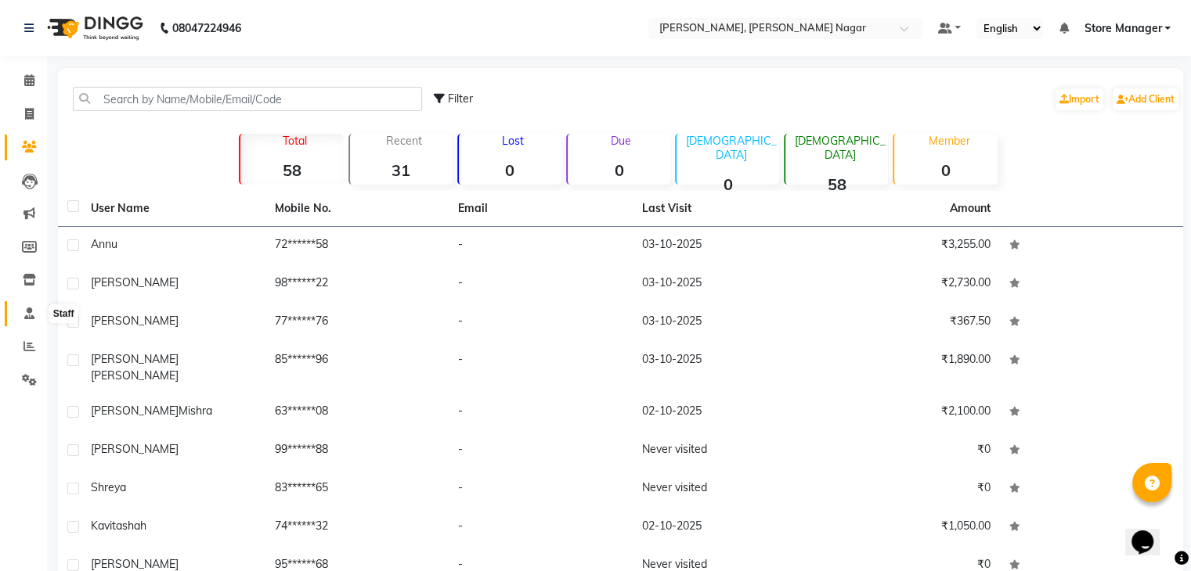
click at [30, 320] on span at bounding box center [29, 314] width 27 height 18
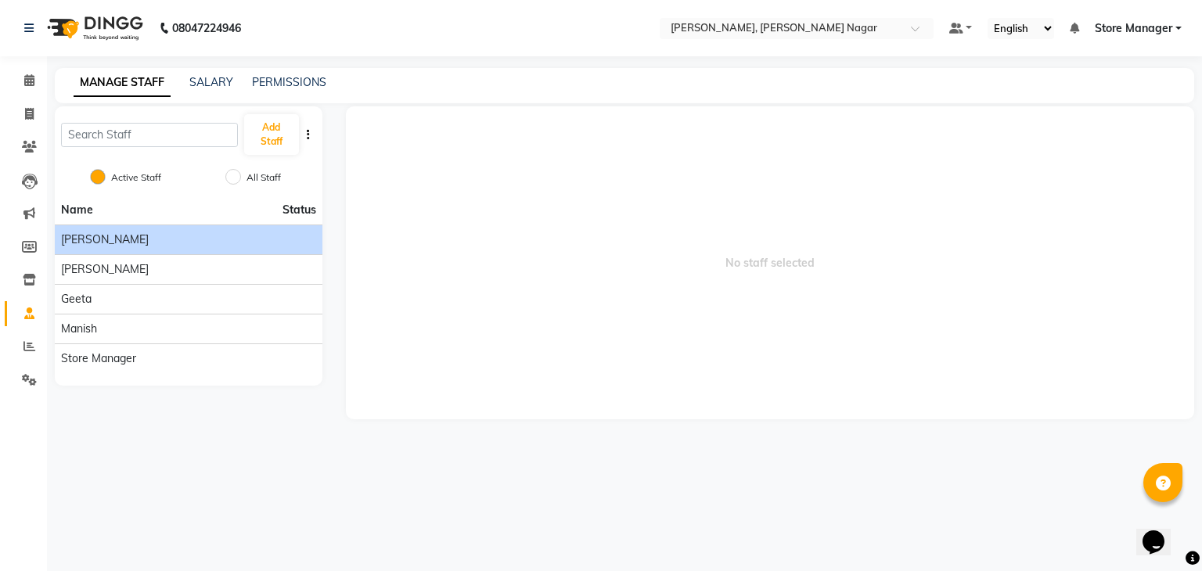
click at [132, 246] on div "[PERSON_NAME]" at bounding box center [188, 240] width 255 height 16
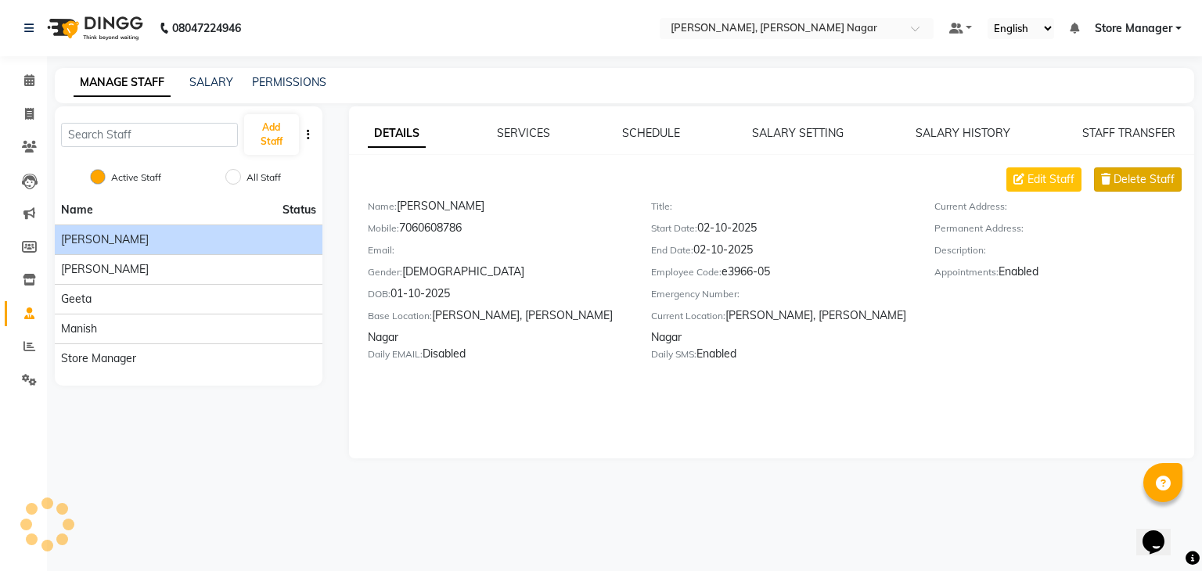
click at [1127, 170] on button "Delete Staff" at bounding box center [1138, 180] width 88 height 24
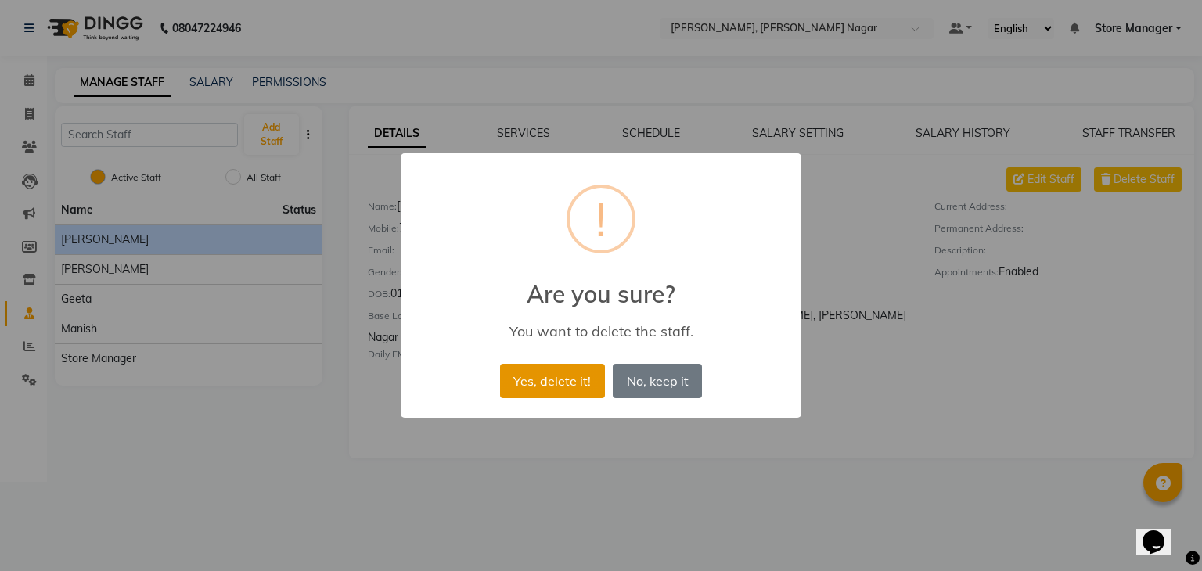
click at [569, 384] on button "Yes, delete it!" at bounding box center [552, 381] width 105 height 34
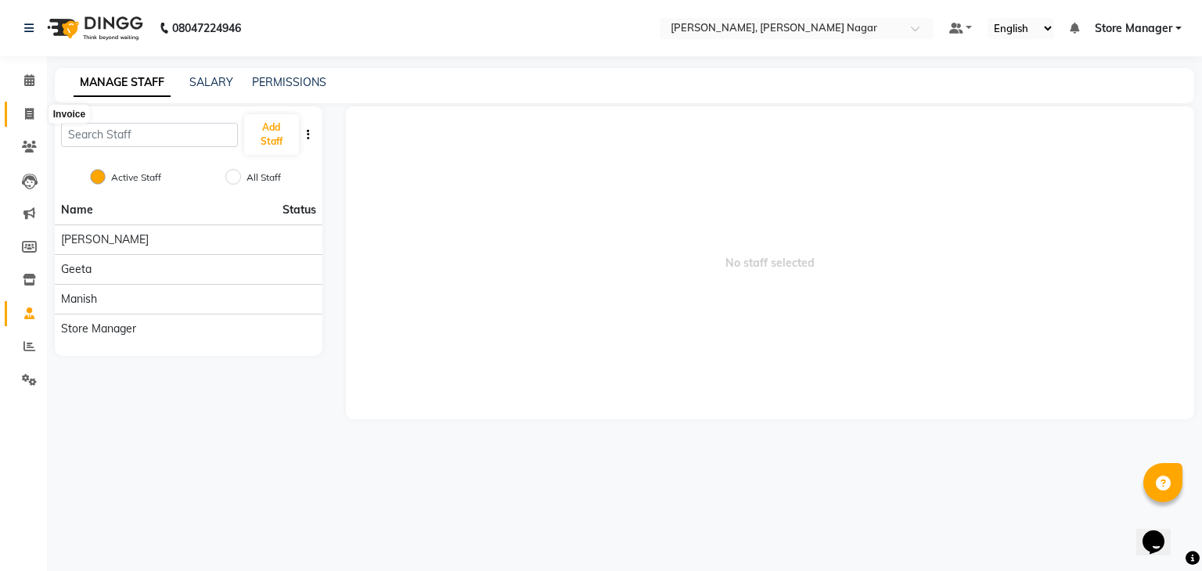
click at [16, 115] on span at bounding box center [29, 115] width 27 height 18
select select "service"
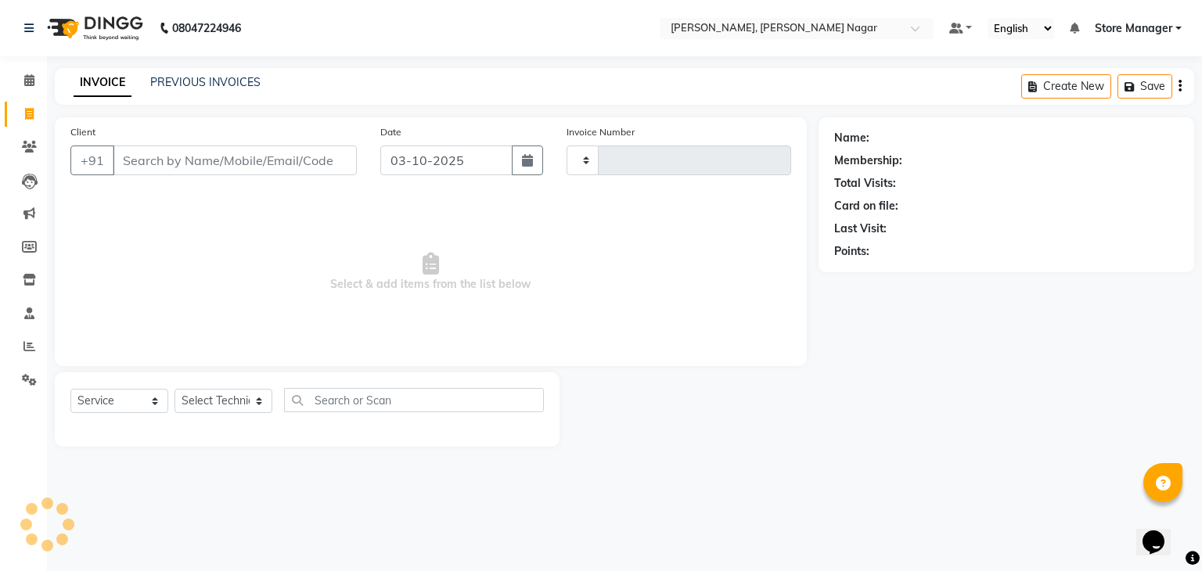
type input "0032"
select select "9049"
click at [23, 154] on span at bounding box center [29, 148] width 27 height 18
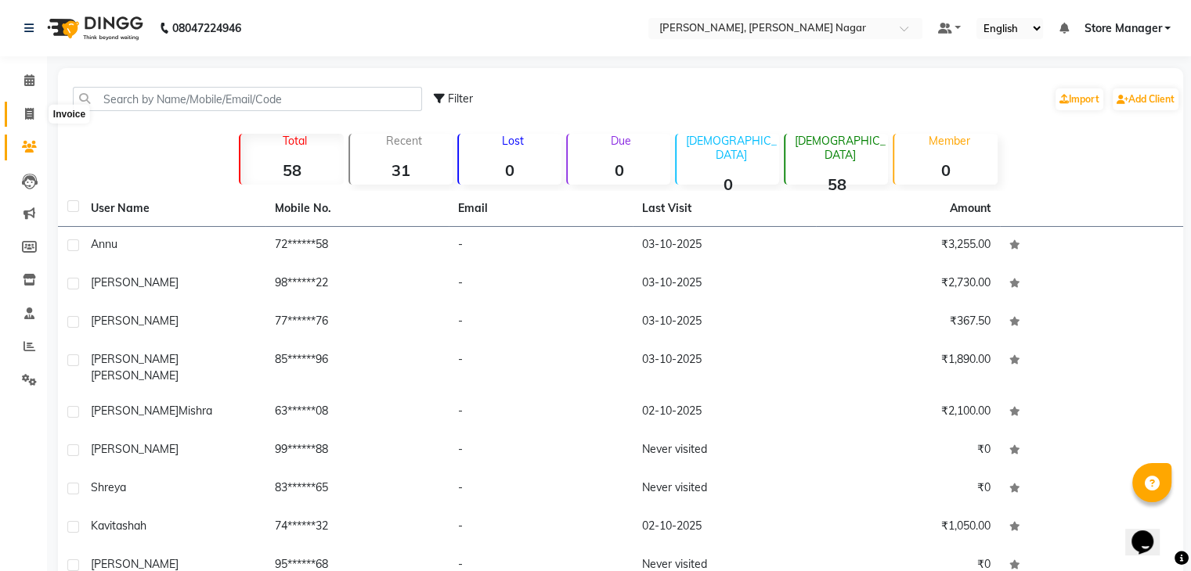
click at [28, 108] on icon at bounding box center [29, 114] width 9 height 12
select select "9049"
select select "service"
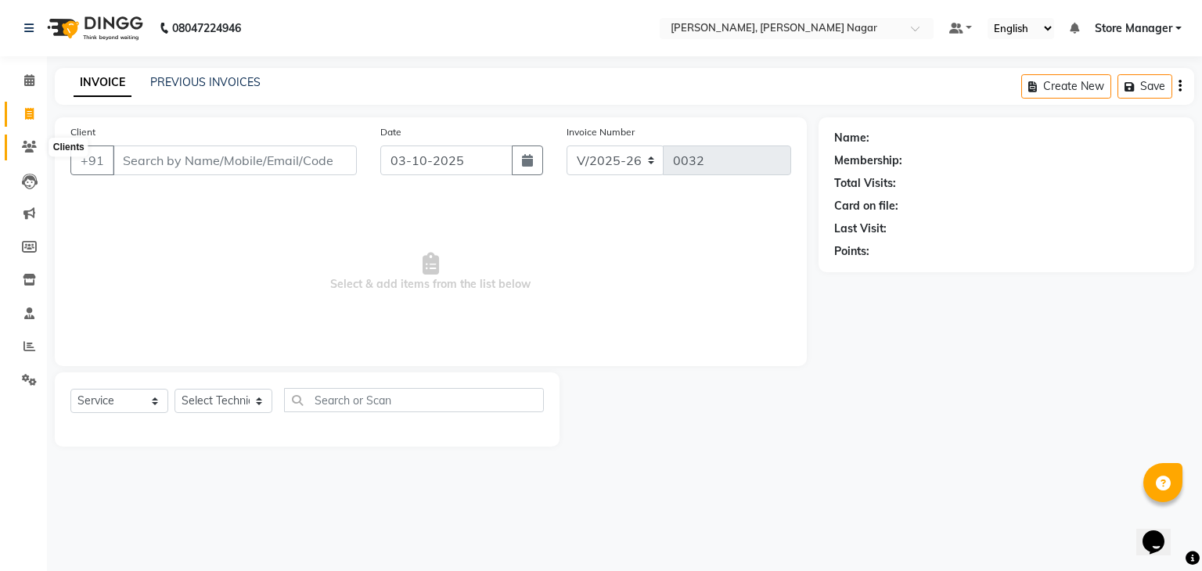
click at [21, 140] on span at bounding box center [29, 148] width 27 height 18
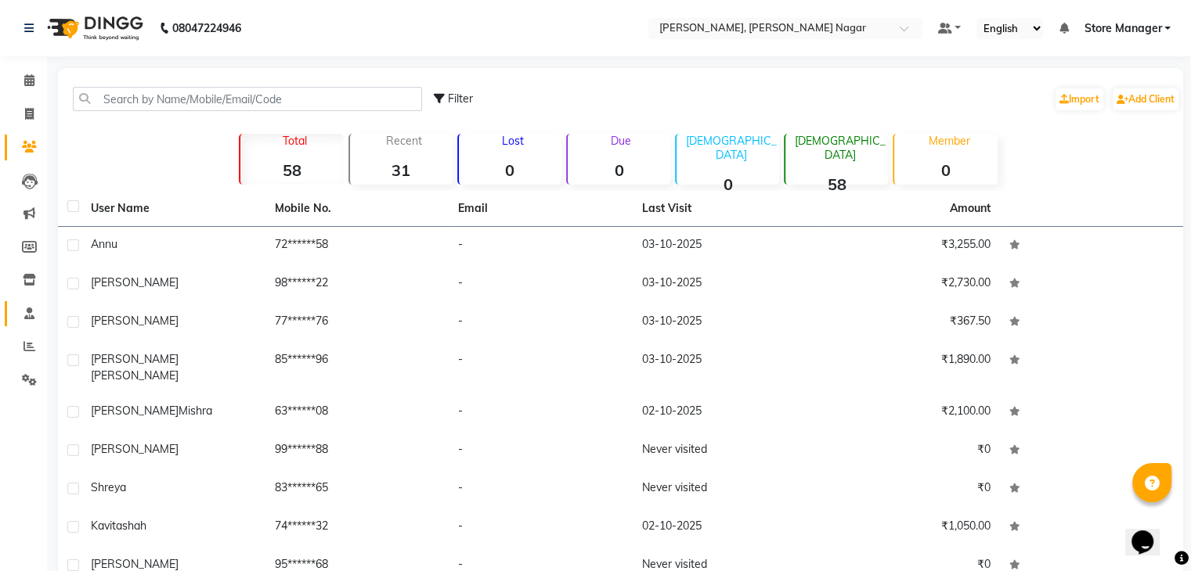
drag, startPoint x: 29, startPoint y: 326, endPoint x: 27, endPoint y: 311, distance: 15.8
click at [27, 311] on li "Staff" at bounding box center [23, 314] width 47 height 34
click at [27, 311] on icon at bounding box center [29, 314] width 10 height 12
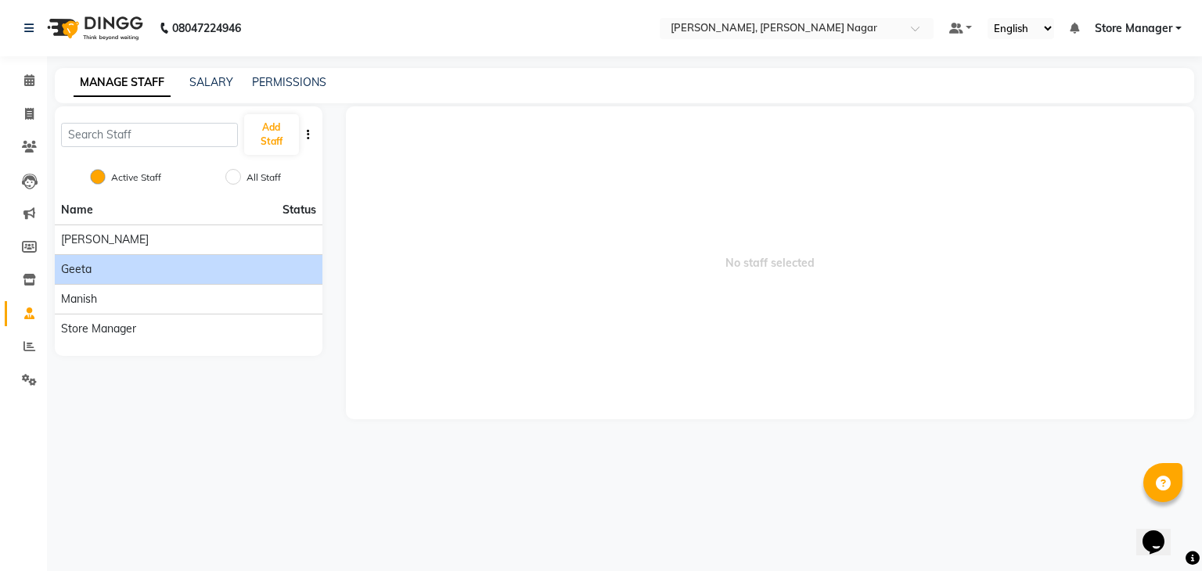
click at [110, 273] on div "geeta" at bounding box center [188, 269] width 255 height 16
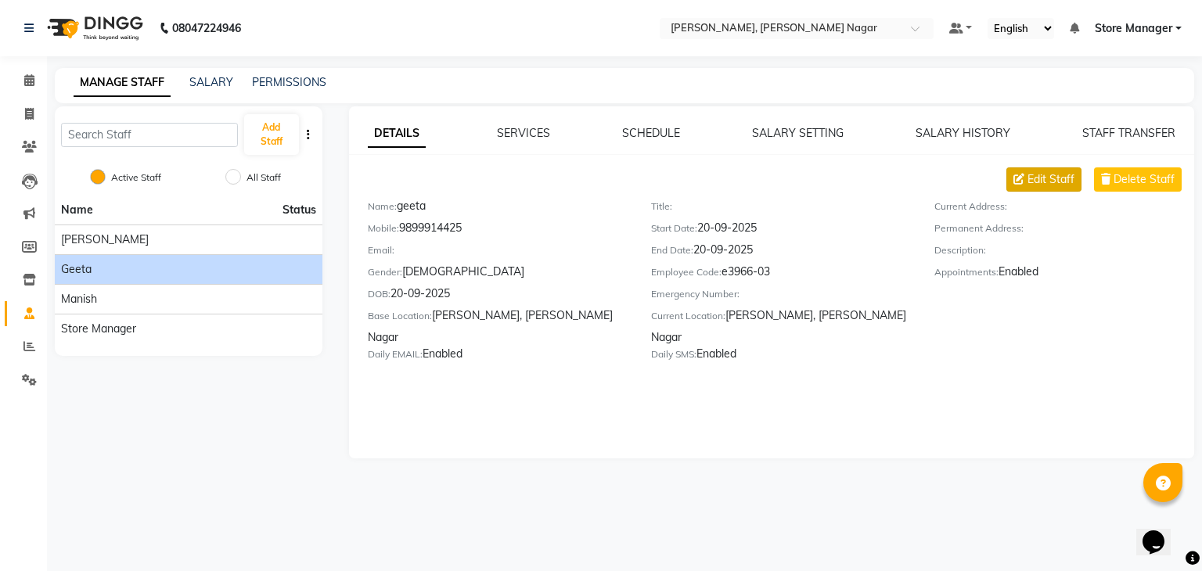
click at [1056, 179] on span "Edit Staff" at bounding box center [1051, 179] width 47 height 16
select select "[DEMOGRAPHIC_DATA]"
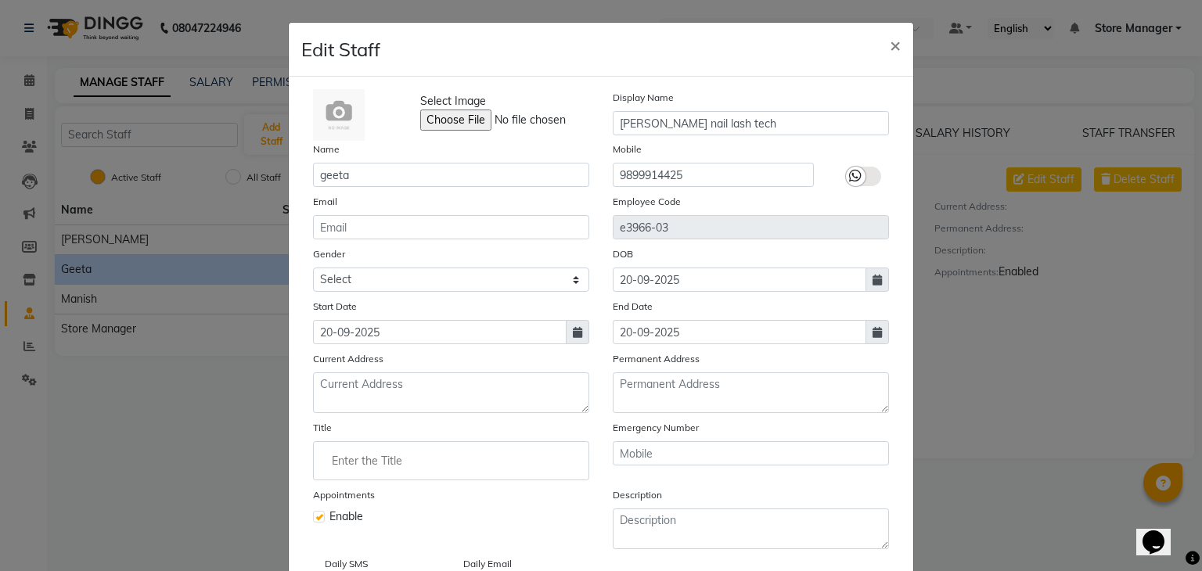
click at [870, 181] on label at bounding box center [863, 177] width 35 height 20
click at [0, 0] on input "checkbox" at bounding box center [0, 0] width 0 height 0
click at [892, 49] on span "×" at bounding box center [895, 44] width 11 height 23
select select
checkbox input "false"
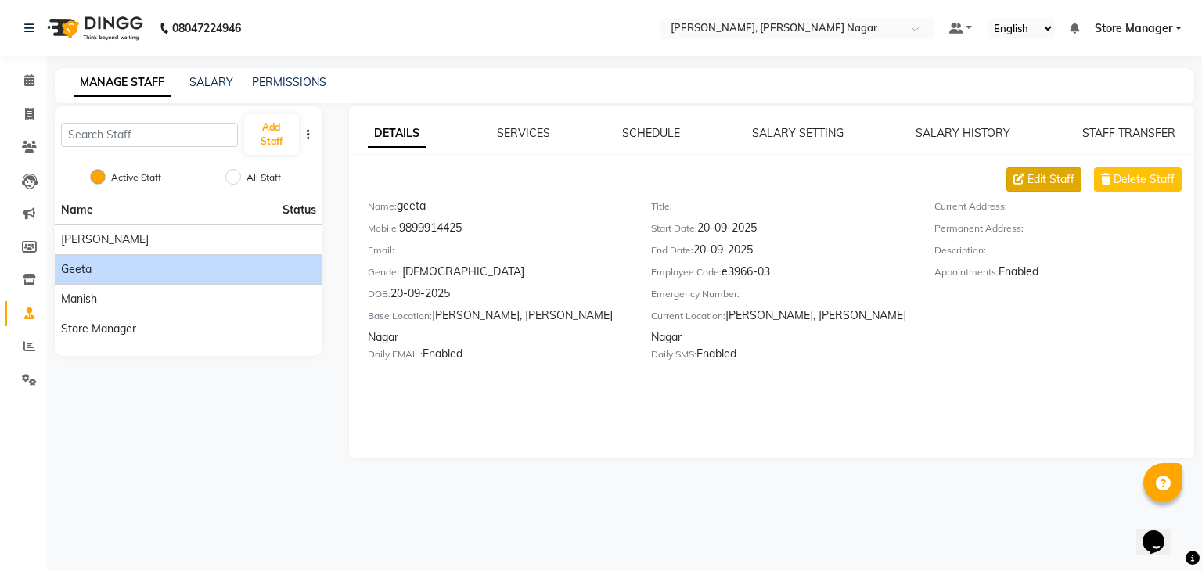
click at [1043, 179] on span "Edit Staff" at bounding box center [1051, 179] width 47 height 16
select select "[DEMOGRAPHIC_DATA]"
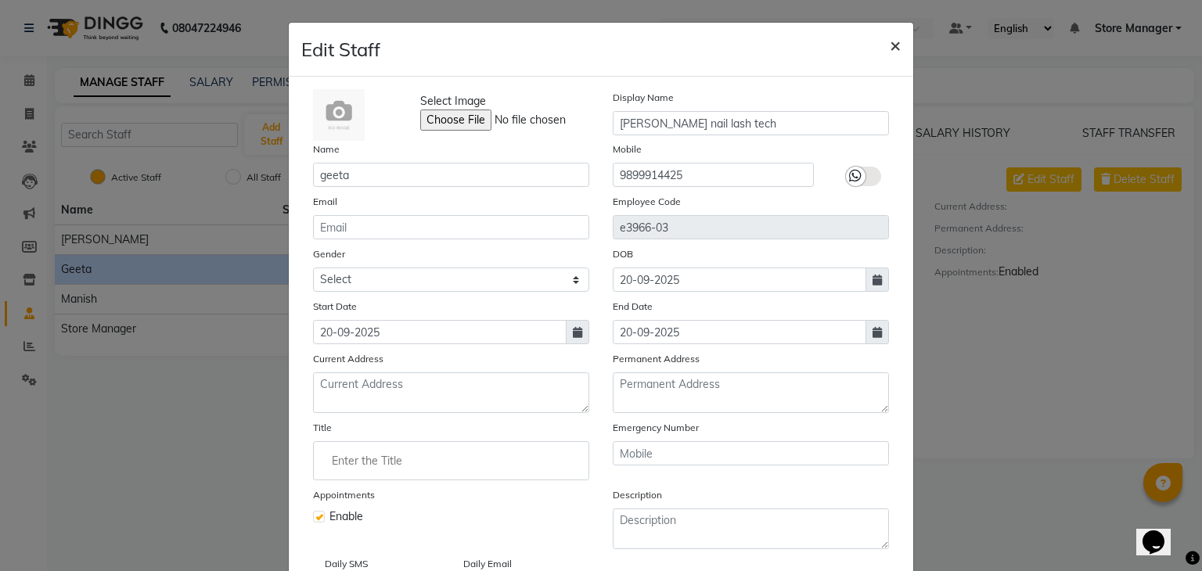
click at [880, 51] on button "×" at bounding box center [896, 45] width 36 height 44
select select
checkbox input "false"
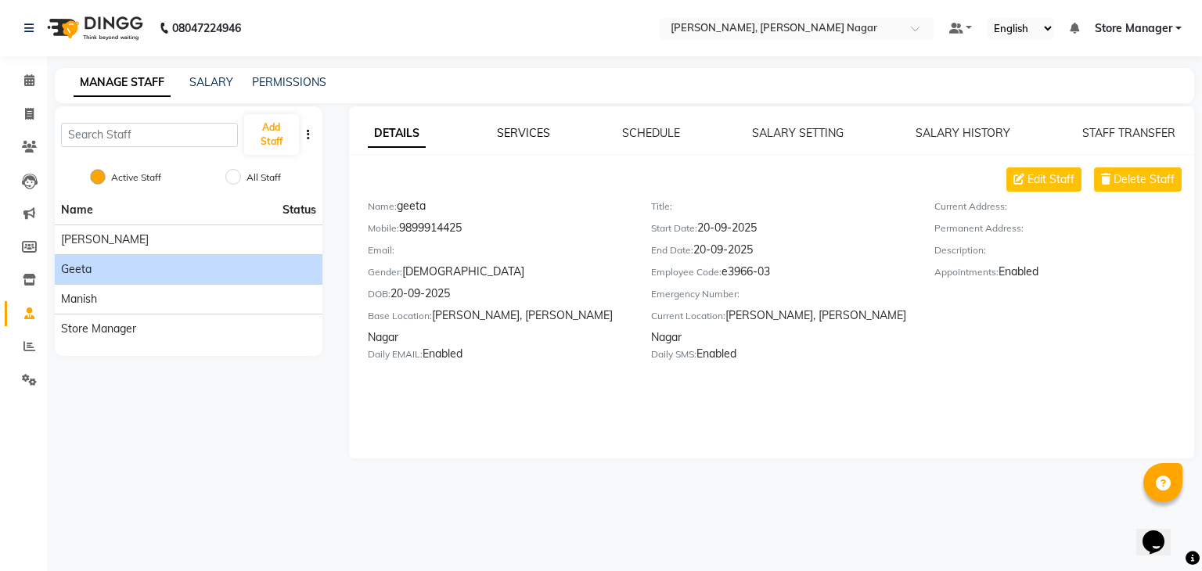
click at [525, 128] on link "SERVICES" at bounding box center [523, 133] width 53 height 14
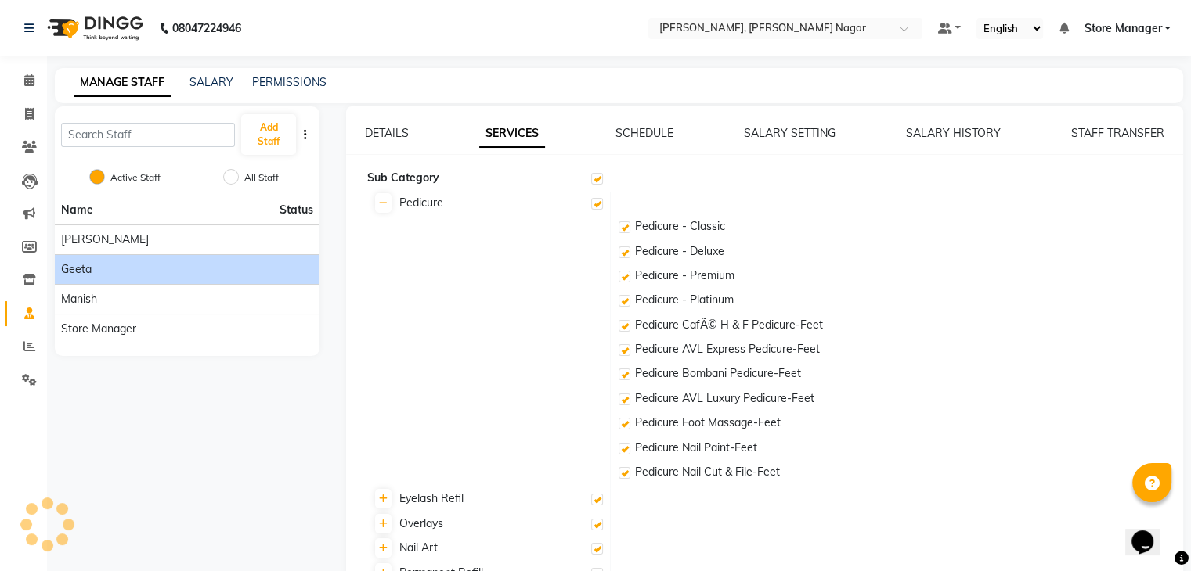
checkbox input "true"
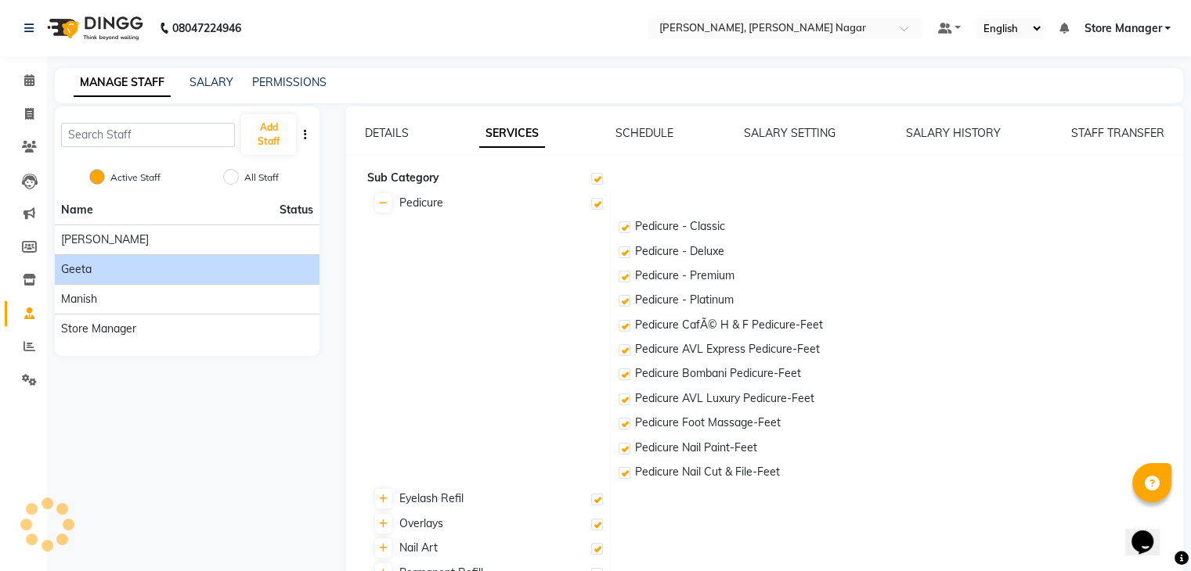
checkbox input "true"
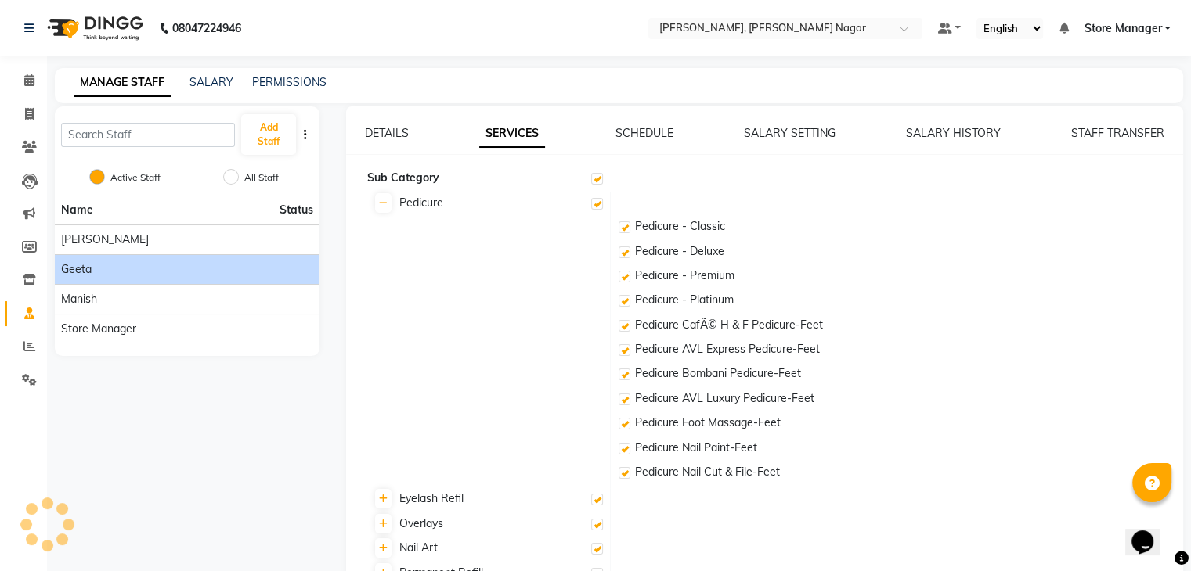
checkbox input "true"
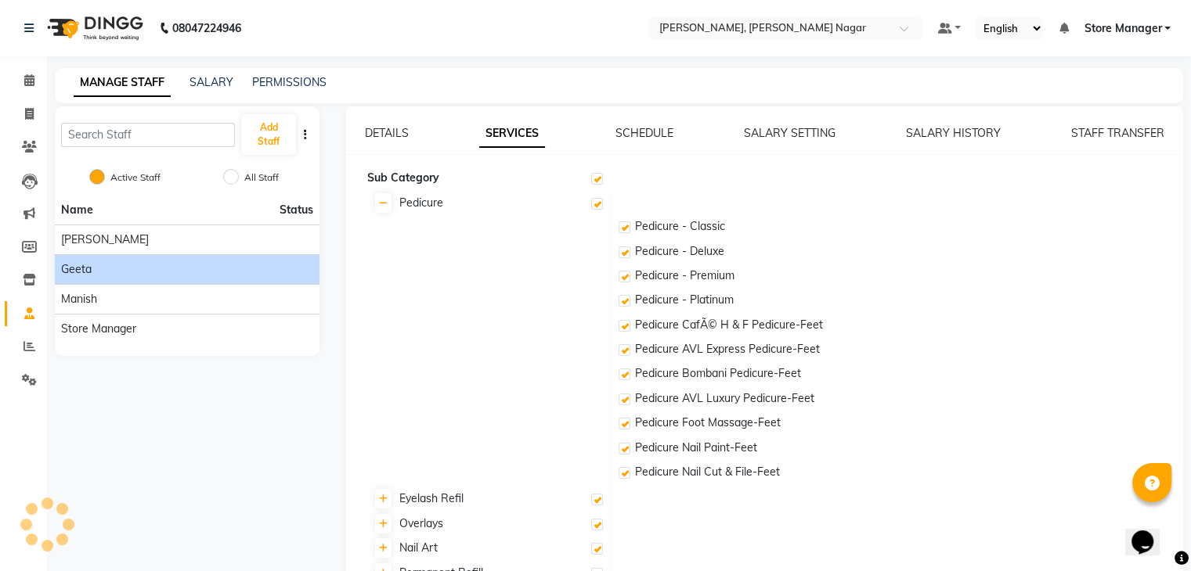
checkbox input "true"
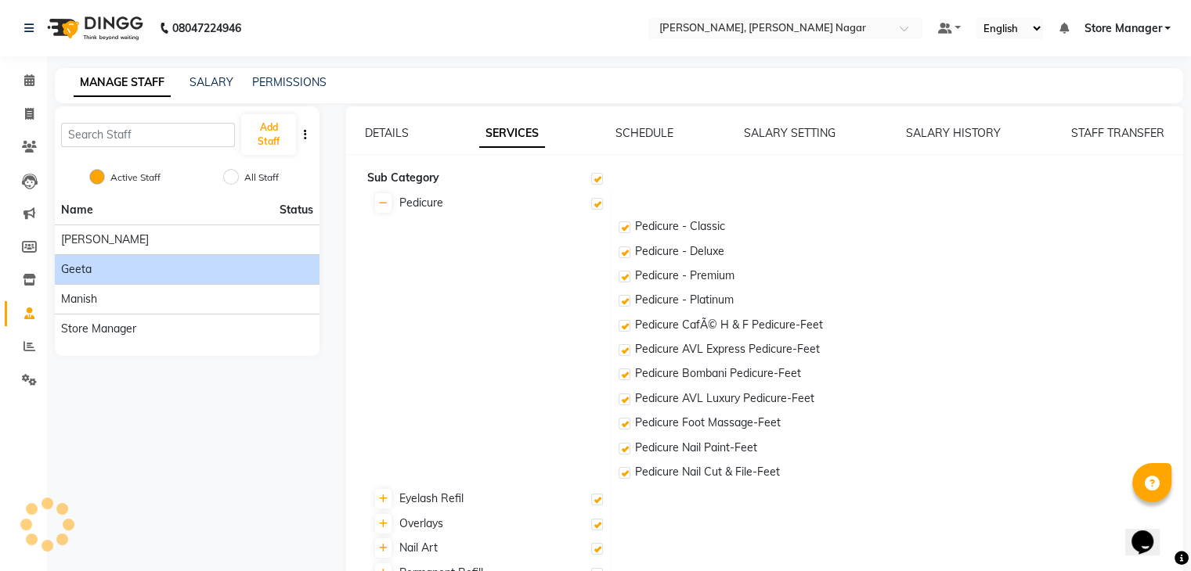
checkbox input "true"
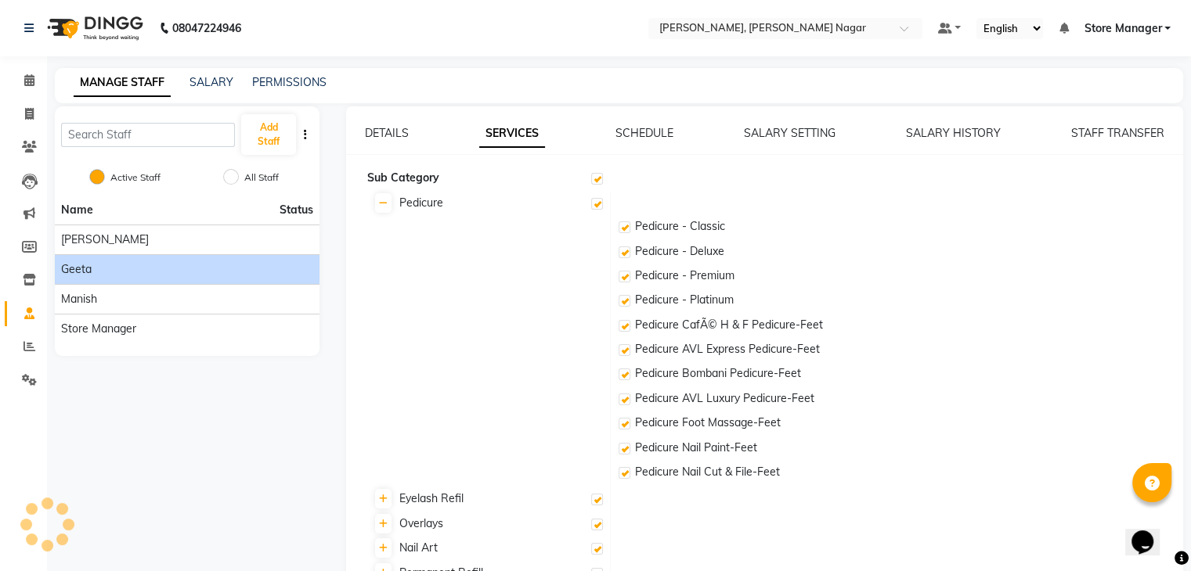
checkbox input "true"
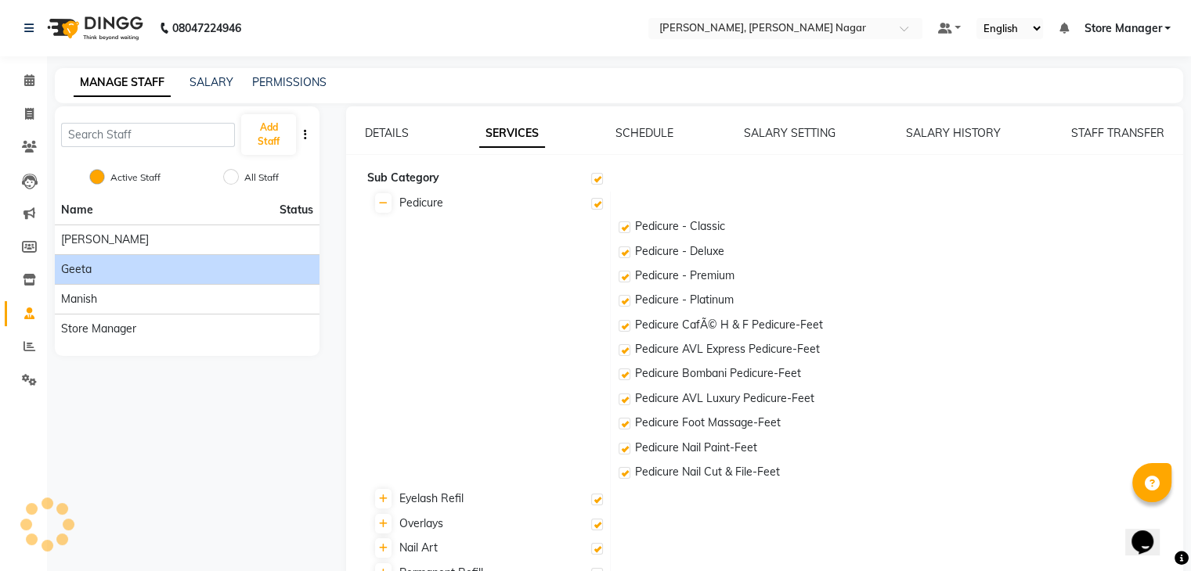
checkbox input "true"
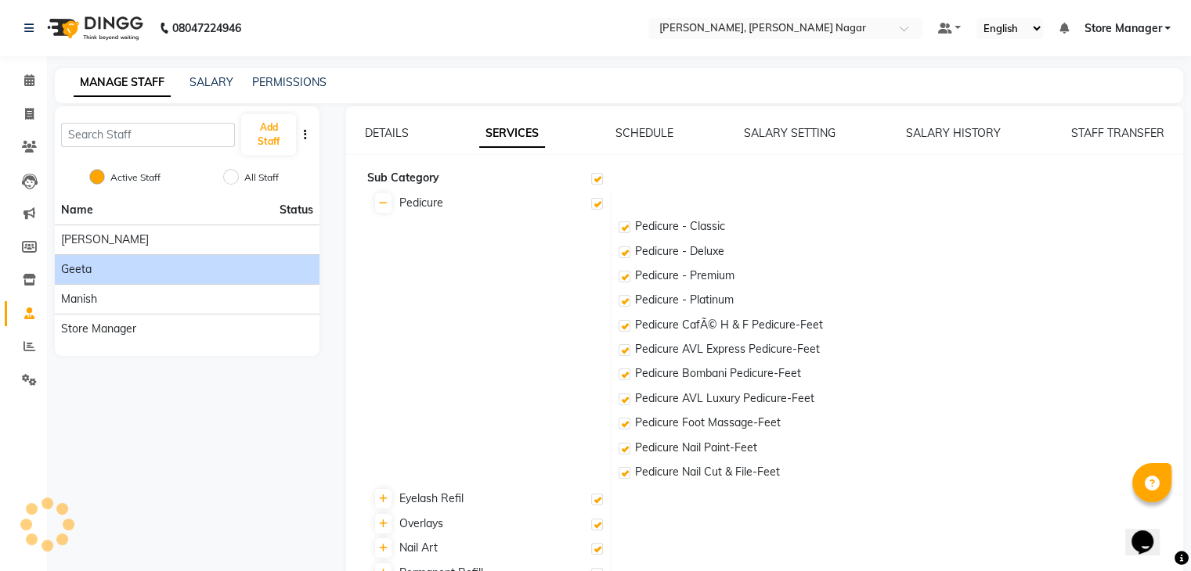
checkbox input "true"
click at [955, 135] on link "SALARY HISTORY" at bounding box center [953, 133] width 95 height 14
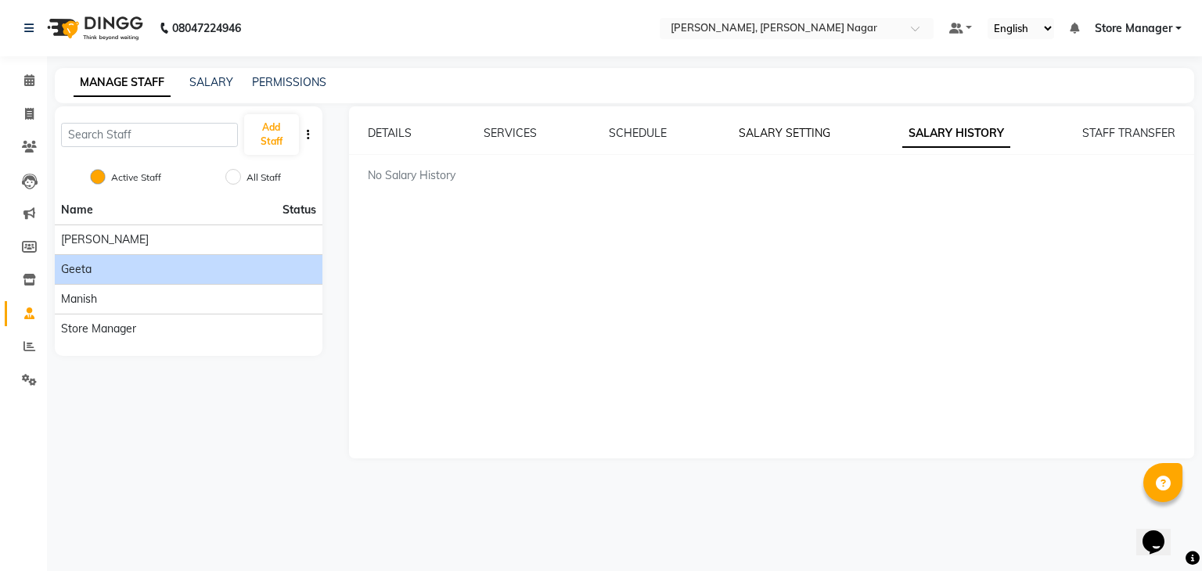
click at [804, 133] on link "SALARY SETTING" at bounding box center [785, 133] width 92 height 14
click at [618, 125] on div "SCHEDULE" at bounding box center [637, 133] width 58 height 16
click at [630, 138] on link "SCHEDULE" at bounding box center [637, 133] width 58 height 14
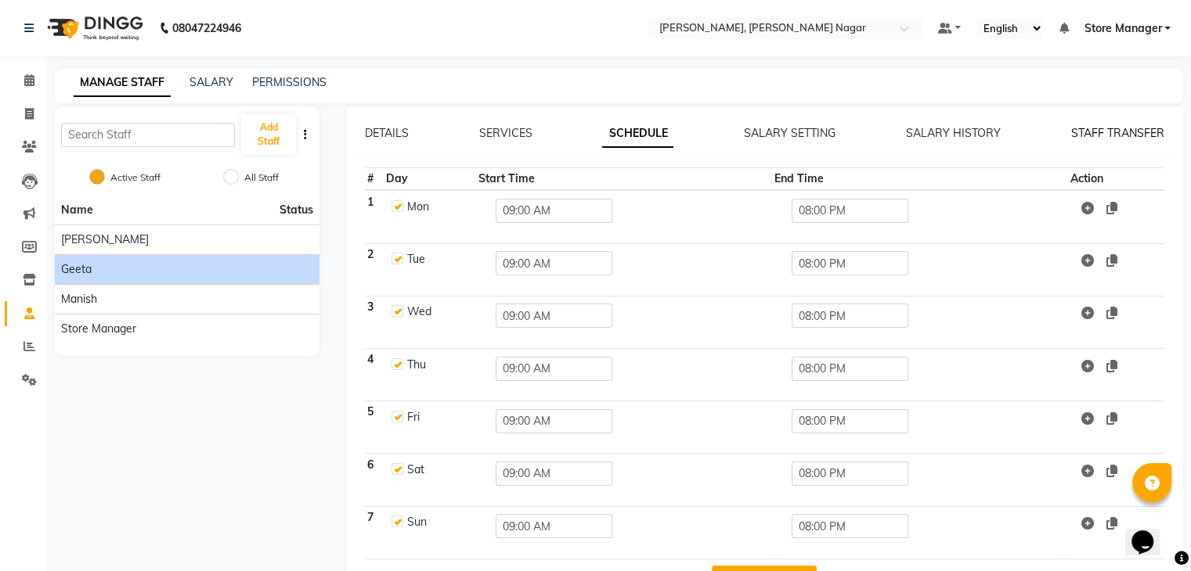
click at [1096, 139] on link "STAFF TRANSFER" at bounding box center [1117, 133] width 93 height 14
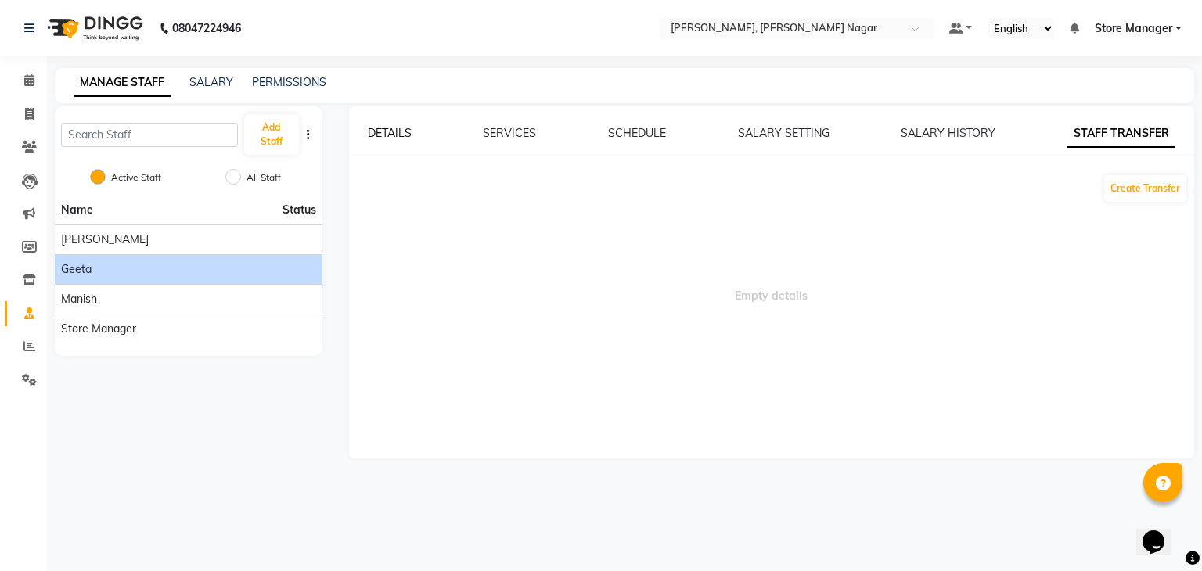
click at [395, 131] on link "DETAILS" at bounding box center [390, 133] width 44 height 14
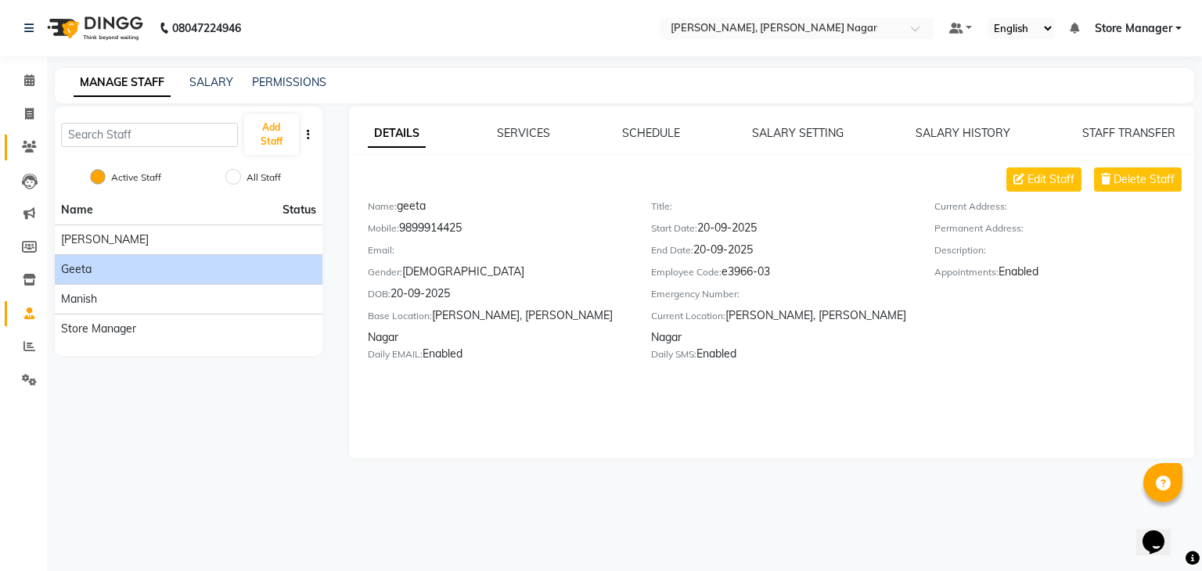
click at [25, 138] on link "Clients" at bounding box center [24, 148] width 38 height 26
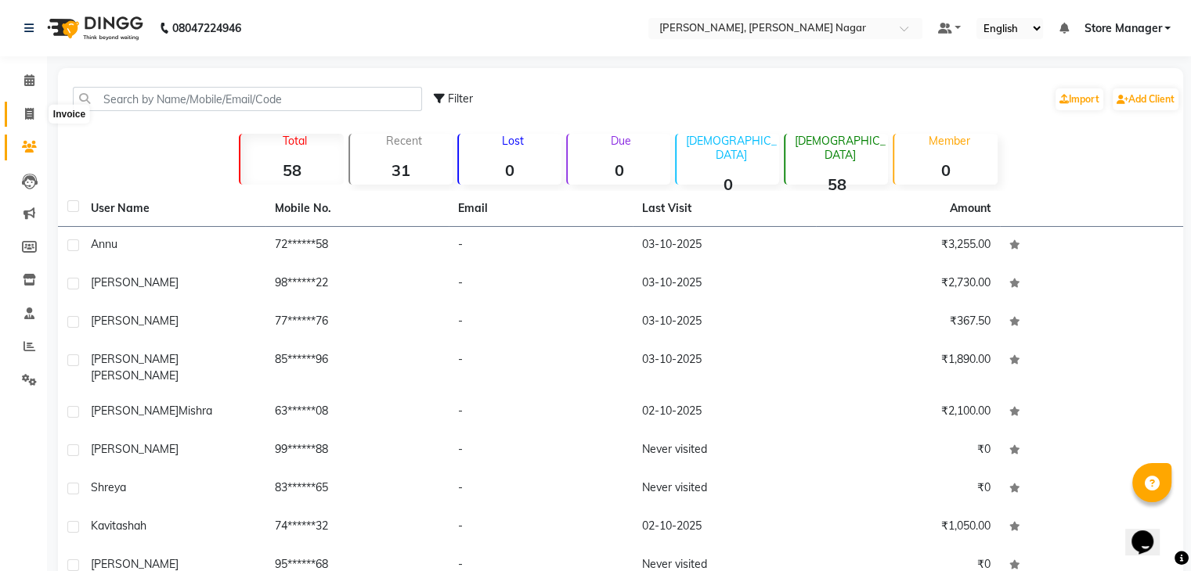
click at [27, 113] on icon at bounding box center [29, 114] width 9 height 12
select select "service"
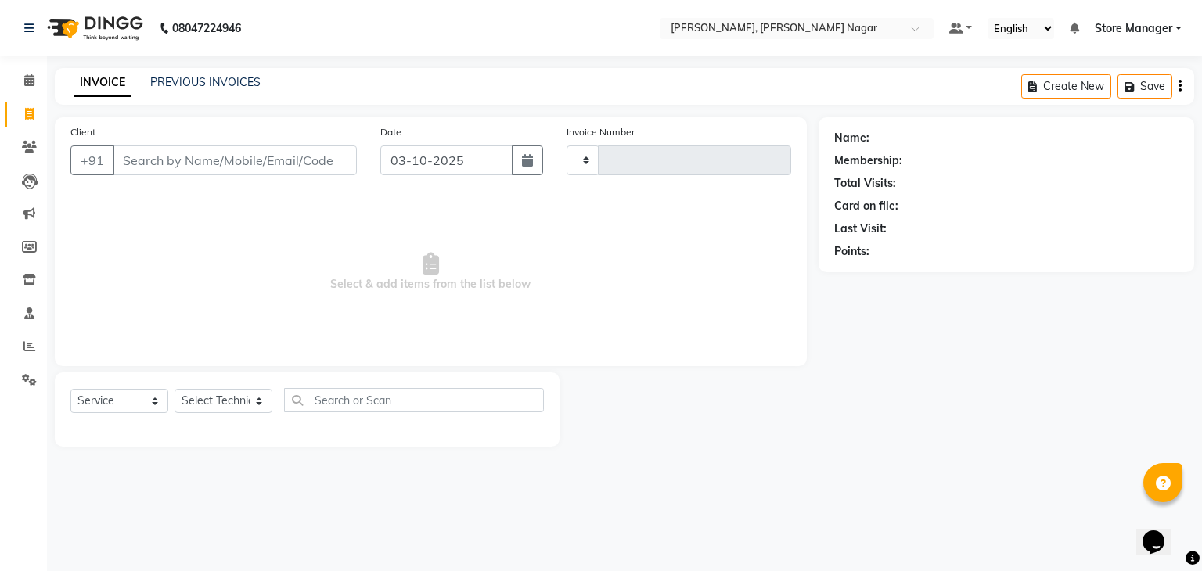
type input "0032"
select select "9049"
click at [31, 151] on icon at bounding box center [29, 147] width 15 height 12
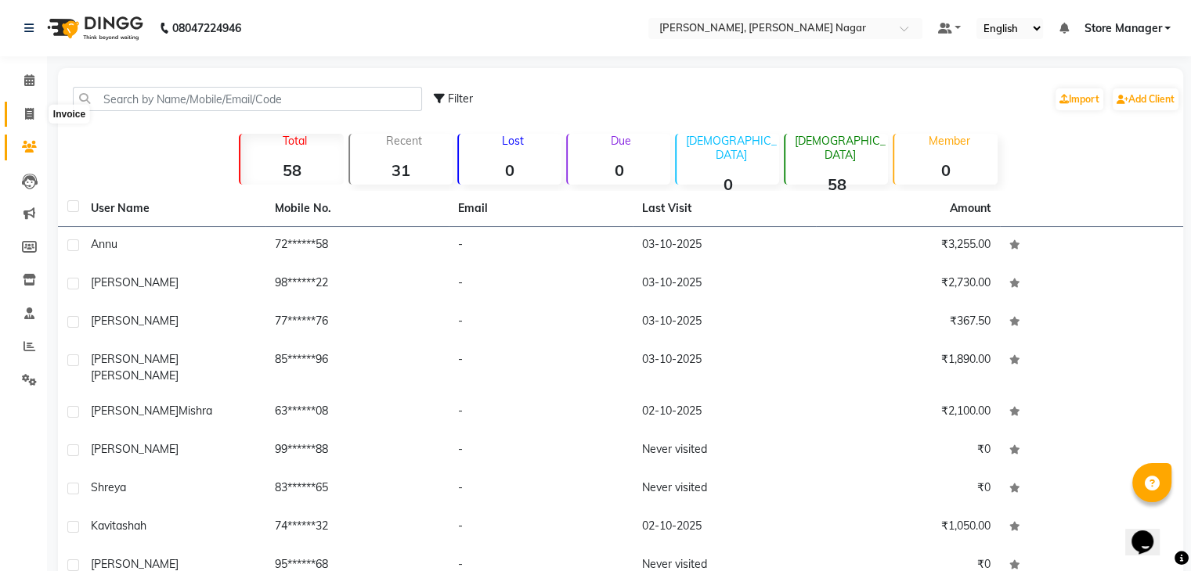
click at [26, 114] on icon at bounding box center [29, 114] width 9 height 12
select select "service"
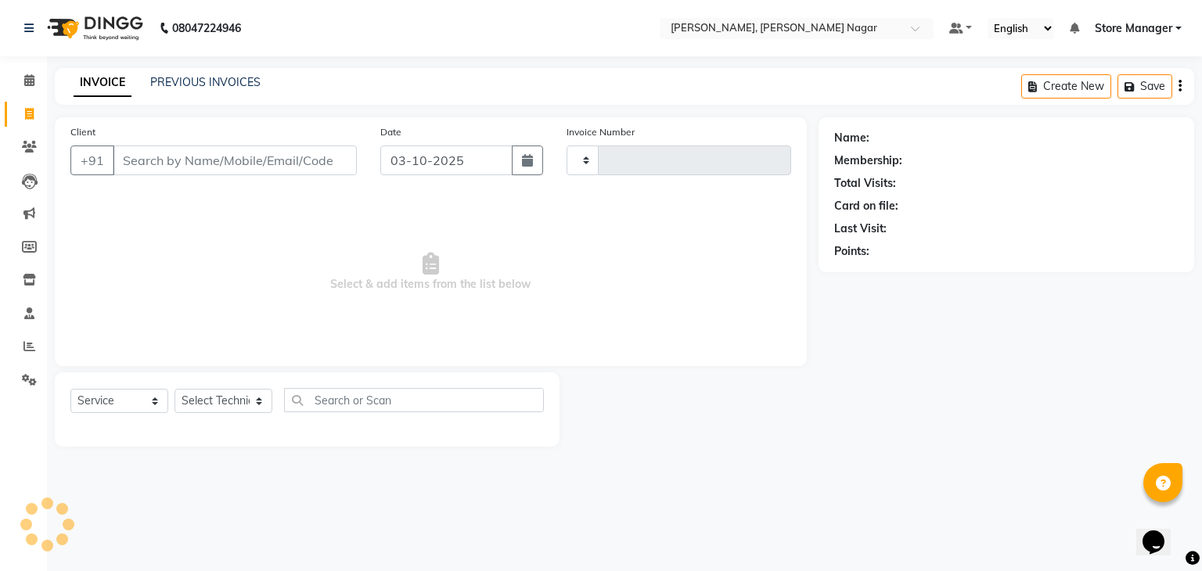
type input "0032"
select select "9049"
click at [222, 74] on div "PREVIOUS INVOICES" at bounding box center [205, 82] width 110 height 16
click at [235, 88] on link "PREVIOUS INVOICES" at bounding box center [205, 82] width 110 height 14
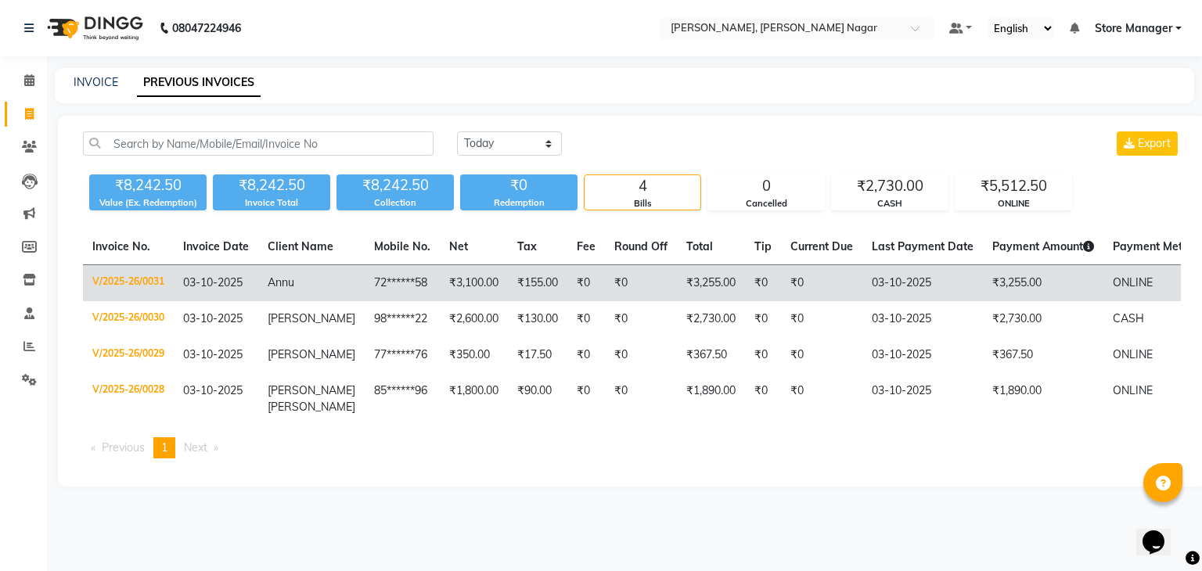
click at [481, 267] on td "₹3,100.00" at bounding box center [474, 283] width 68 height 37
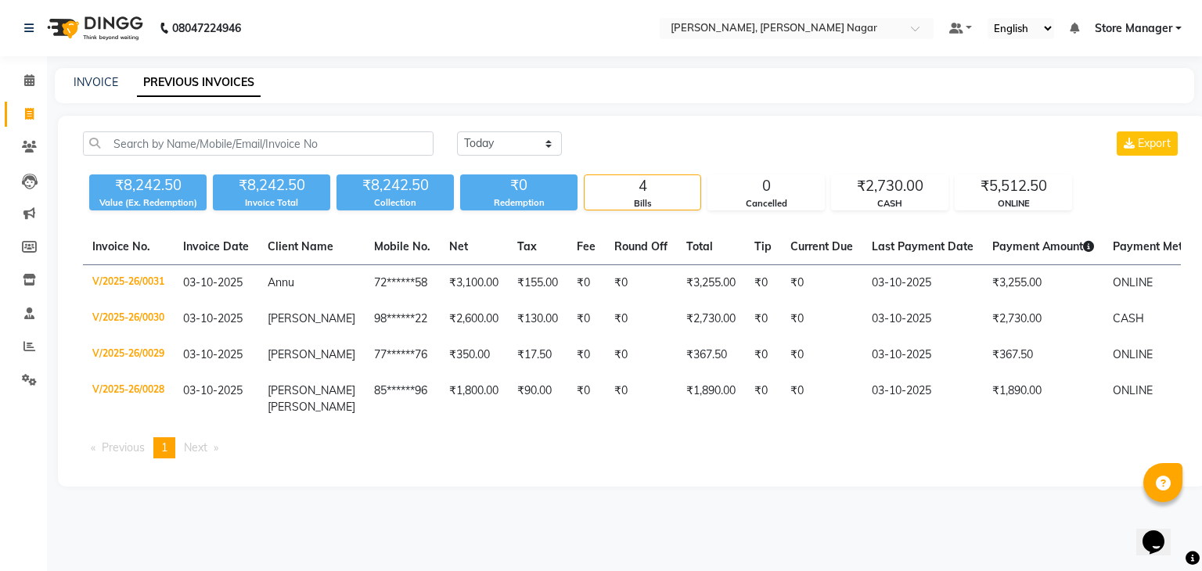
select select "service"
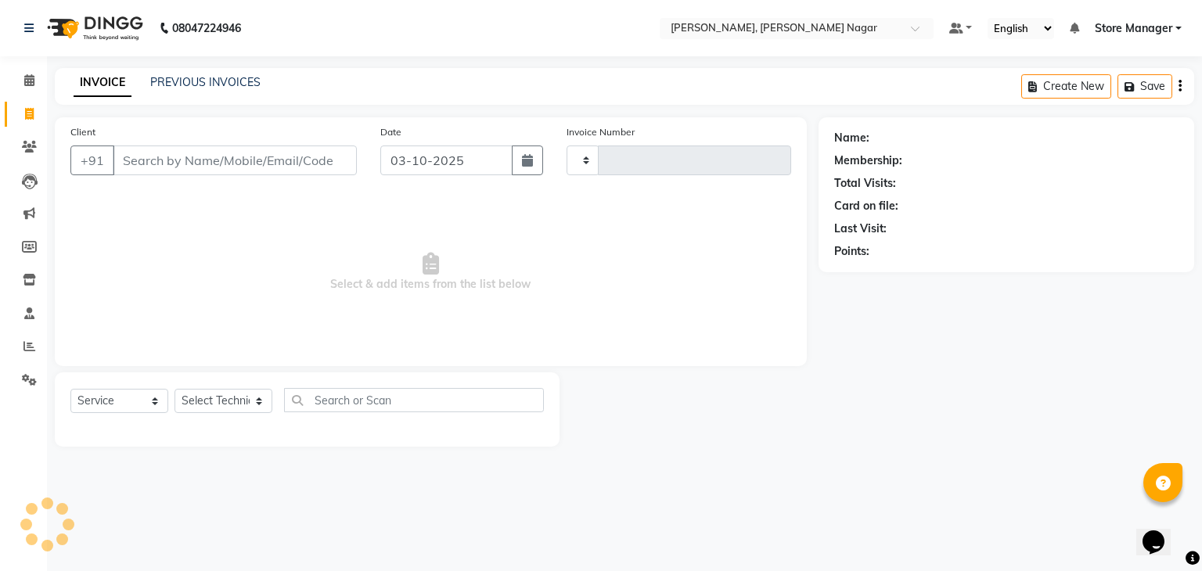
type input "0032"
select select "9049"
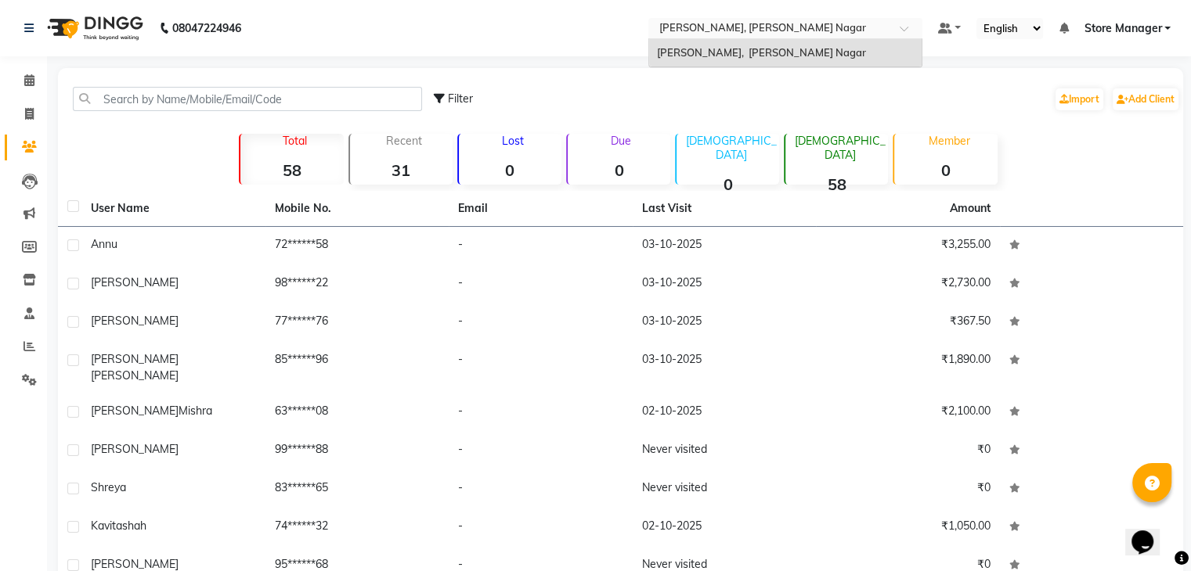
click at [811, 34] on input "text" at bounding box center [769, 30] width 227 height 16
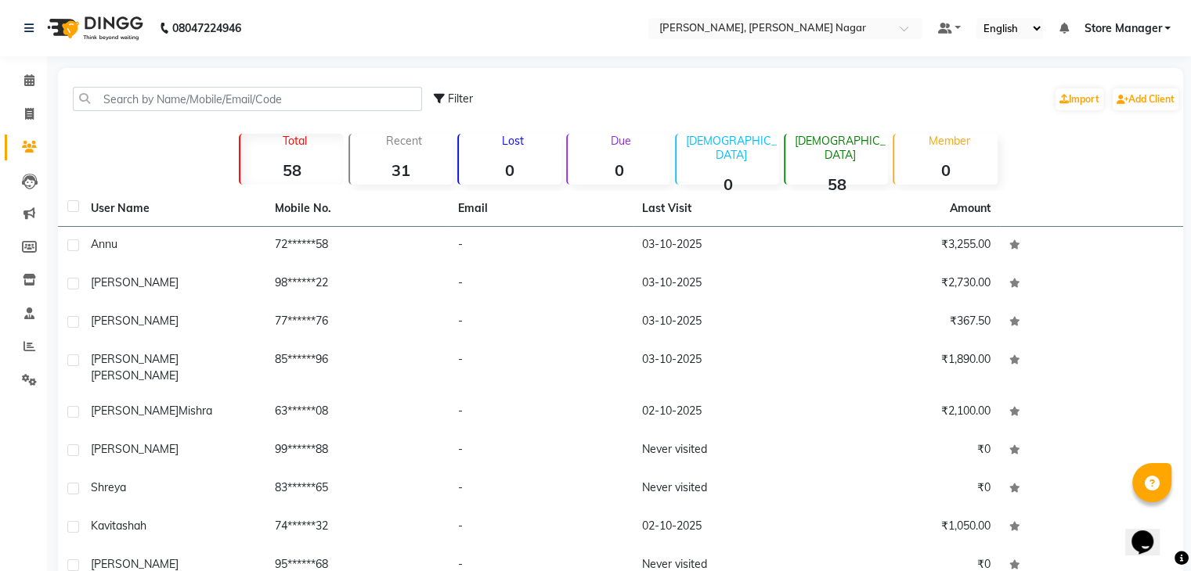
click at [842, 100] on div "Filter Import Add Client" at bounding box center [807, 98] width 746 height 49
select select "service"
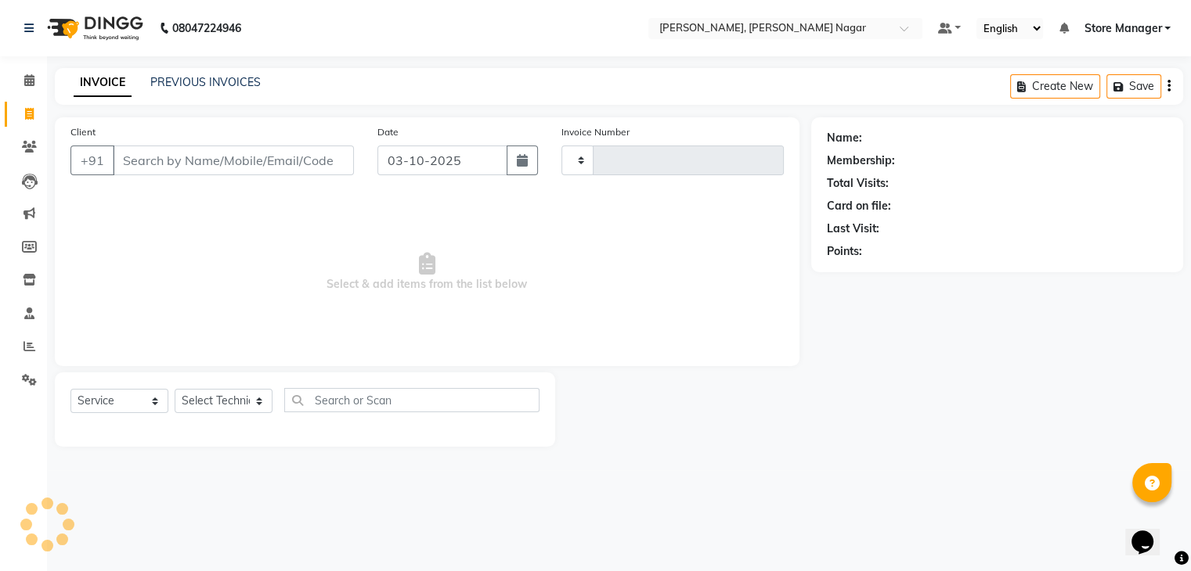
type input "0032"
select select "9049"
click at [33, 145] on icon at bounding box center [29, 147] width 15 height 12
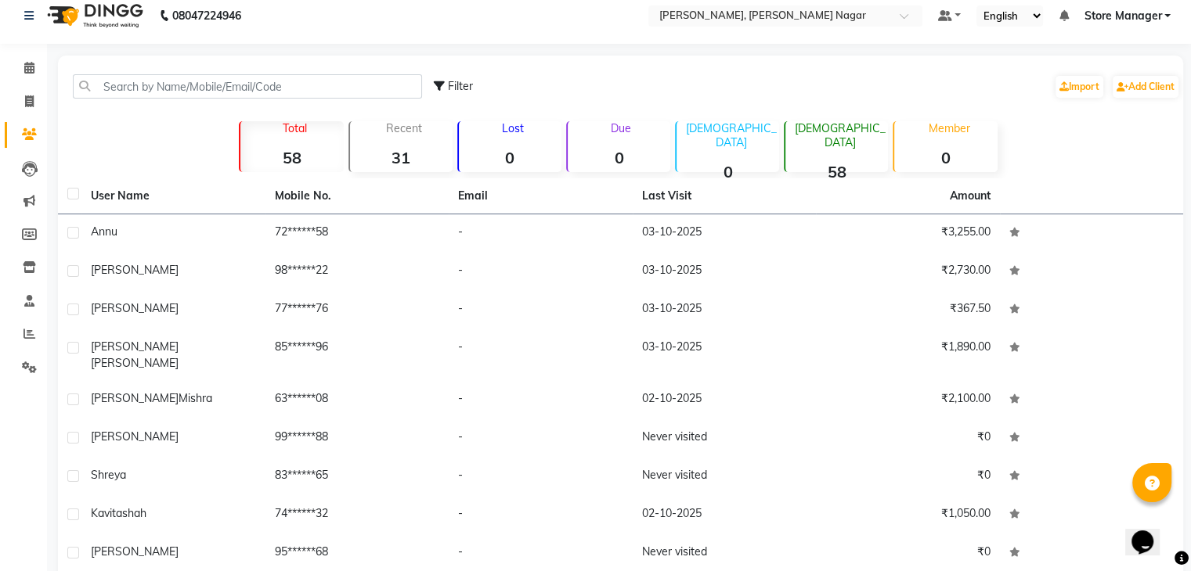
scroll to position [106, 0]
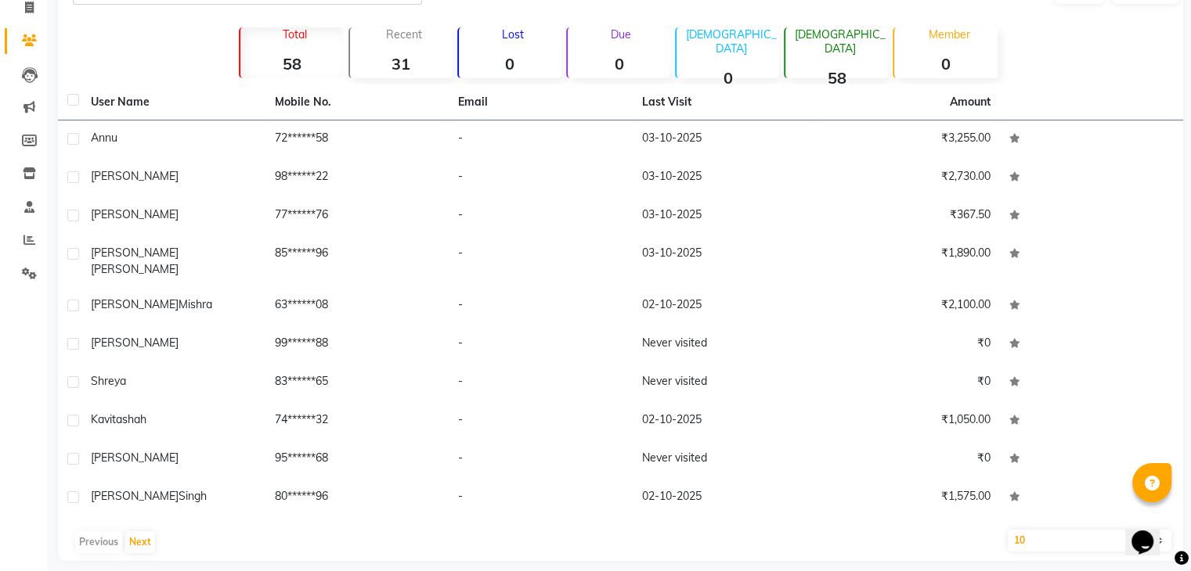
drag, startPoint x: 1172, startPoint y: 203, endPoint x: 1113, endPoint y: 63, distance: 151.2
click at [1113, 63] on div "Filter Import Add Client Total 58 Recent 31 Lost 0 Due 0 [DEMOGRAPHIC_DATA] 0 […" at bounding box center [620, 262] width 1125 height 600
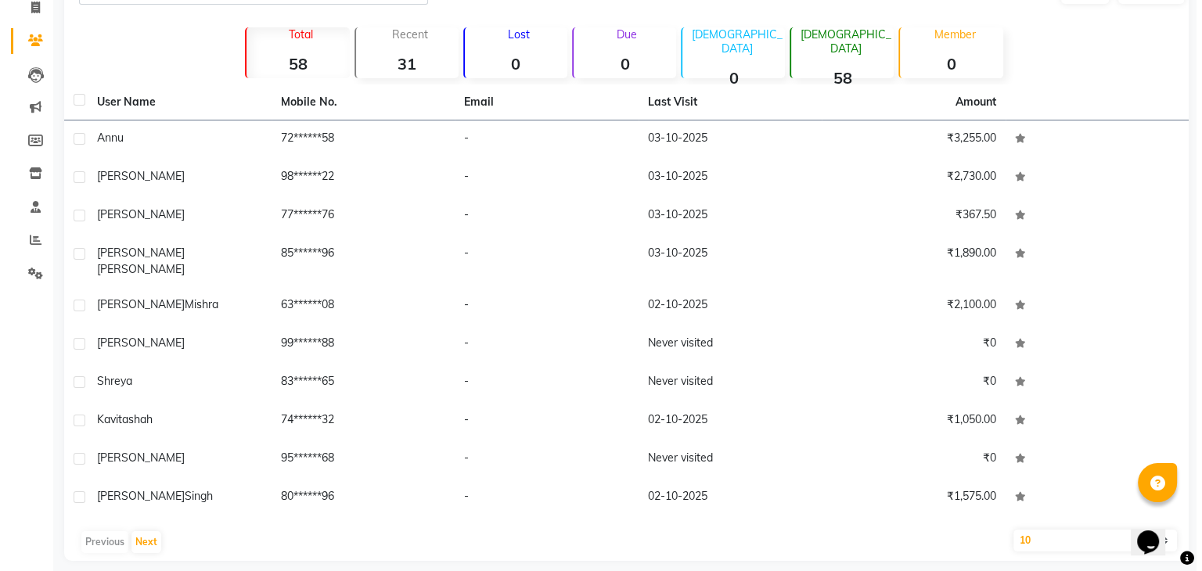
scroll to position [0, 0]
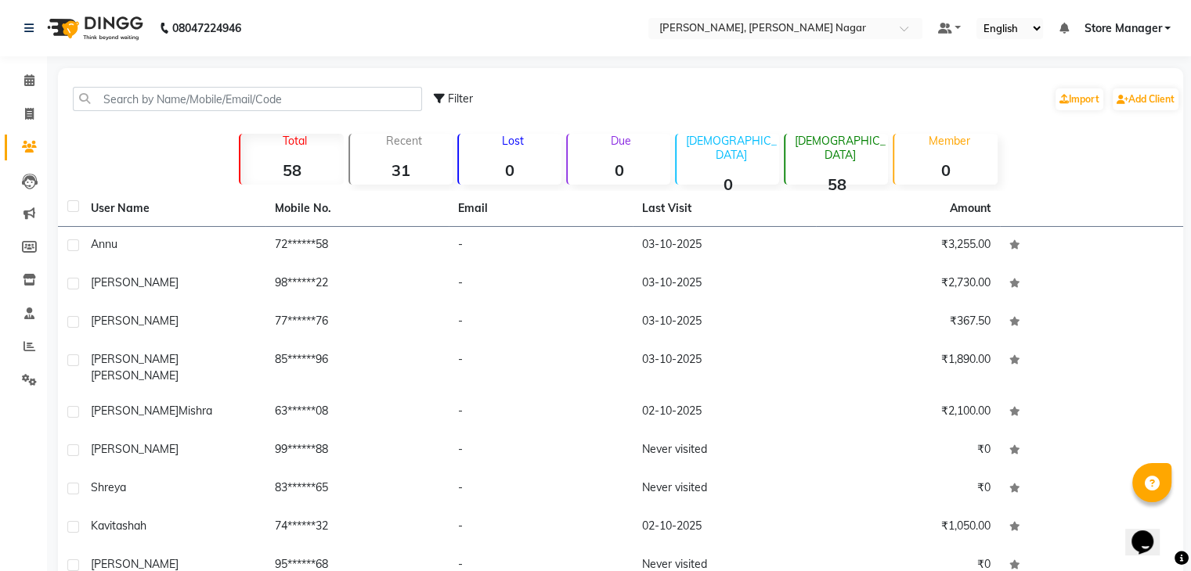
click at [1128, 191] on th at bounding box center [1092, 209] width 184 height 36
click at [1137, 27] on span "Store Manager" at bounding box center [1121, 28] width 77 height 16
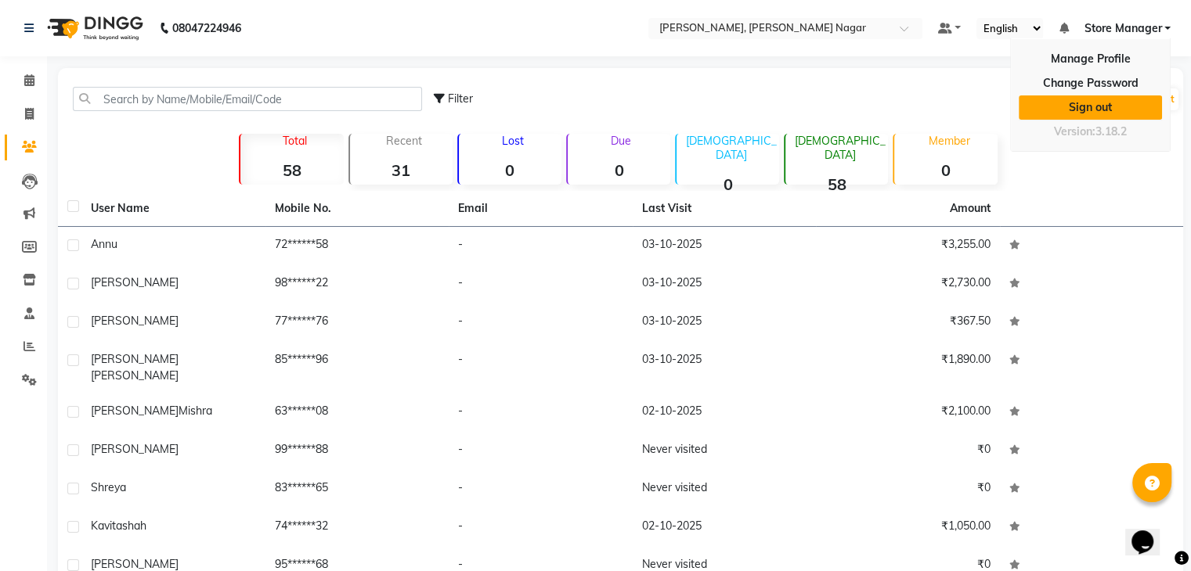
click at [1116, 104] on link "Sign out" at bounding box center [1089, 108] width 143 height 24
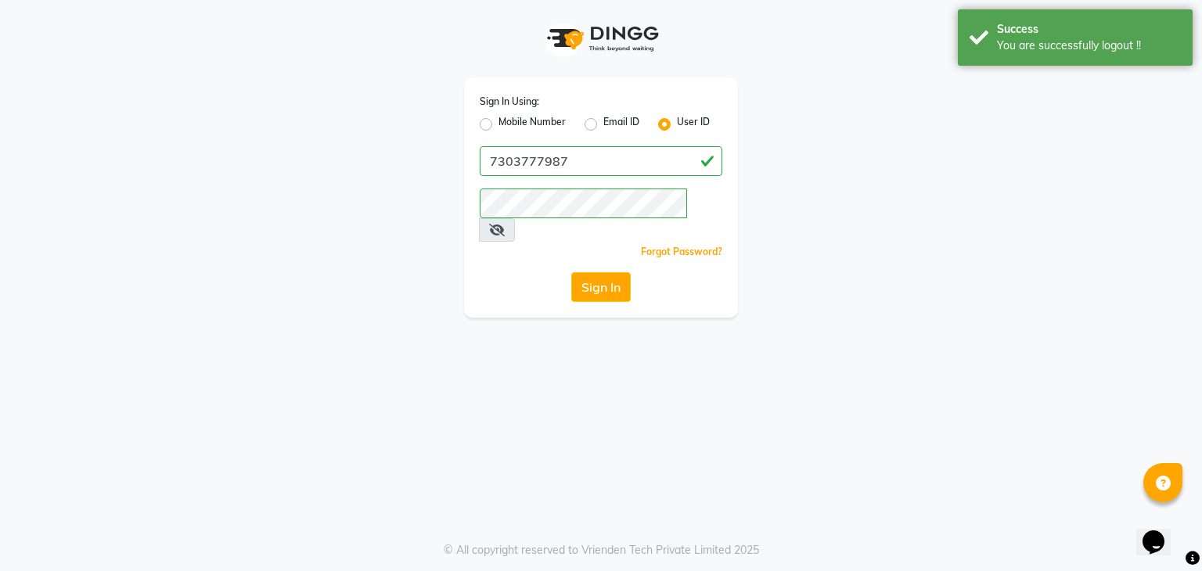
click at [505, 224] on icon at bounding box center [497, 230] width 16 height 13
click at [503, 114] on div "Sign In Using: Mobile Number Email ID User ID" at bounding box center [601, 113] width 243 height 41
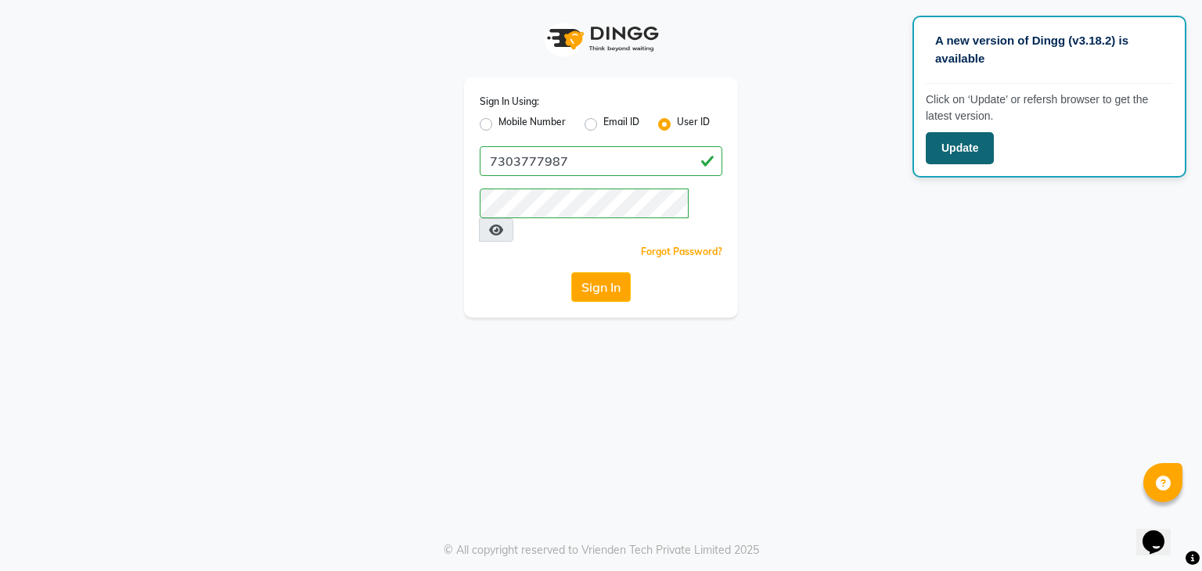
click at [958, 150] on button "Update" at bounding box center [960, 148] width 68 height 32
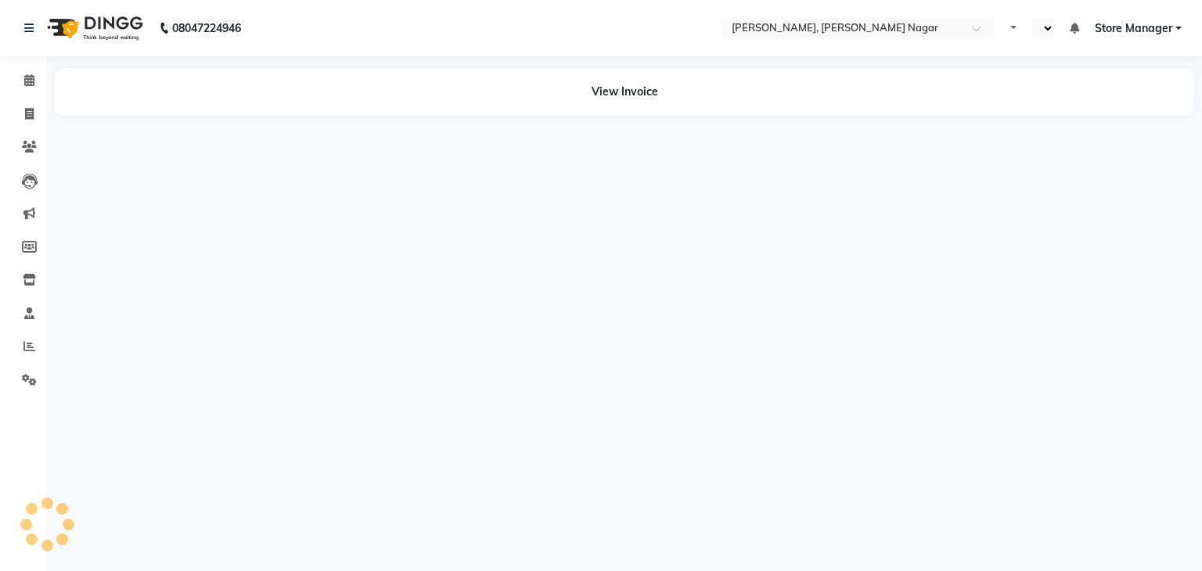
select select "en"
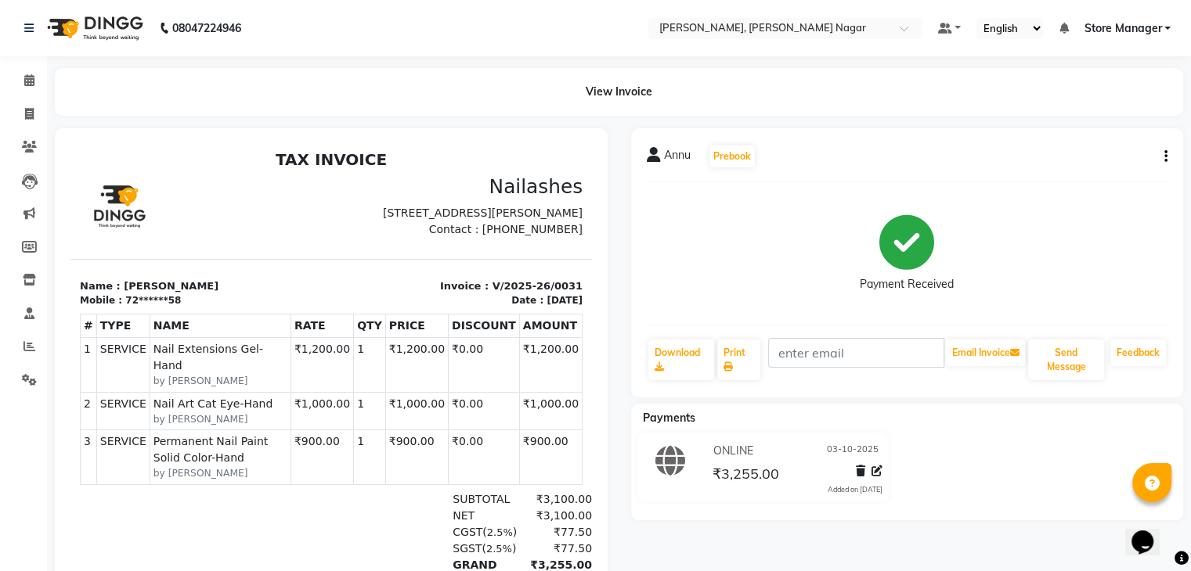
scroll to position [135, 0]
